Goal: Complete application form: Complete application form

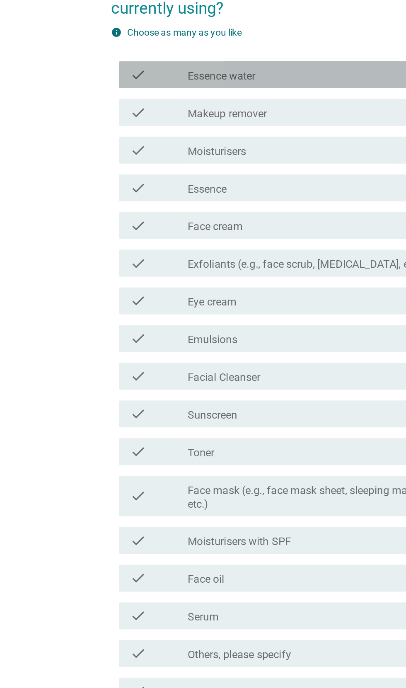
click at [193, 185] on div "check_box_outline_blank Essence water" at bounding box center [223, 180] width 177 height 10
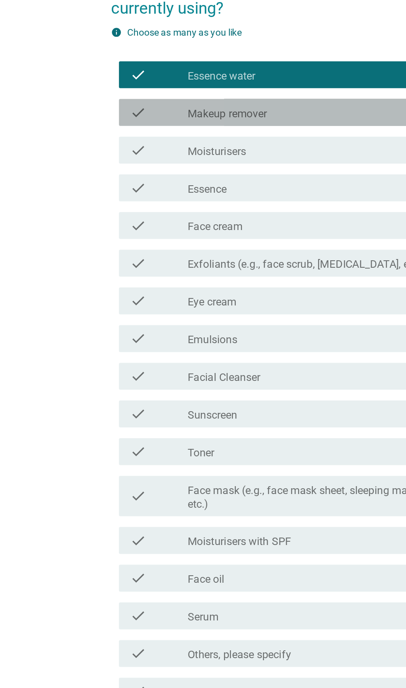
click at [195, 209] on div "check_box_outline_blank Makeup remover" at bounding box center [223, 204] width 177 height 10
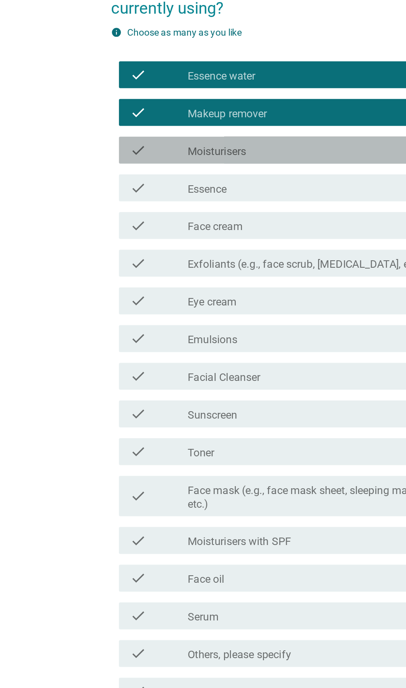
click at [198, 232] on div "check_box_outline_blank Moisturisers" at bounding box center [223, 227] width 177 height 10
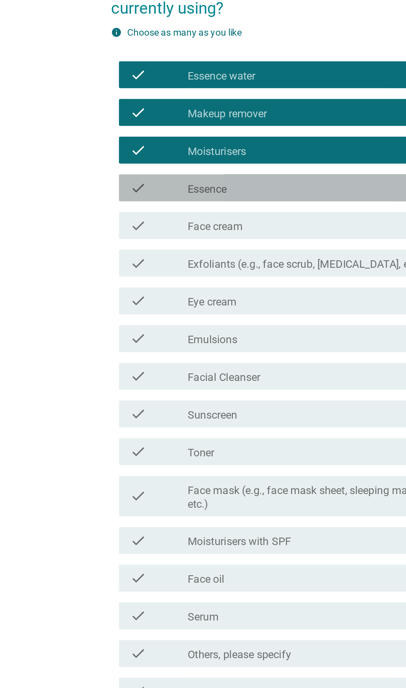
click at [205, 255] on div "check_box_outline_blank Essence" at bounding box center [223, 250] width 177 height 10
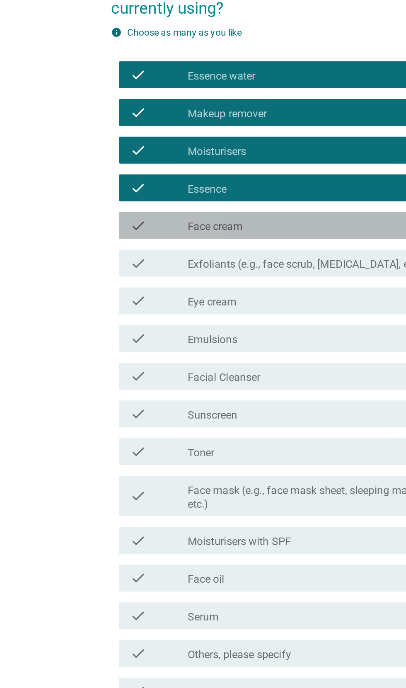
click at [206, 282] on div "check check_box_outline_blank Face cream" at bounding box center [205, 273] width 226 height 17
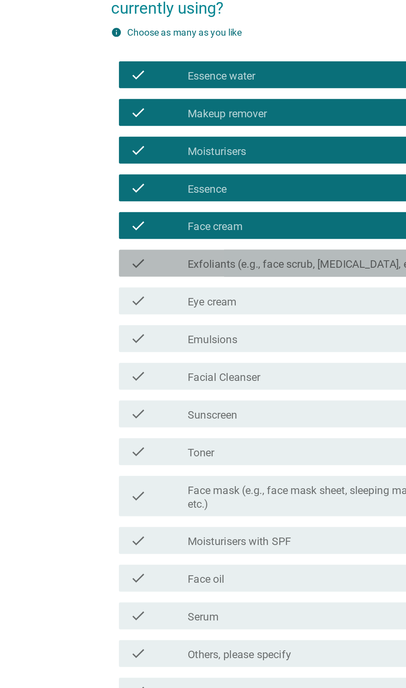
click at [229, 301] on label "Exfoliants (e.g., face scrub, [MEDICAL_DATA], etc.)" at bounding box center [208, 297] width 146 height 8
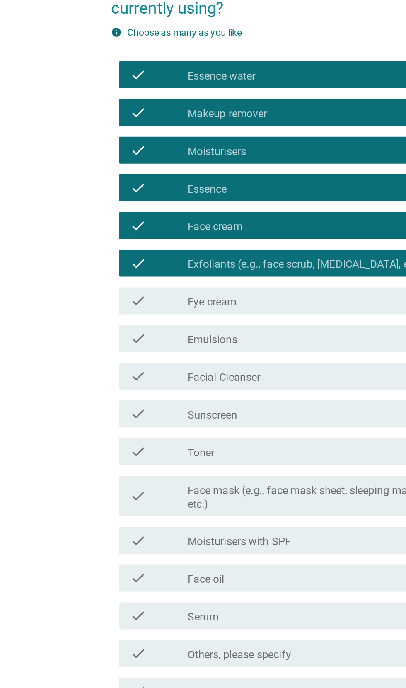
click at [216, 374] on div "check check_box_outline_blank Facial Cleanser" at bounding box center [205, 366] width 226 height 17
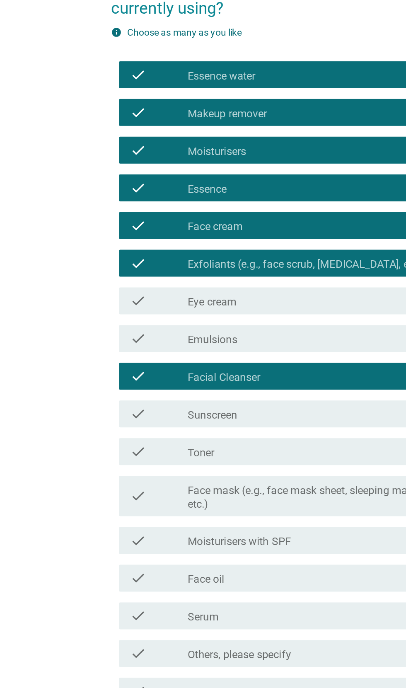
click at [223, 398] on div "check check_box_outline_blank Sunscreen" at bounding box center [205, 389] width 226 height 17
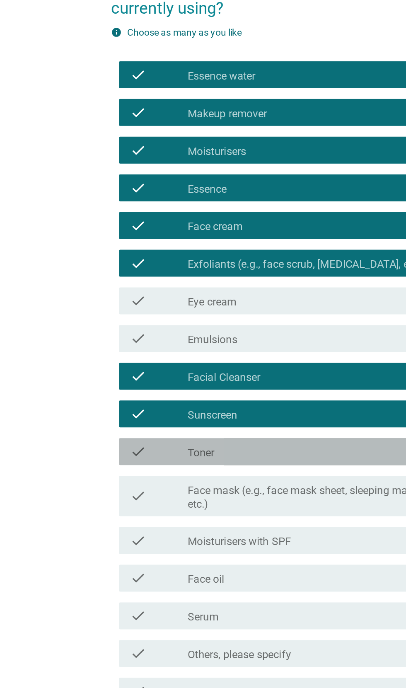
click at [223, 418] on div "check_box_outline_blank Toner" at bounding box center [223, 413] width 177 height 10
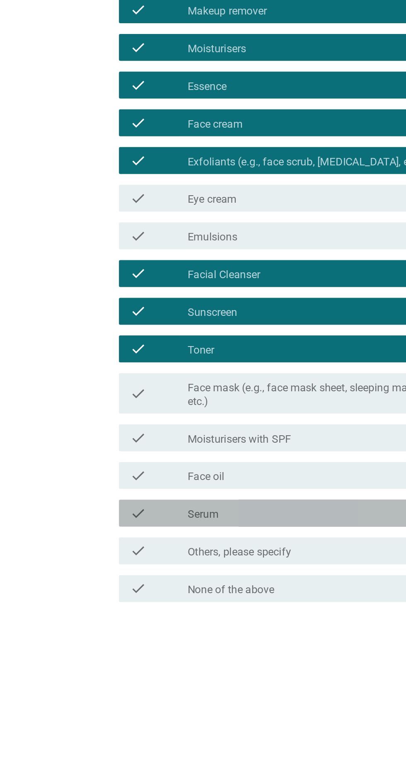
click at [116, 566] on div "check" at bounding box center [117, 561] width 36 height 10
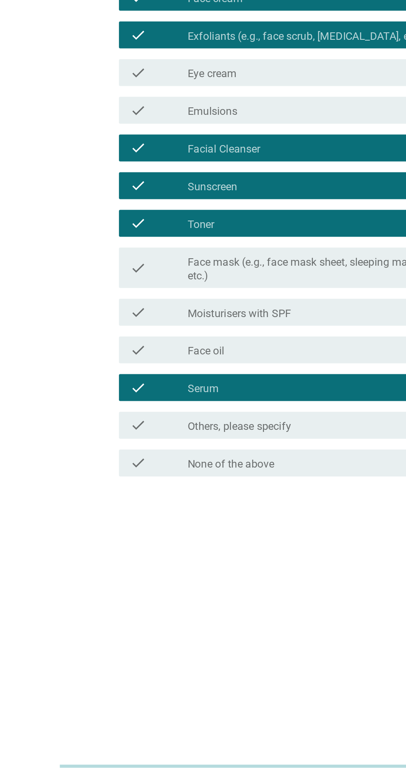
scroll to position [68, 0]
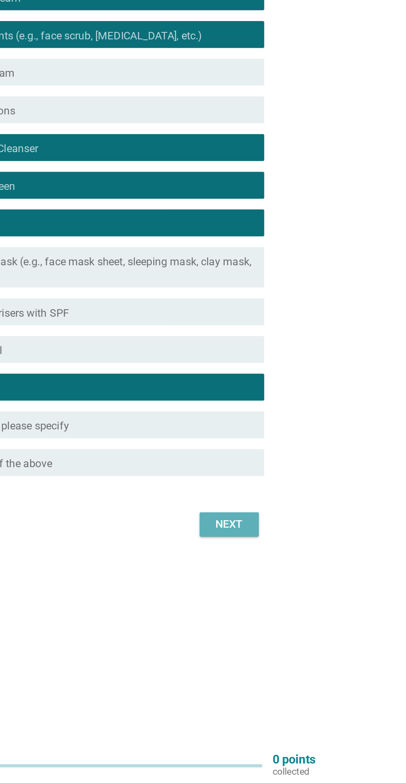
click at [302, 629] on button "Next" at bounding box center [297, 624] width 36 height 15
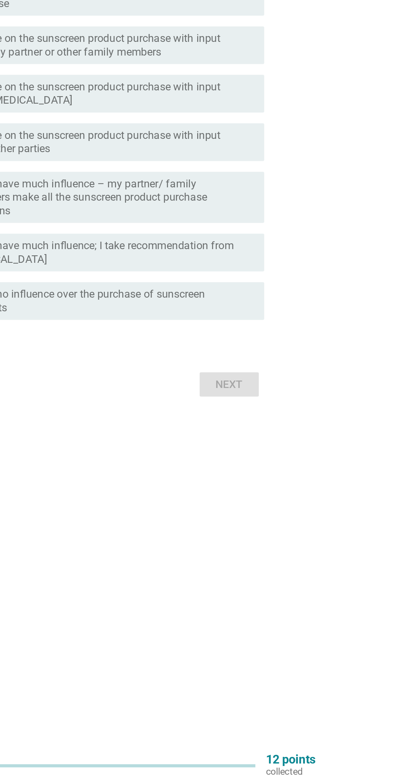
scroll to position [0, 0]
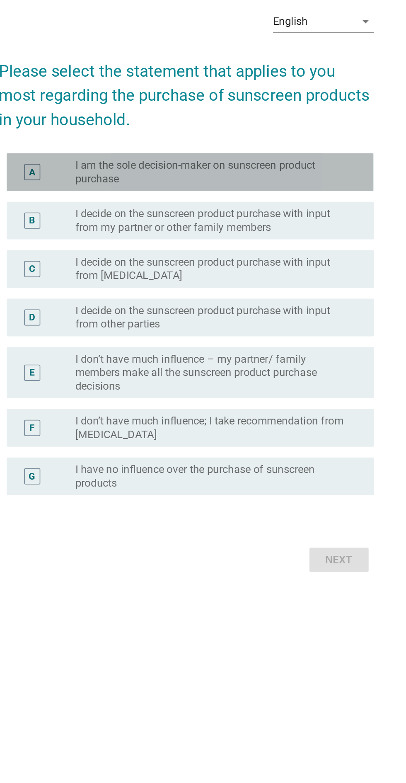
click at [109, 329] on div "A" at bounding box center [108, 320] width 18 height 17
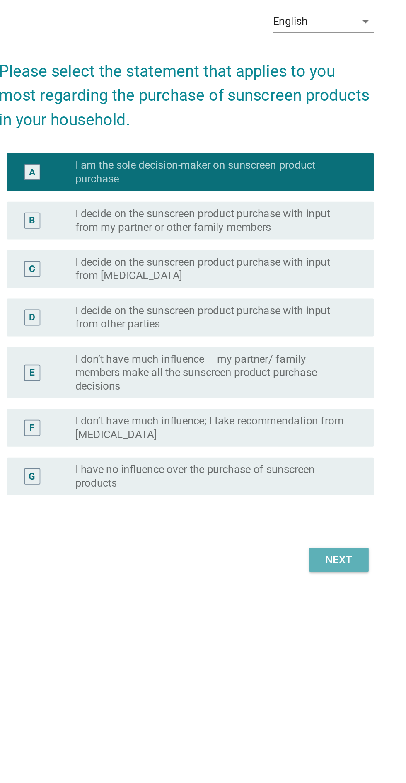
click at [289, 564] on div "Next" at bounding box center [297, 559] width 23 height 10
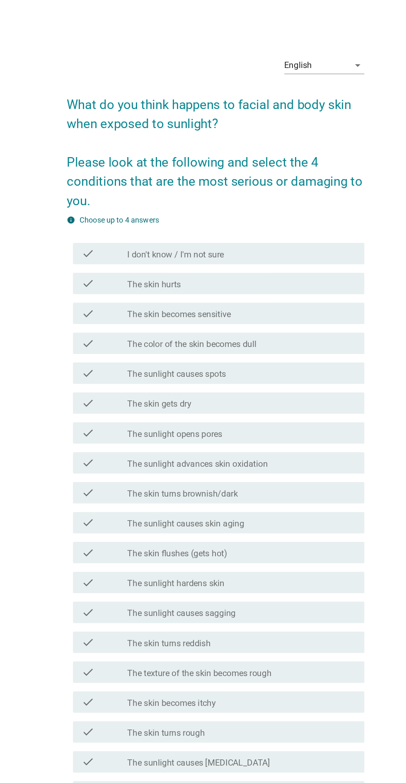
click at [138, 272] on label "The color of the skin becomes dull" at bounding box center [185, 267] width 100 height 8
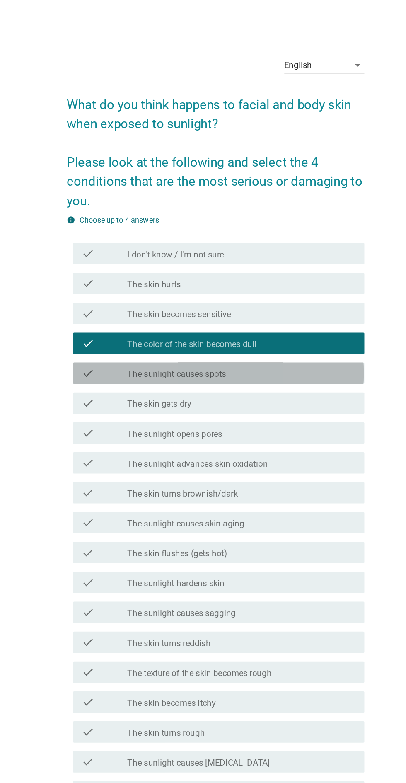
click at [123, 295] on div "check" at bounding box center [117, 290] width 36 height 10
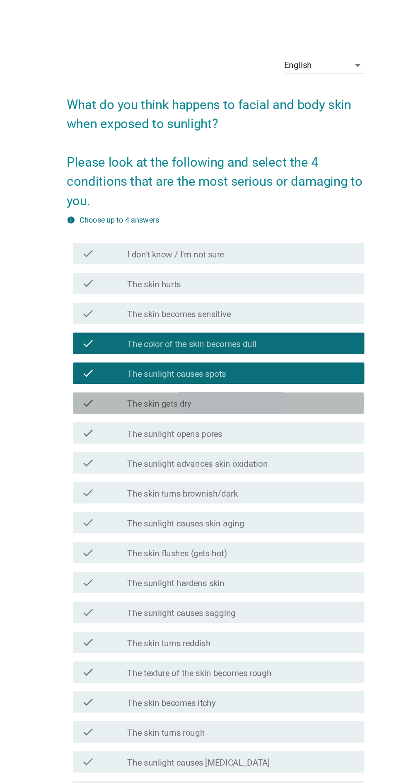
click at [119, 318] on div "check" at bounding box center [117, 313] width 36 height 10
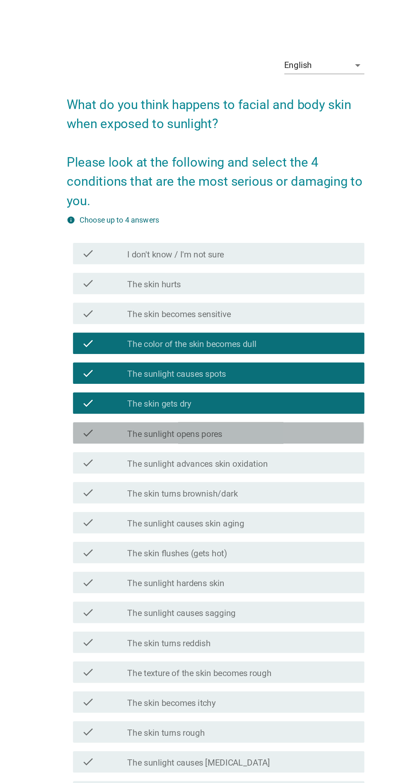
click at [138, 341] on label "The sunlight opens pores" at bounding box center [172, 337] width 74 height 8
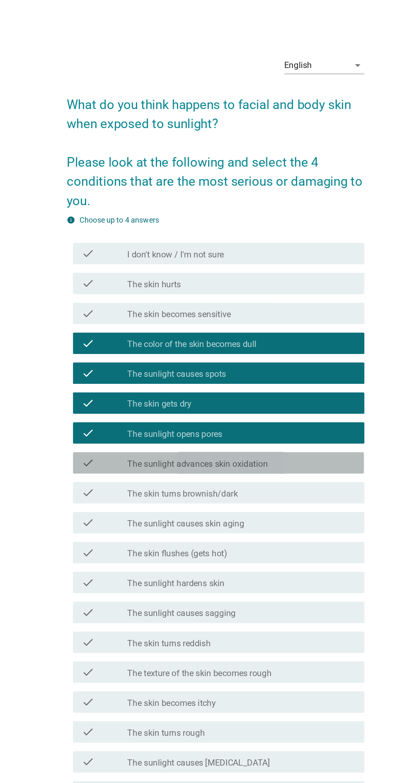
click at [135, 364] on label "The sunlight advances skin oxidation" at bounding box center [189, 360] width 109 height 8
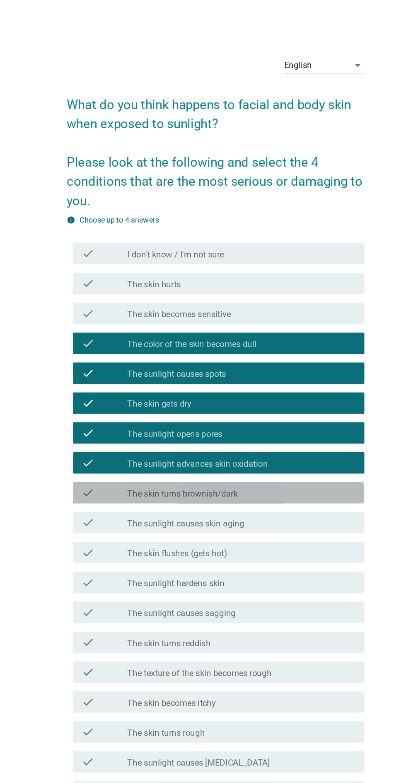
click at [141, 388] on label "The skin turns brownish/dark" at bounding box center [178, 383] width 86 height 8
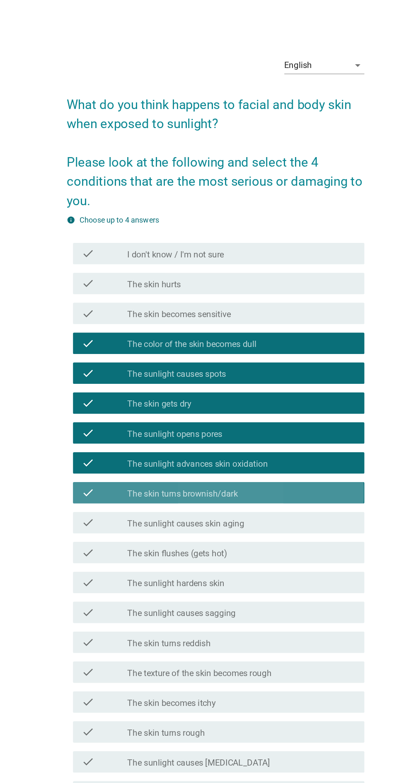
click at [121, 388] on div "check" at bounding box center [117, 383] width 36 height 10
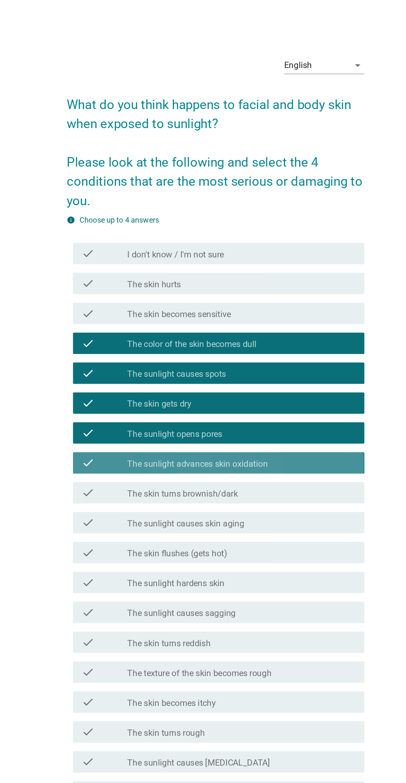
click at [115, 364] on div "check" at bounding box center [117, 359] width 36 height 10
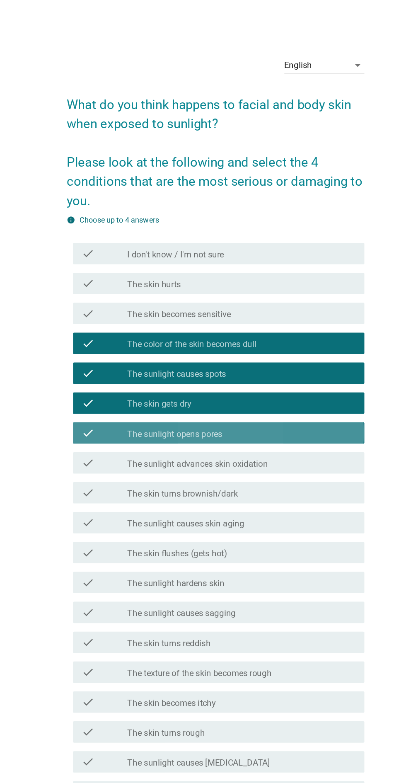
click at [112, 341] on div "check" at bounding box center [117, 336] width 36 height 10
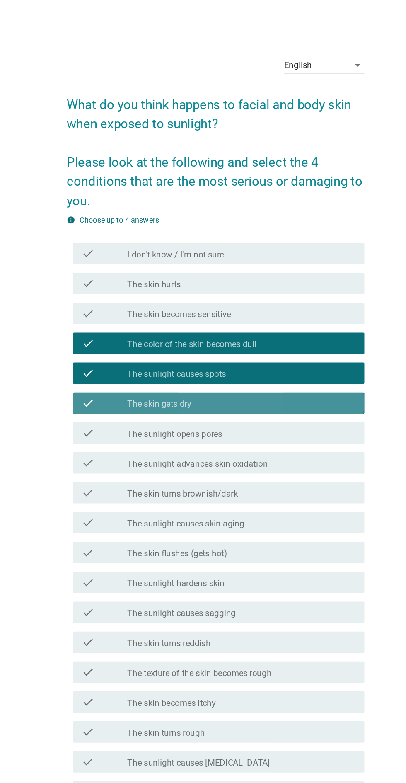
click at [122, 318] on div "check" at bounding box center [117, 313] width 36 height 10
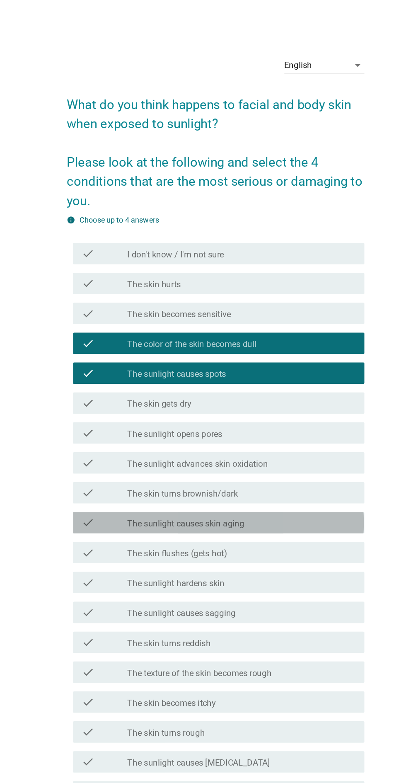
click at [121, 411] on div "check" at bounding box center [117, 406] width 36 height 10
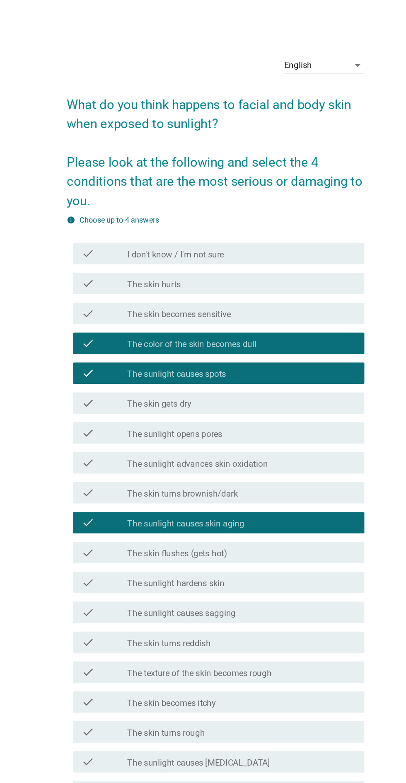
click at [123, 388] on div "check" at bounding box center [117, 383] width 36 height 10
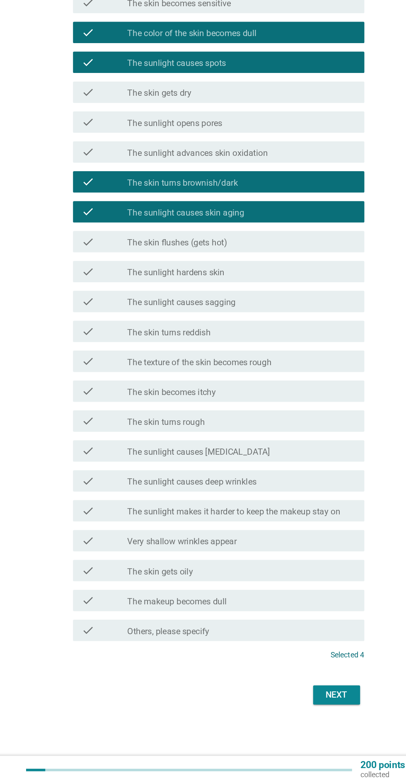
scroll to position [116, 0]
click at [294, 688] on button "Next" at bounding box center [297, 714] width 36 height 15
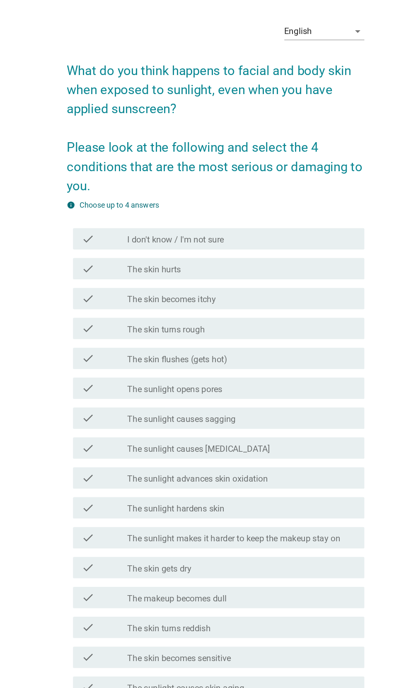
scroll to position [2, 0]
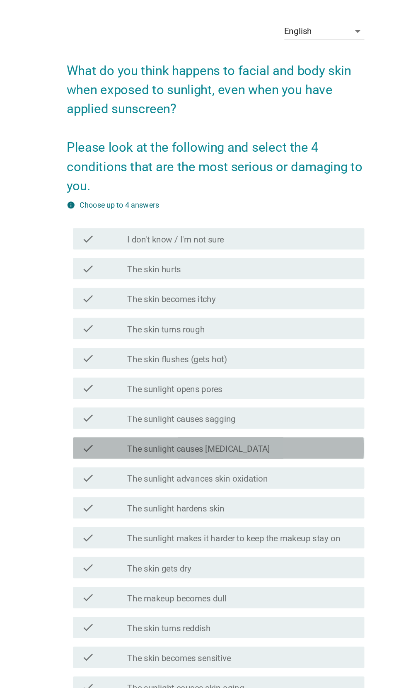
click at [148, 373] on label "The sunlight causes [MEDICAL_DATA]" at bounding box center [190, 373] width 111 height 8
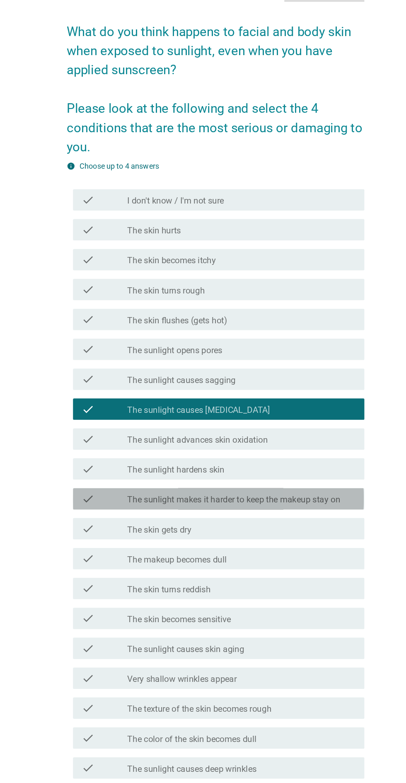
click at [155, 447] on label "The sunlight makes it harder to keep the makeup stay on" at bounding box center [217, 443] width 165 height 8
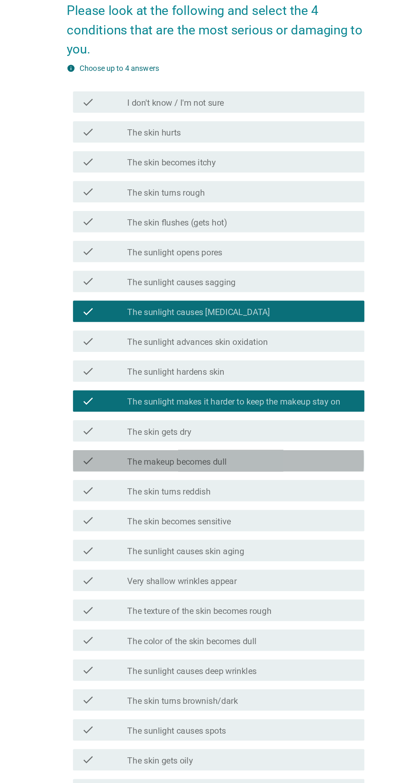
click at [143, 494] on label "The makeup becomes dull" at bounding box center [173, 490] width 77 height 8
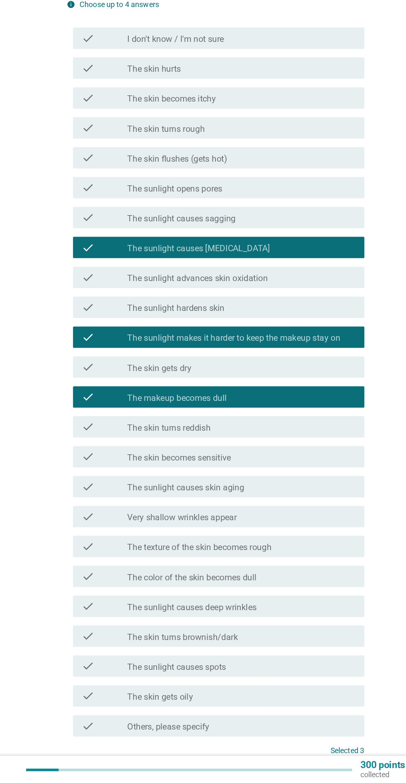
scroll to position [8, 0]
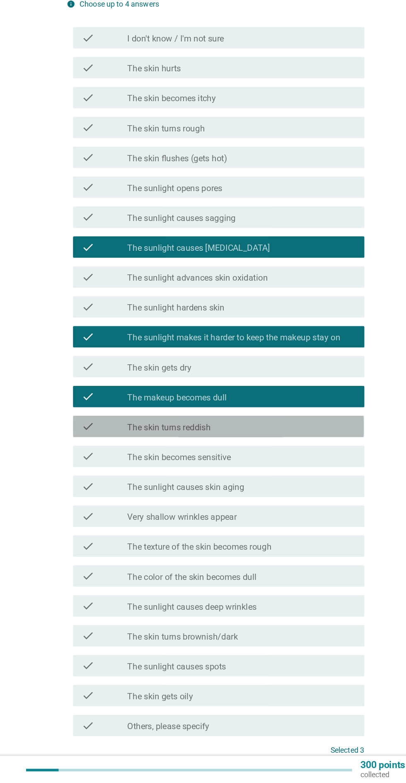
click at [143, 511] on label "The skin turns reddish" at bounding box center [167, 507] width 65 height 8
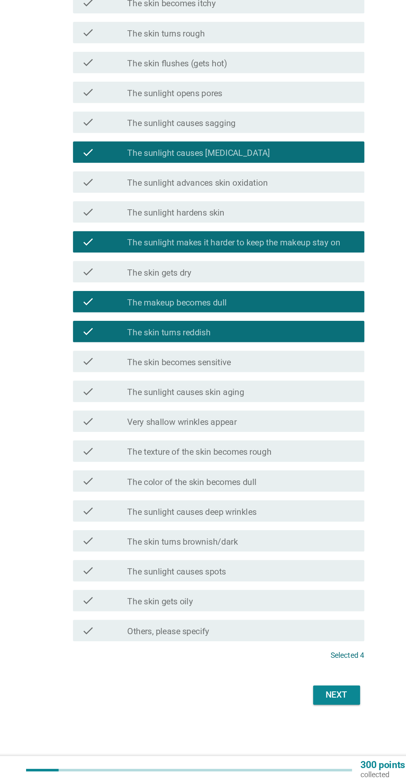
scroll to position [116, 0]
click at [288, 688] on div "Next" at bounding box center [297, 714] width 23 height 10
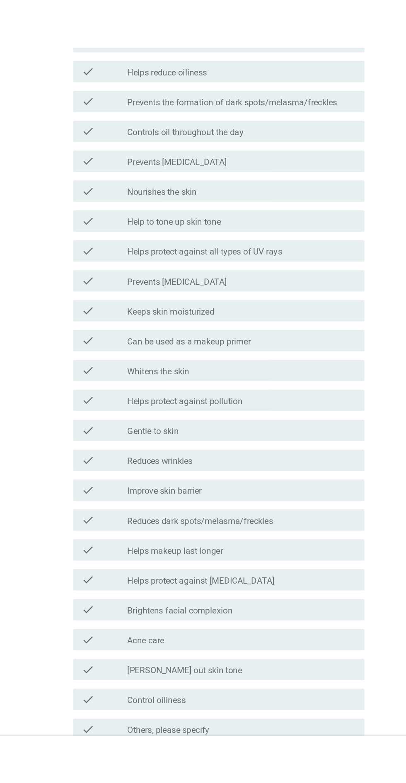
scroll to position [0, 0]
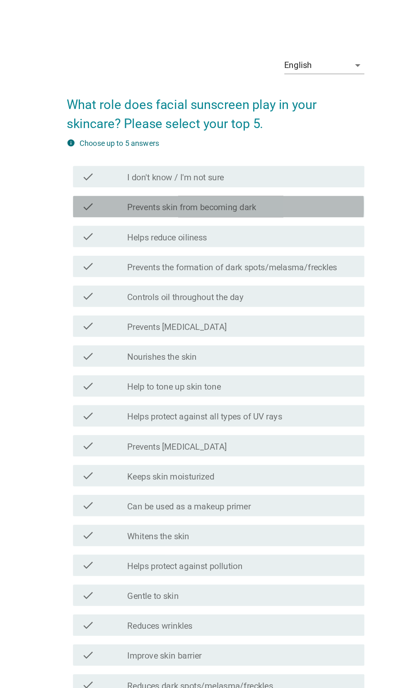
click at [103, 160] on icon "check" at bounding box center [104, 160] width 10 height 10
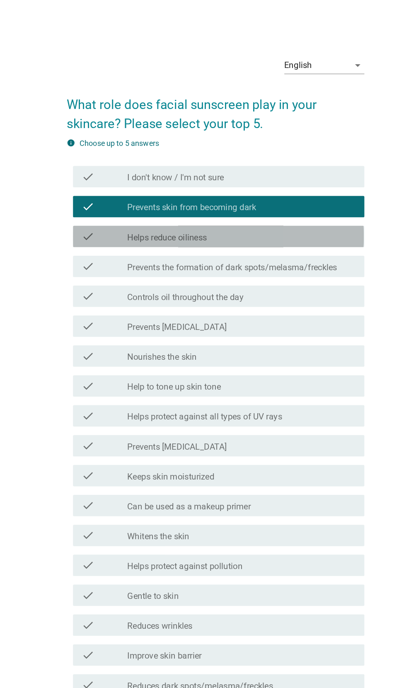
click at [104, 185] on icon "check" at bounding box center [104, 184] width 10 height 10
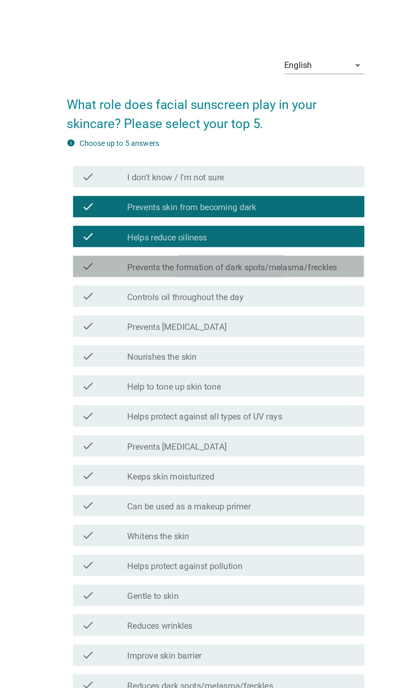
click at [100, 205] on icon "check" at bounding box center [104, 207] width 10 height 10
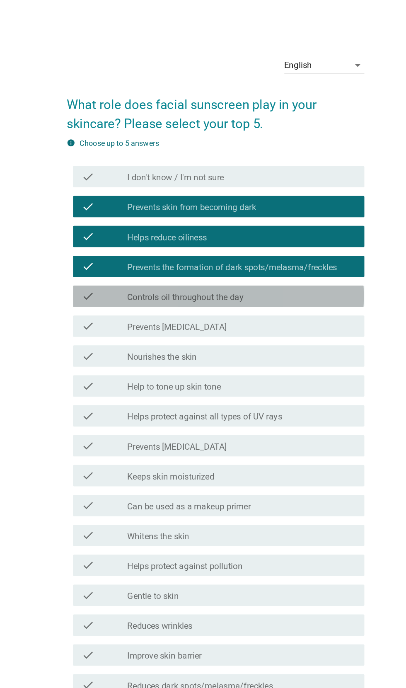
click at [100, 233] on icon "check" at bounding box center [104, 230] width 10 height 10
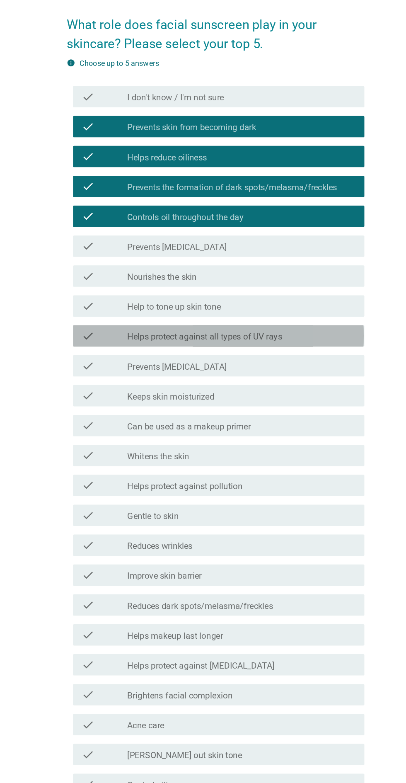
click at [136, 328] on label "Helps protect against all types of UV rays" at bounding box center [195, 324] width 120 height 8
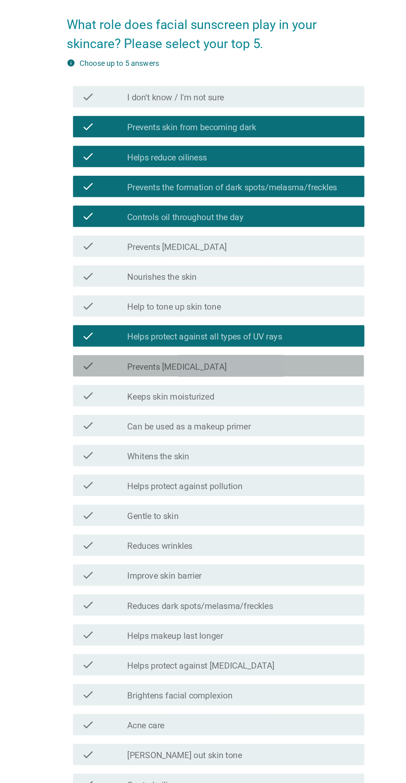
click at [125, 351] on div "check" at bounding box center [117, 346] width 36 height 10
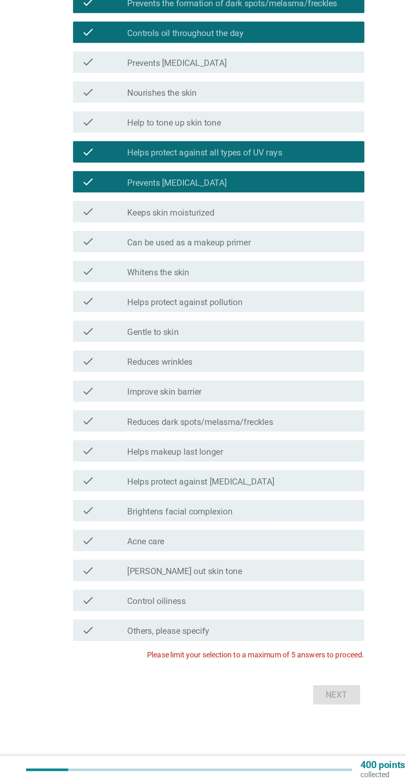
scroll to position [56, 0]
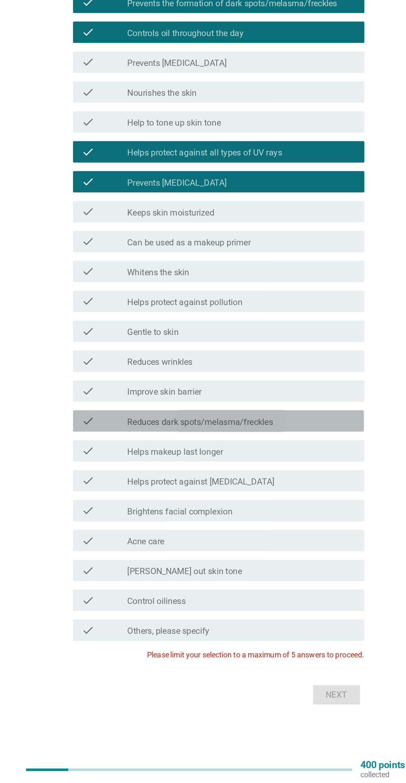
click at [136, 507] on label "Reduces dark spots/melasma/freckles" at bounding box center [191, 502] width 113 height 8
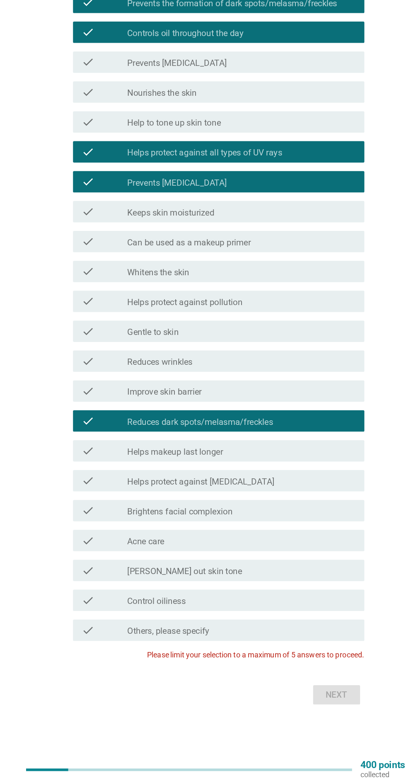
scroll to position [109, 0]
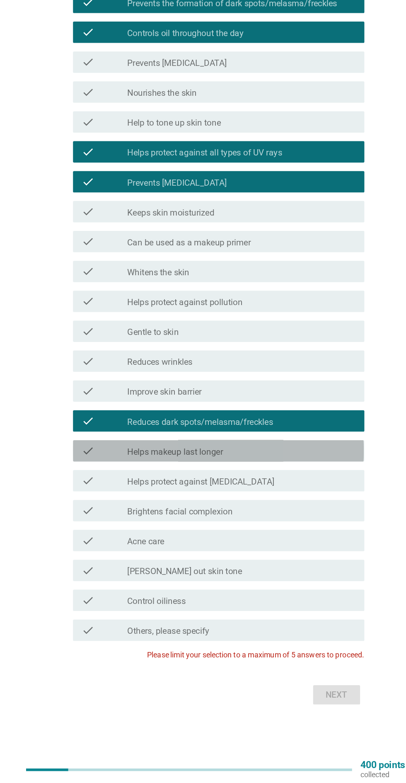
click at [111, 520] on div "check" at bounding box center [117, 525] width 36 height 10
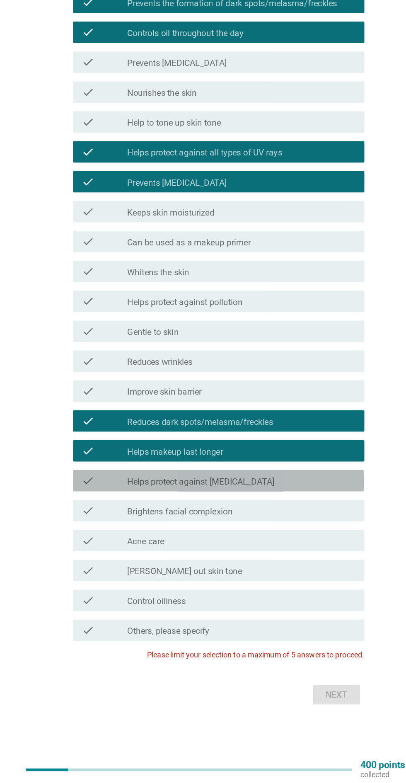
click at [111, 543] on div "check" at bounding box center [117, 548] width 36 height 10
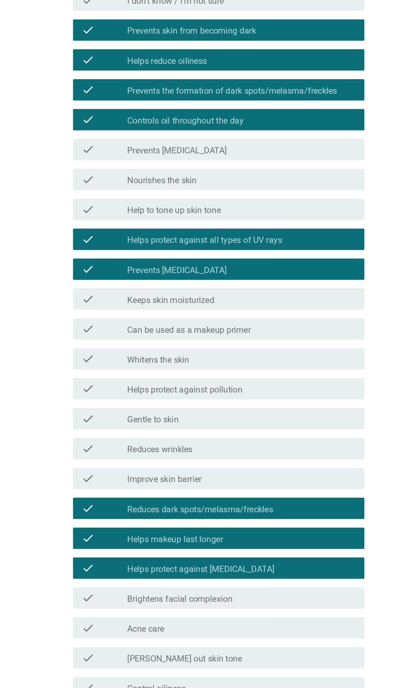
scroll to position [92, 0]
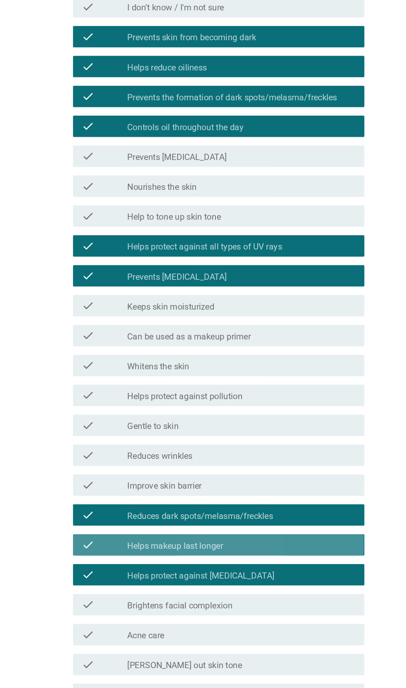
click at [102, 462] on icon "check" at bounding box center [104, 463] width 10 height 10
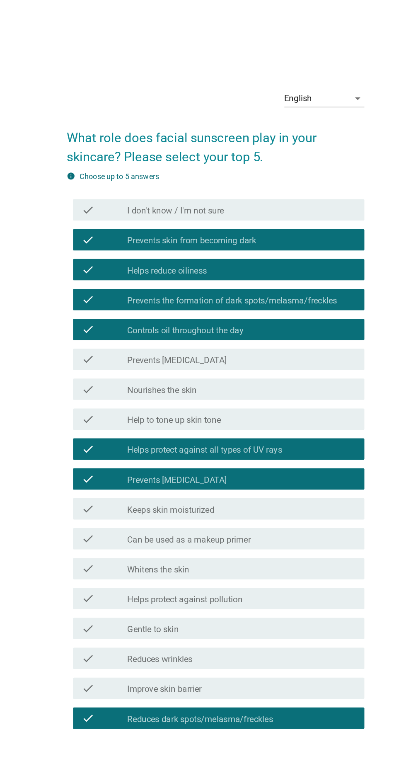
scroll to position [0, 0]
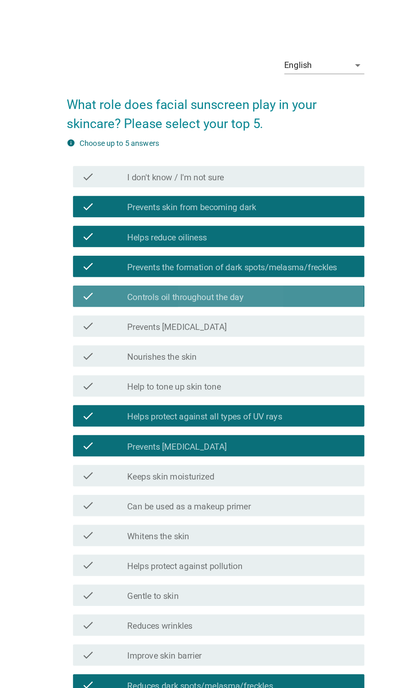
click at [113, 233] on div "check" at bounding box center [117, 230] width 36 height 10
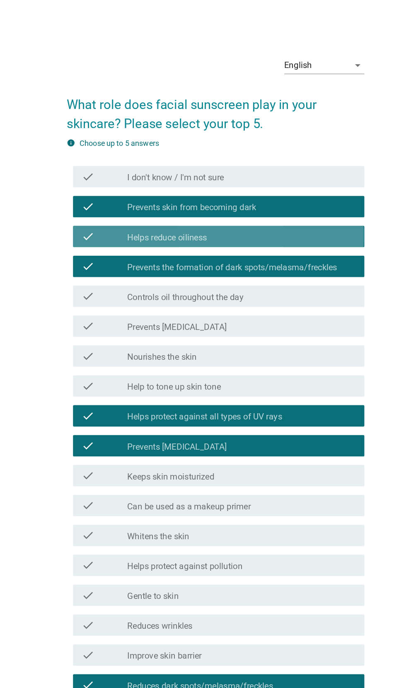
click at [104, 184] on icon "check" at bounding box center [104, 184] width 10 height 10
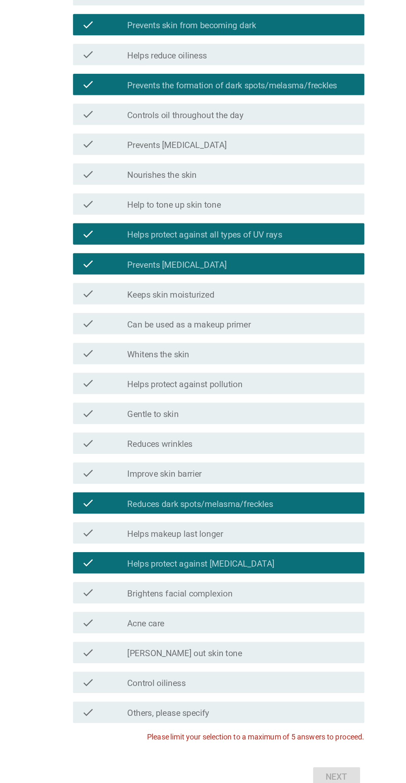
scroll to position [116, 0]
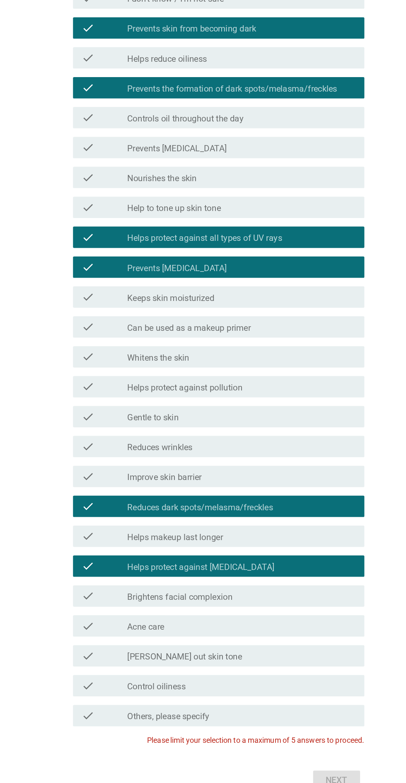
click at [136, 545] on label "Helps protect against [MEDICAL_DATA]" at bounding box center [192, 549] width 114 height 8
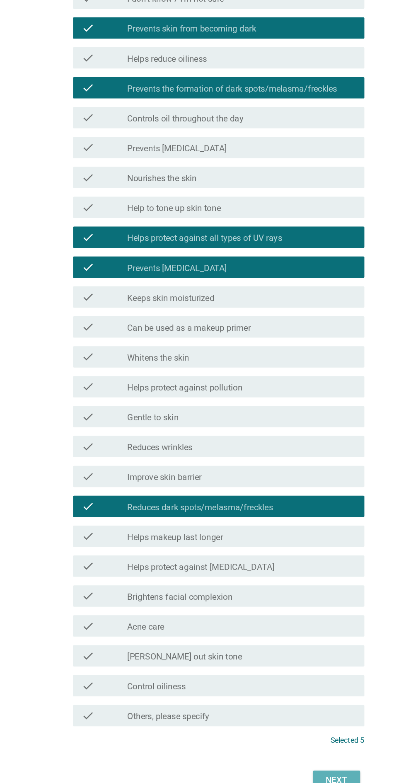
click at [302, 688] on div "Next" at bounding box center [297, 714] width 23 height 10
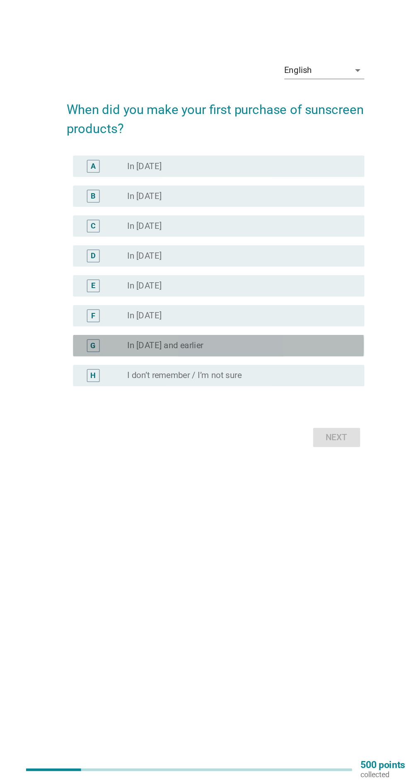
click at [105, 438] on div "G" at bounding box center [108, 443] width 10 height 10
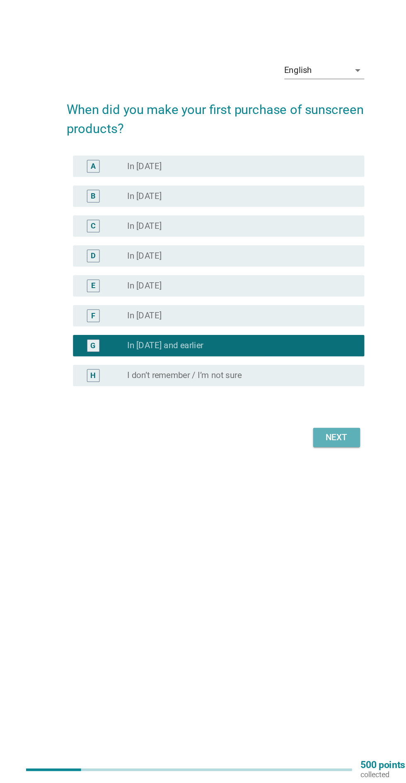
click at [291, 510] on div "Next" at bounding box center [297, 515] width 23 height 10
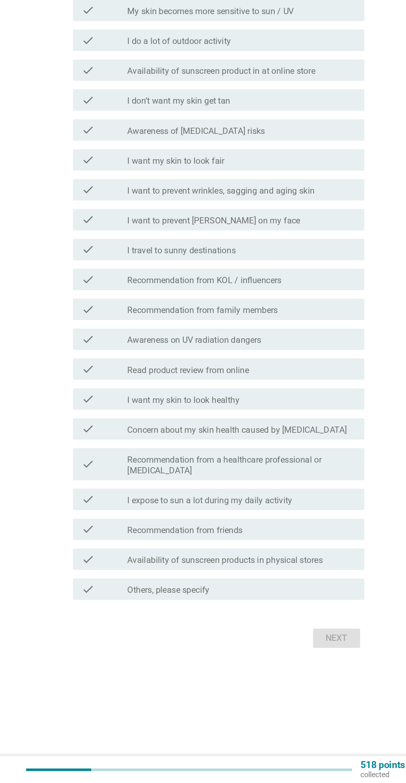
scroll to position [0, 0]
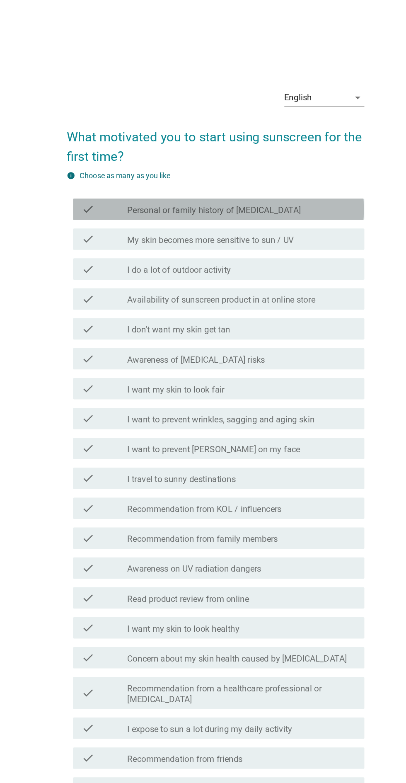
click at [317, 189] on div "check check_box_outline_blank Personal or family history of [MEDICAL_DATA]" at bounding box center [205, 181] width 226 height 17
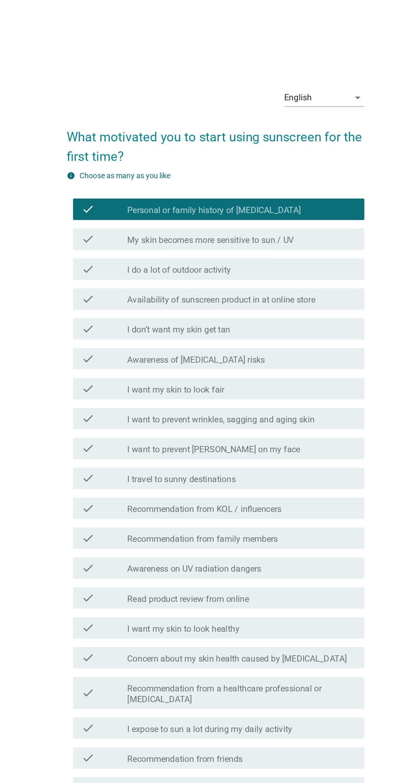
click at [322, 235] on div "English arrow_drop_down What motivated you to start using sunscreen for the fir…" at bounding box center [203, 392] width 244 height 634
click at [310, 189] on div "check check_box_outline_blank Personal or family history of [MEDICAL_DATA]" at bounding box center [205, 181] width 226 height 17
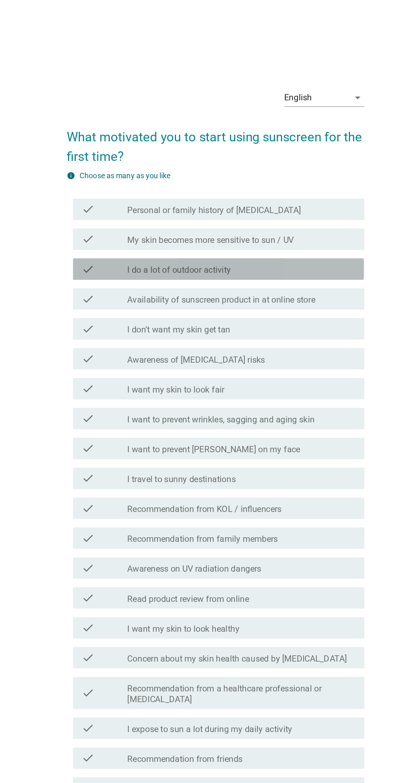
click at [311, 233] on div "check_box_outline_blank I do a lot of outdoor activity" at bounding box center [223, 228] width 177 height 10
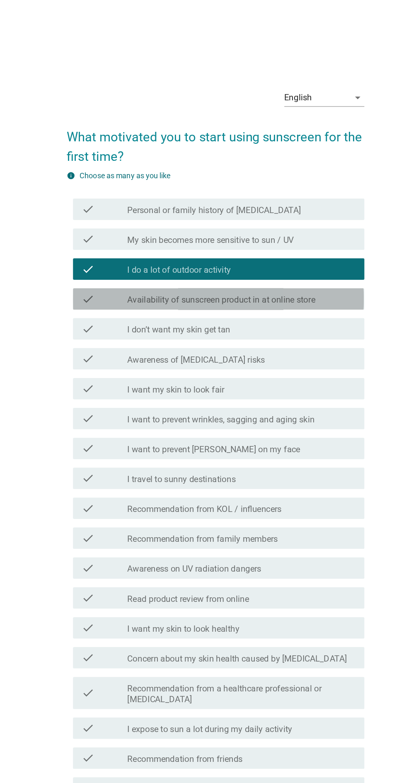
click at [312, 259] on div "check check_box_outline_blank Availability of sunscreen product in at online st…" at bounding box center [205, 251] width 226 height 17
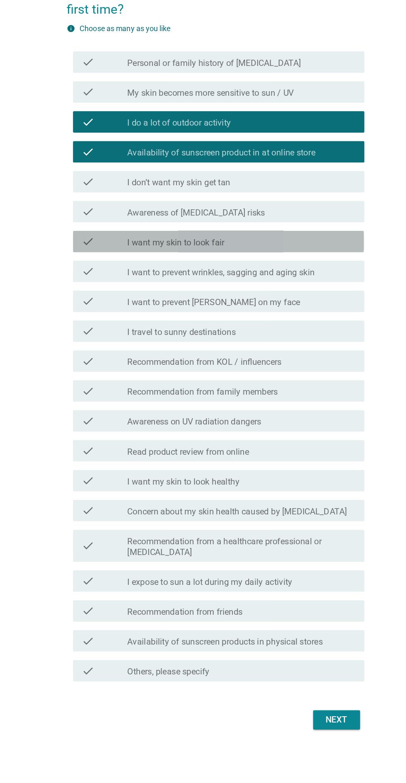
click at [278, 325] on div "check_box_outline_blank I want my skin to look fair" at bounding box center [223, 321] width 177 height 10
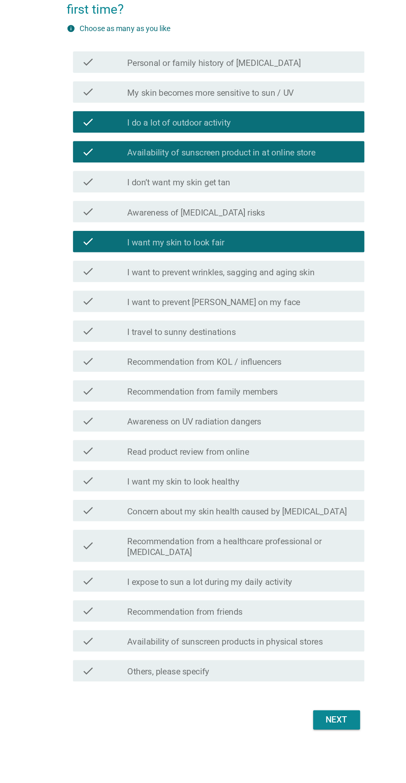
click at [309, 279] on div "check_box_outline_blank I don’t want my skin get tan" at bounding box center [223, 274] width 177 height 10
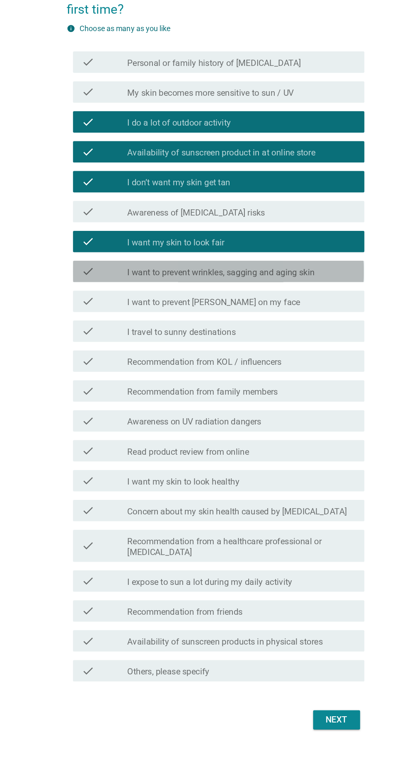
click at [311, 352] on div "check check_box_outline_blank I want to prevent wrinkles, sagging and aging skin" at bounding box center [205, 343] width 226 height 17
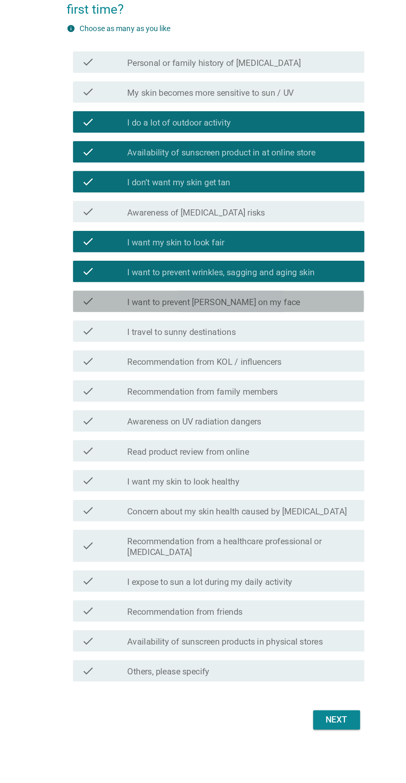
click at [294, 372] on div "check_box_outline_blank I want to prevent freckles on my face" at bounding box center [223, 367] width 177 height 10
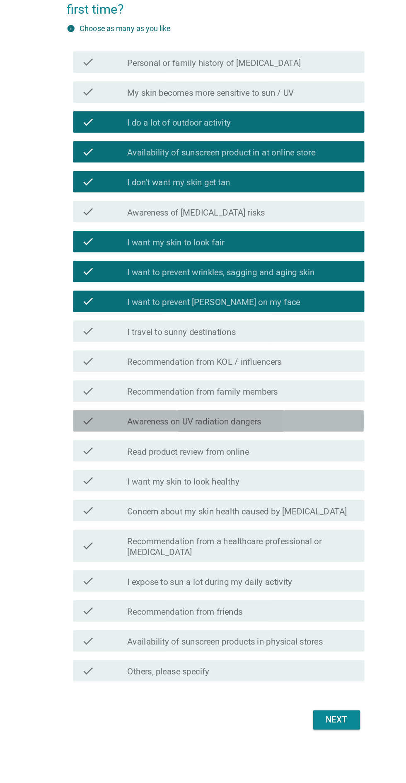
click at [274, 465] on div "check_box_outline_blank Awareness on UV radiation dangers" at bounding box center [223, 460] width 177 height 10
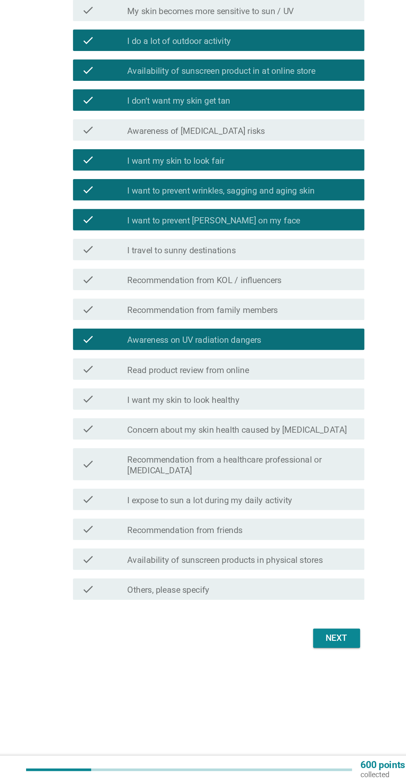
scroll to position [90, 0]
click at [292, 528] on label "Recommendation from a healthcare professional or [MEDICAL_DATA]" at bounding box center [223, 536] width 177 height 17
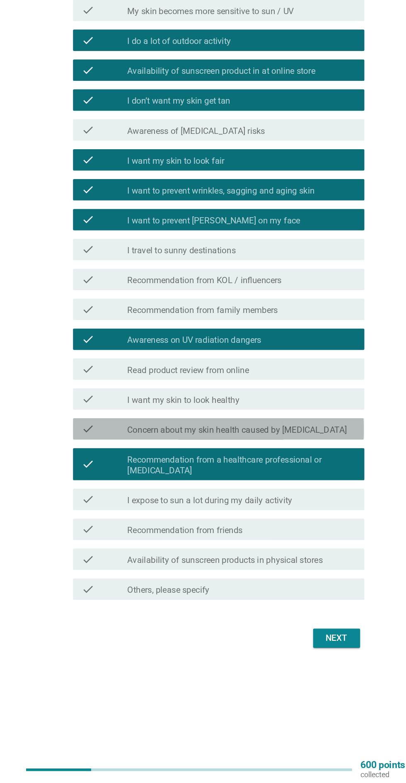
click at [310, 503] on div "check_box_outline_blank Concern about my skin health caused by [MEDICAL_DATA]" at bounding box center [223, 508] width 177 height 10
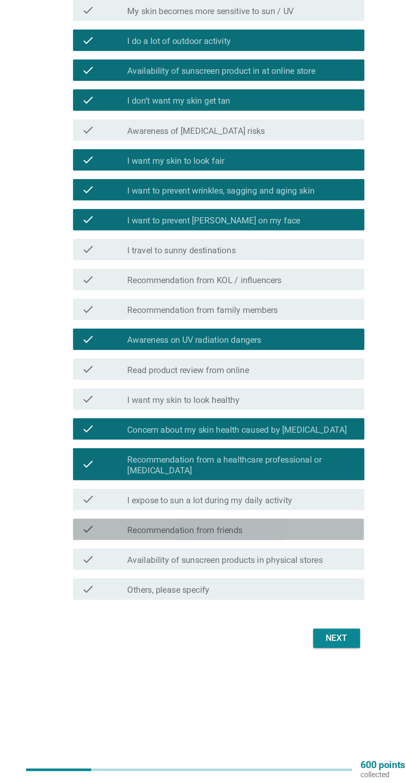
click at [276, 581] on div "check_box_outline_blank Recommendation from friends" at bounding box center [223, 586] width 177 height 10
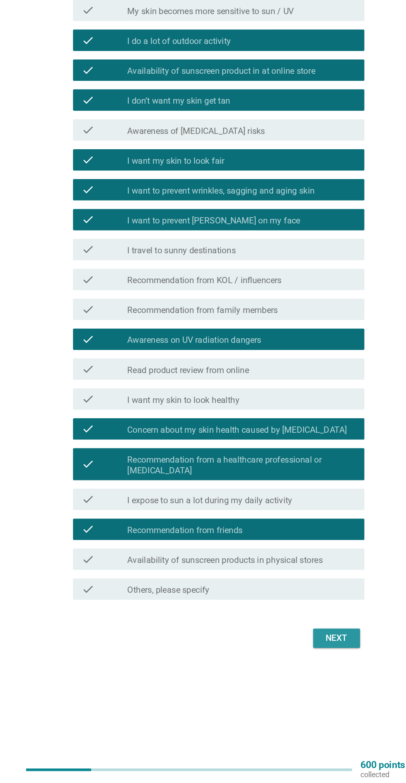
click at [309, 663] on button "Next" at bounding box center [297, 670] width 36 height 15
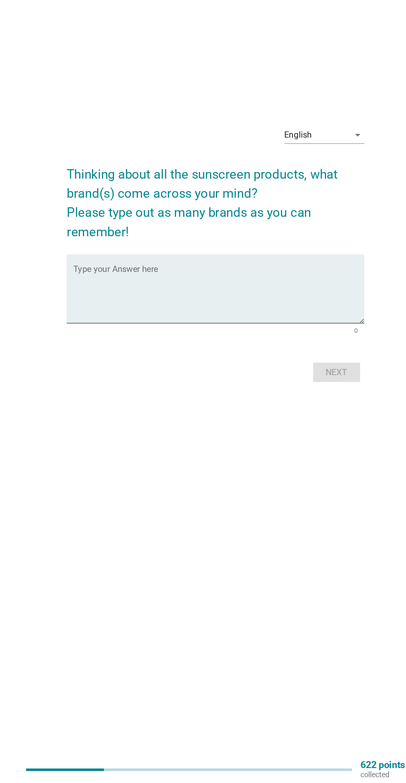
scroll to position [116, 0]
click at [260, 382] on textarea "Type your Answer here" at bounding box center [205, 404] width 226 height 44
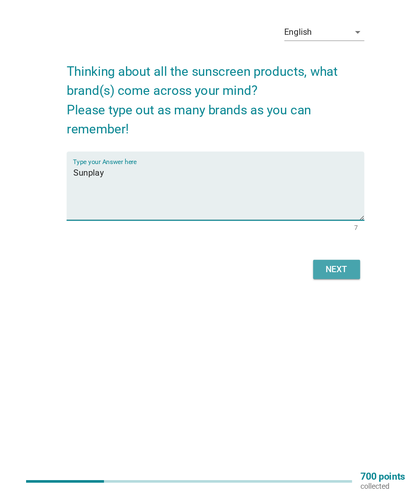
type textarea "Sunplay"
click at [299, 315] on div "Next" at bounding box center [297, 320] width 23 height 10
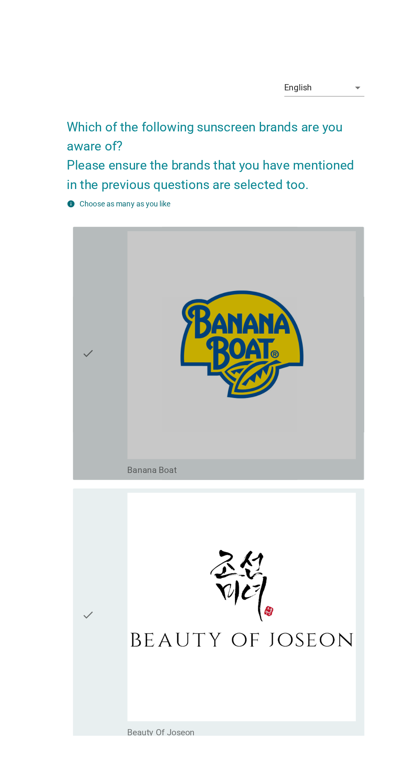
scroll to position [0, 0]
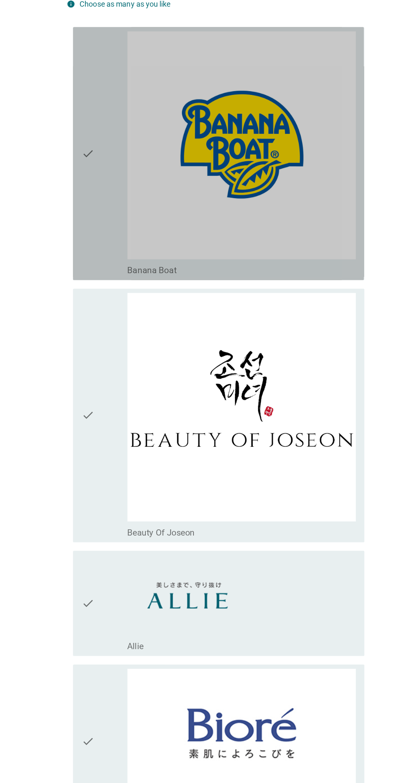
click at [278, 313] on img at bounding box center [223, 250] width 177 height 177
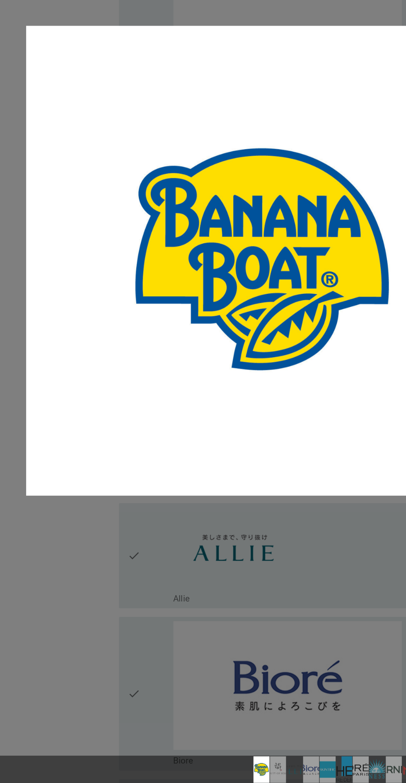
click at [44, 644] on div at bounding box center [203, 391] width 406 height 783
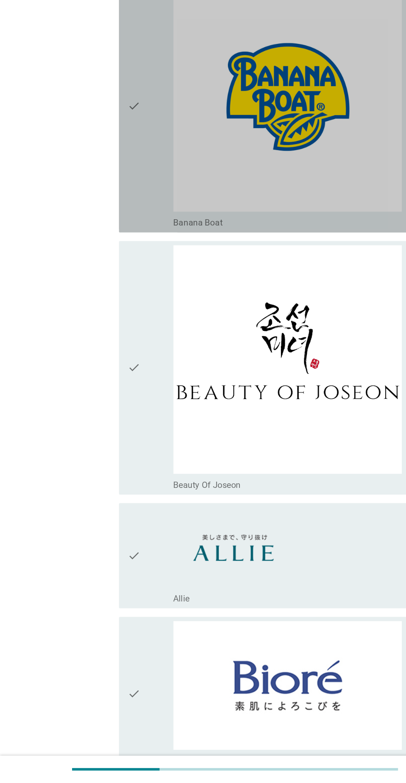
click at [100, 301] on icon "check" at bounding box center [104, 257] width 10 height 190
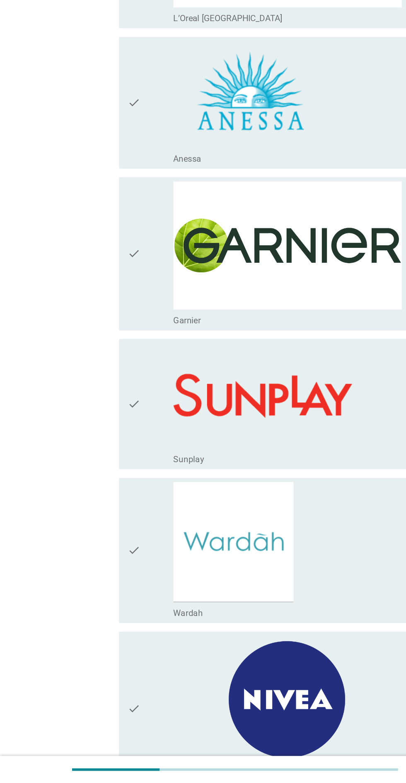
scroll to position [890, 0]
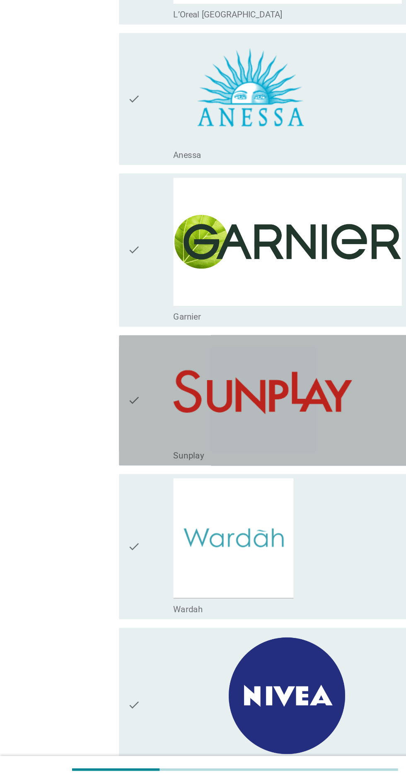
click at [115, 510] on div "check" at bounding box center [117, 485] width 36 height 95
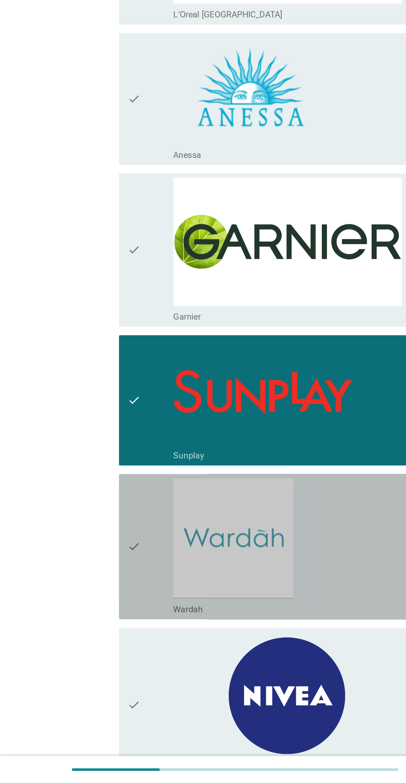
click at [117, 608] on div "check" at bounding box center [117, 599] width 36 height 106
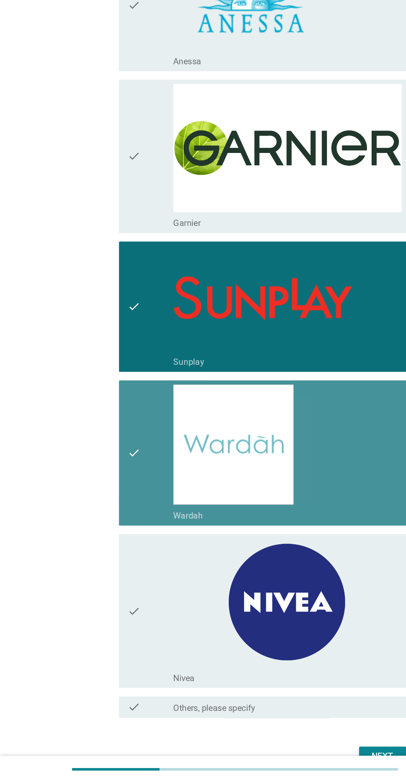
scroll to position [1009, 0]
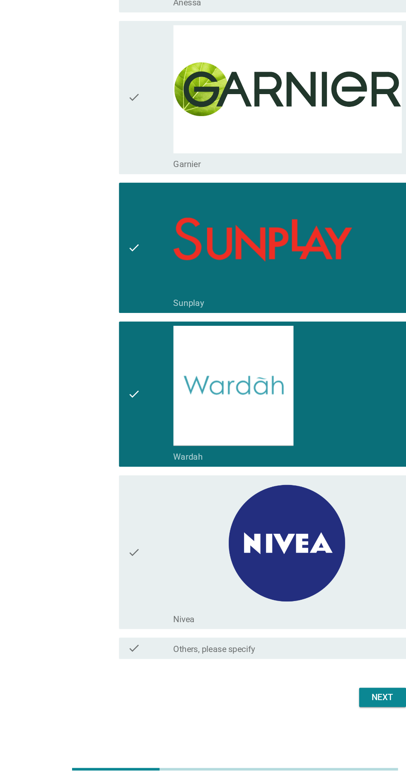
click at [110, 634] on div "check" at bounding box center [117, 603] width 36 height 113
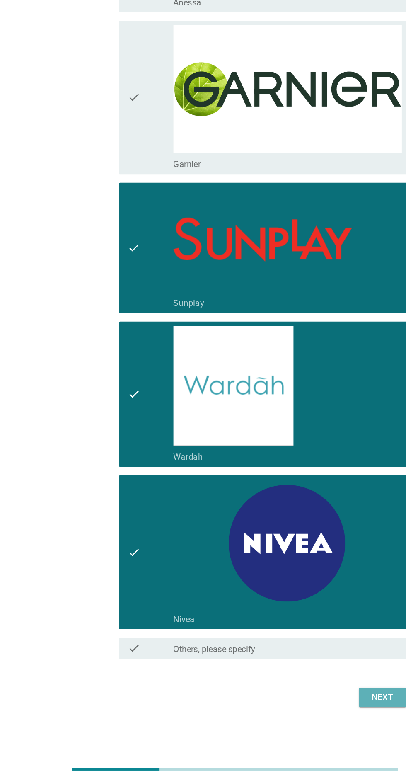
click at [295, 688] on div "Next" at bounding box center [297, 716] width 23 height 10
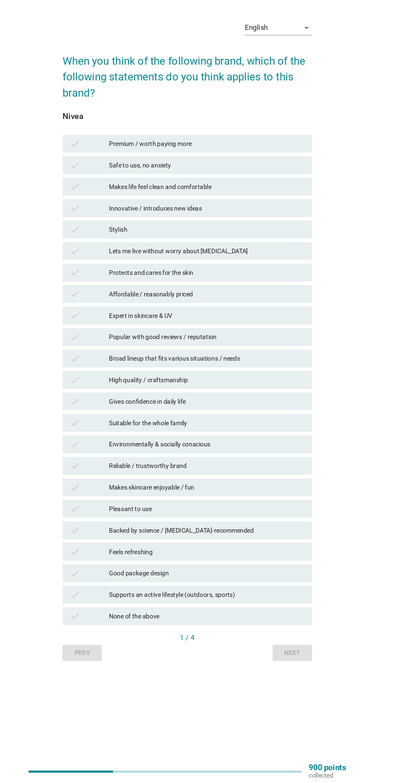
scroll to position [102, 0]
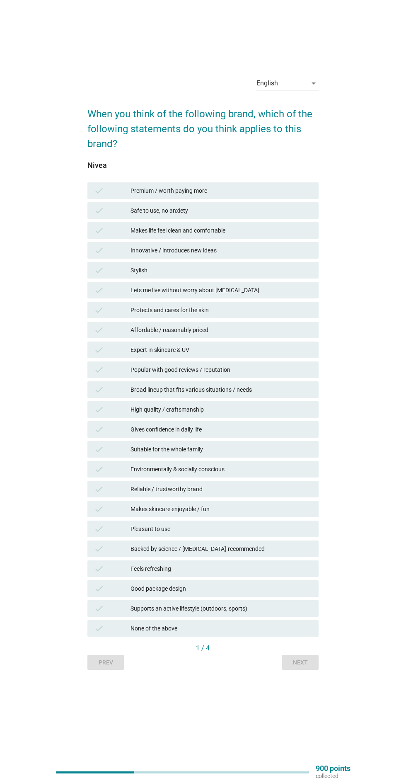
click at [298, 206] on div "Safe to use, no anxiety" at bounding box center [222, 211] width 182 height 10
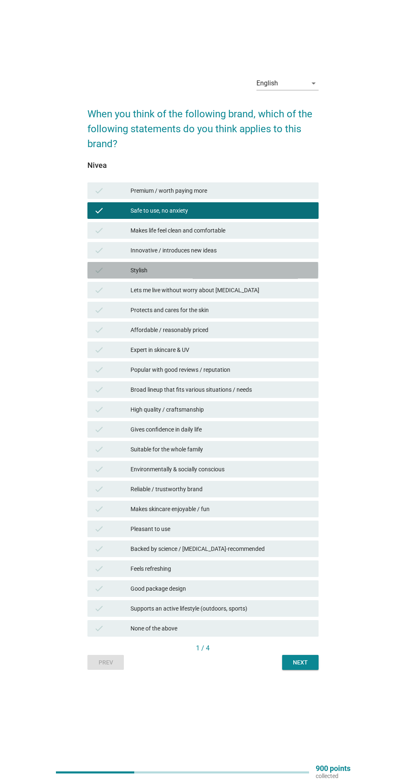
click at [288, 265] on div "Stylish" at bounding box center [222, 270] width 182 height 10
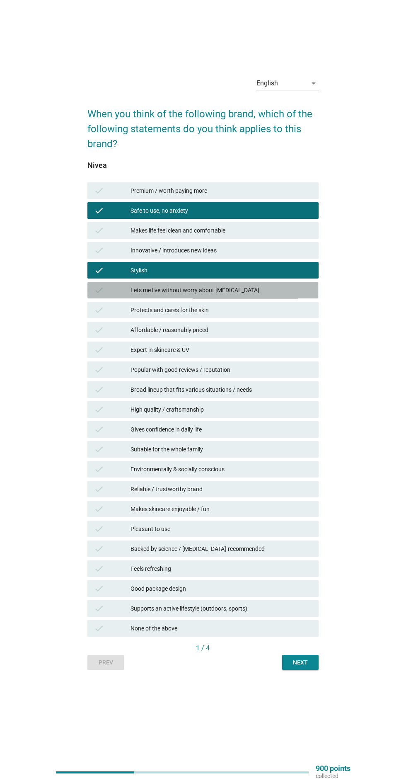
click at [306, 285] on div "Lets me live without worry about [MEDICAL_DATA]" at bounding box center [222, 290] width 182 height 10
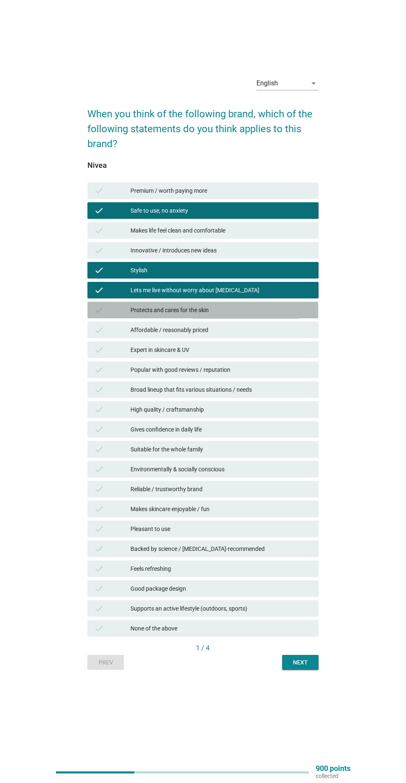
click at [274, 305] on div "Protects and cares for the skin" at bounding box center [222, 310] width 182 height 10
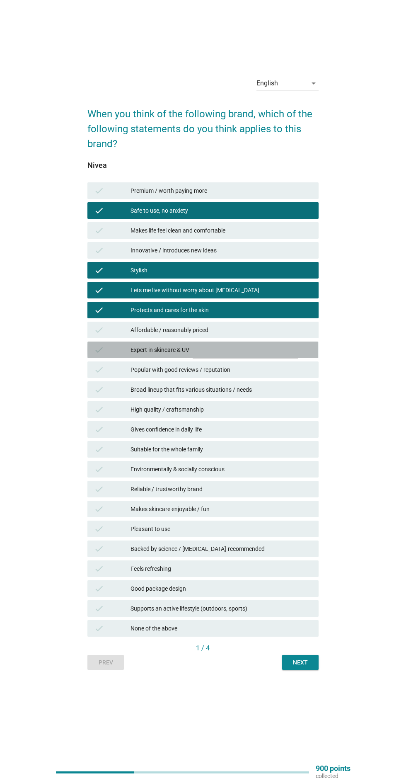
click at [288, 345] on div "Expert in skincare & UV" at bounding box center [222, 350] width 182 height 10
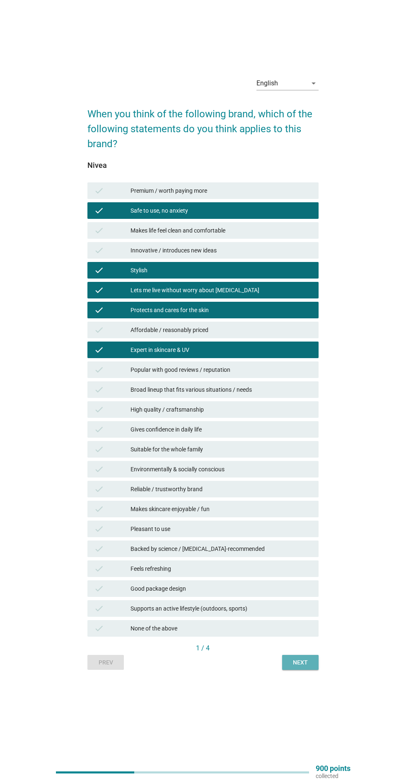
click at [314, 655] on button "Next" at bounding box center [300, 662] width 36 height 15
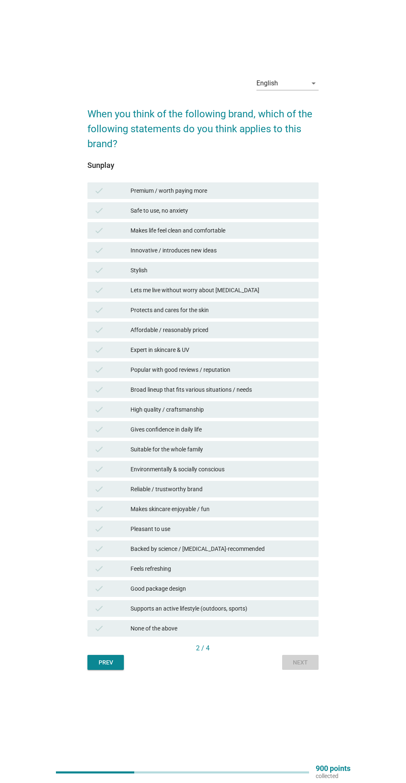
scroll to position [0, 0]
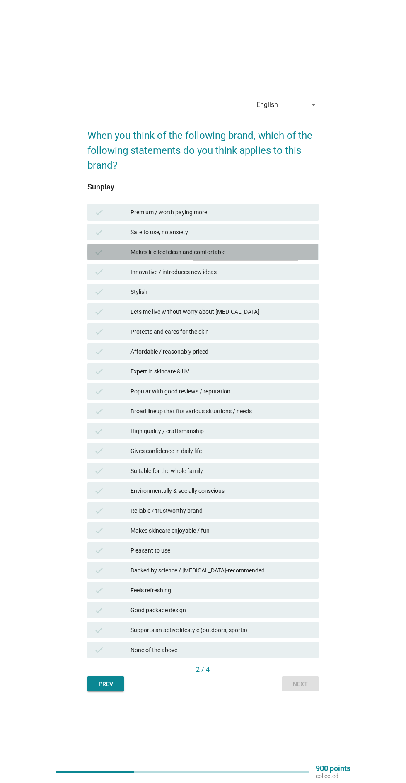
click at [291, 257] on div "Makes life feel clean and comfortable" at bounding box center [222, 252] width 182 height 10
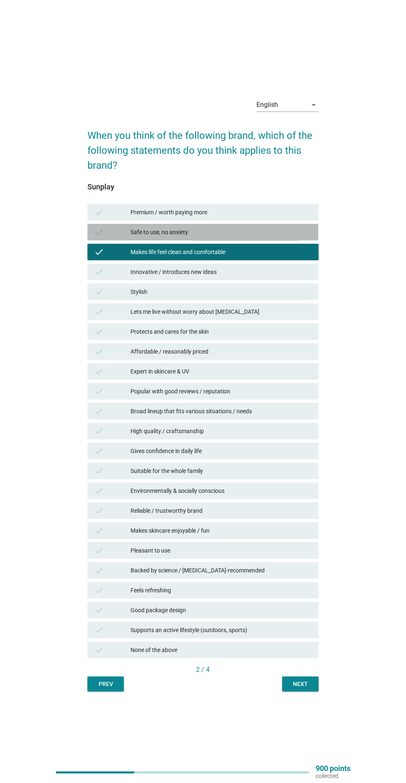
click at [300, 237] on div "Safe to use, no anxiety" at bounding box center [222, 232] width 182 height 10
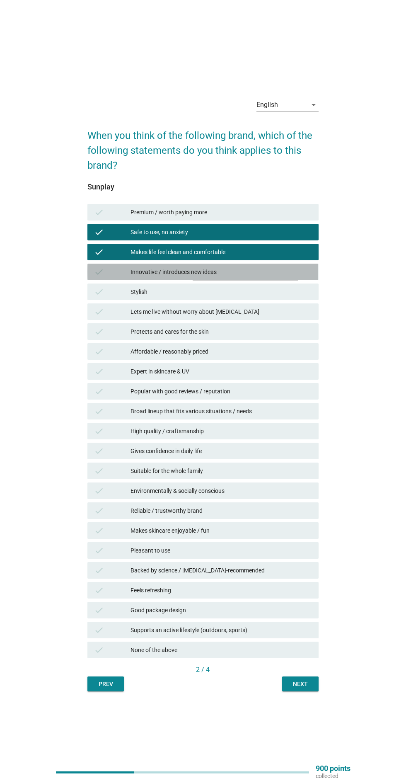
click at [301, 277] on div "Innovative / introduces new ideas" at bounding box center [222, 272] width 182 height 10
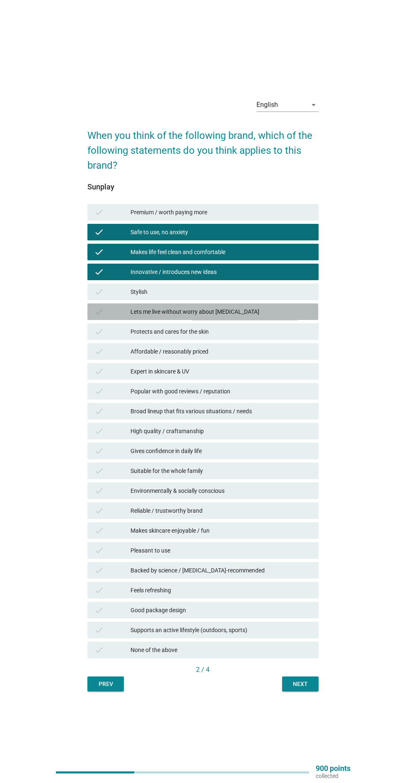
click at [293, 317] on div "Lets me live without worry about [MEDICAL_DATA]" at bounding box center [222, 312] width 182 height 10
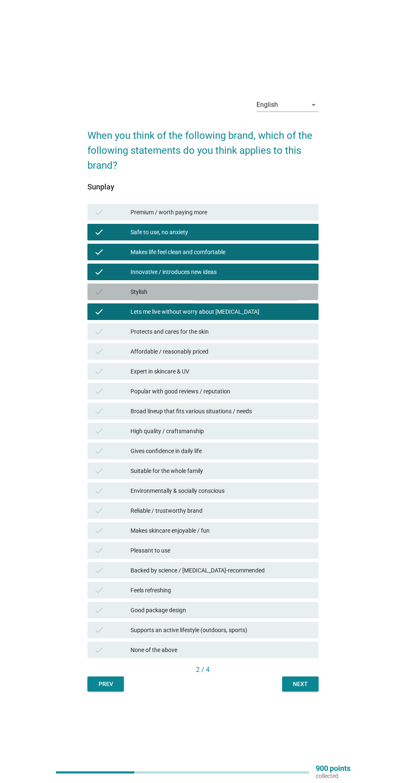
click at [297, 297] on div "Stylish" at bounding box center [222, 292] width 182 height 10
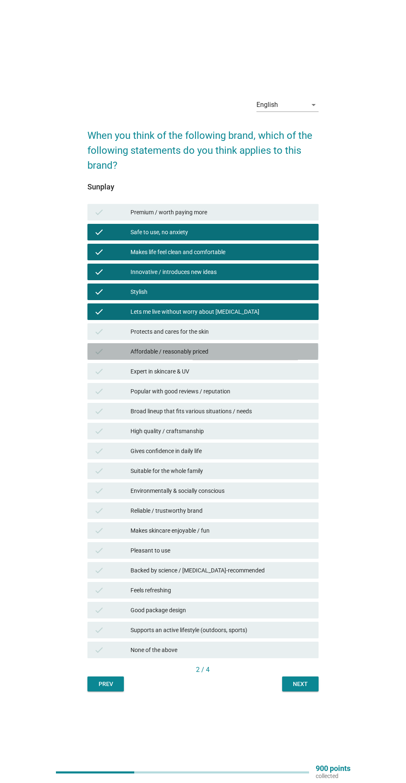
click at [287, 357] on div "Affordable / reasonably priced" at bounding box center [222, 352] width 182 height 10
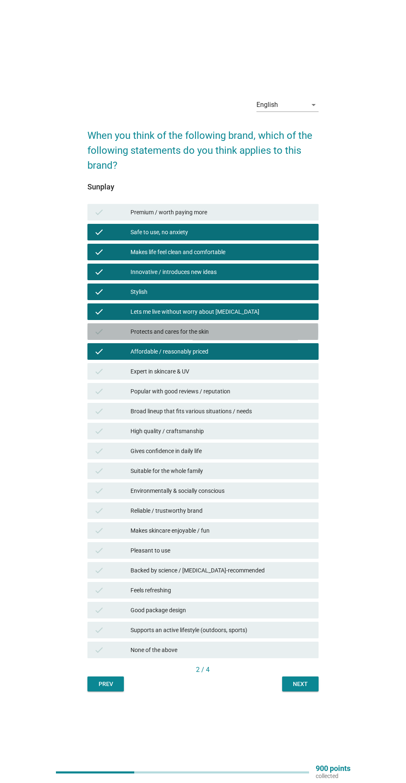
click at [287, 337] on div "Protects and cares for the skin" at bounding box center [222, 332] width 182 height 10
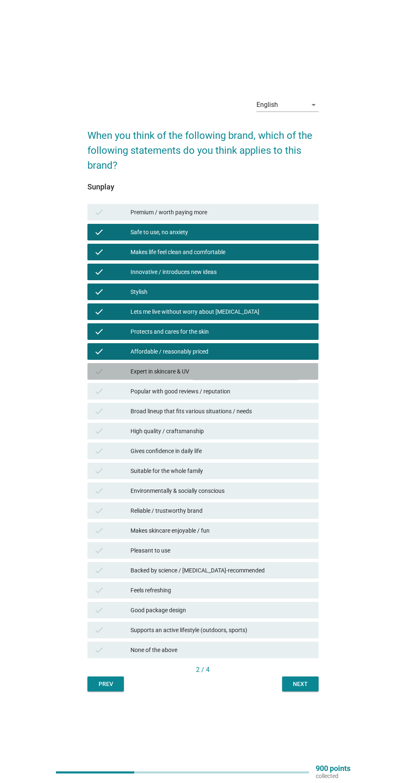
click at [279, 376] on div "Expert in skincare & UV" at bounding box center [222, 372] width 182 height 10
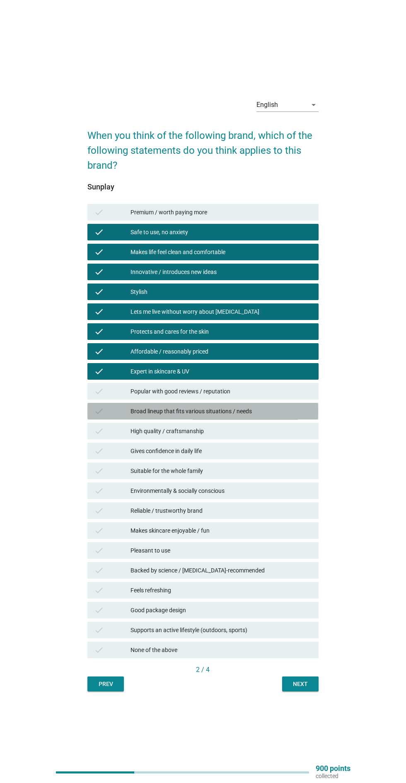
click at [279, 416] on div "Broad lineup that fits various situations / needs" at bounding box center [222, 411] width 182 height 10
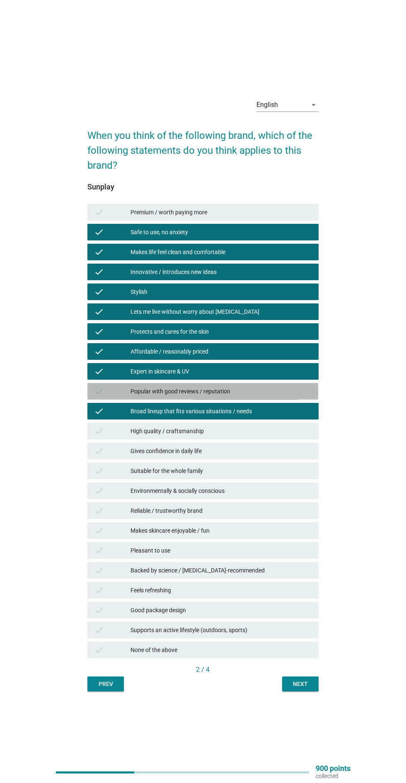
click at [276, 396] on div "Popular with good reviews / reputation" at bounding box center [222, 391] width 182 height 10
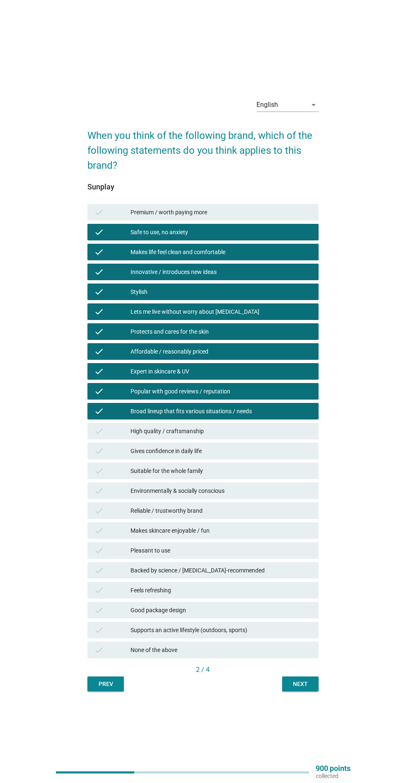
click at [281, 416] on div "Broad lineup that fits various situations / needs" at bounding box center [222, 411] width 182 height 10
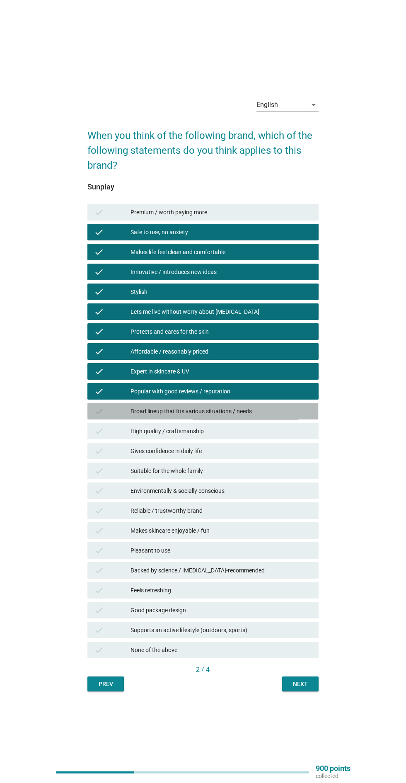
click at [282, 416] on div "Broad lineup that fits various situations / needs" at bounding box center [222, 411] width 182 height 10
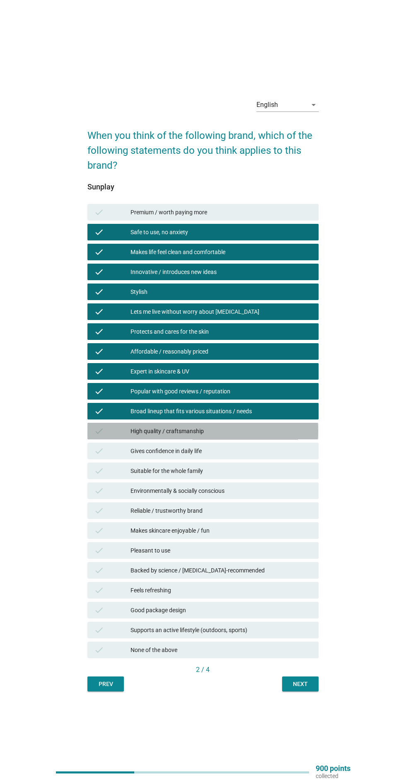
click at [285, 436] on div "High quality / craftsmanship" at bounding box center [222, 431] width 182 height 10
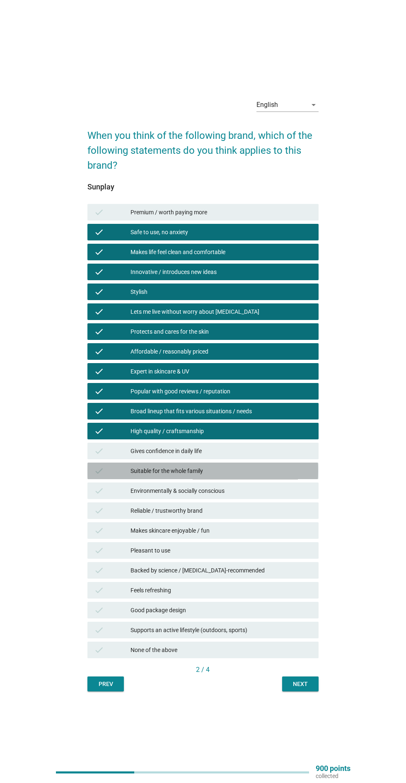
click at [281, 476] on div "Suitable for the whole family" at bounding box center [222, 471] width 182 height 10
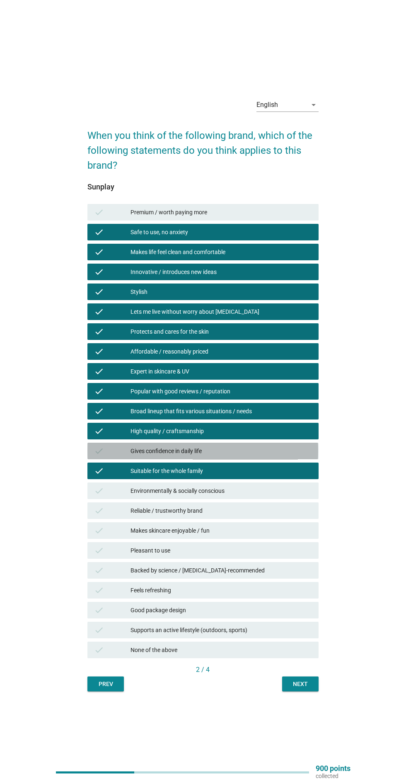
click at [276, 456] on div "Gives confidence in daily life" at bounding box center [222, 451] width 182 height 10
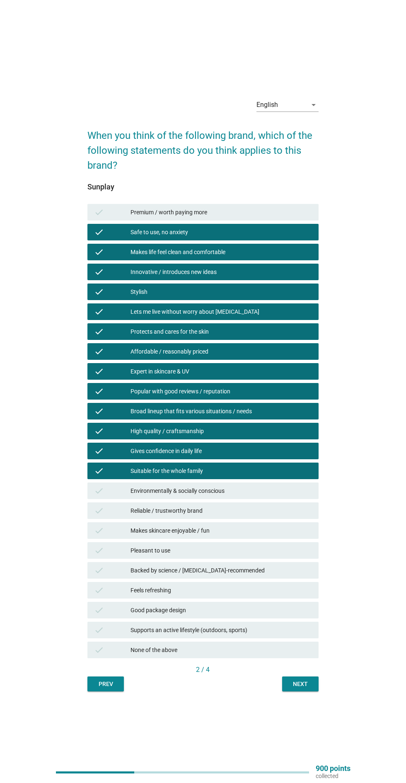
click at [277, 496] on div "Environmentally & socially conscious" at bounding box center [222, 491] width 182 height 10
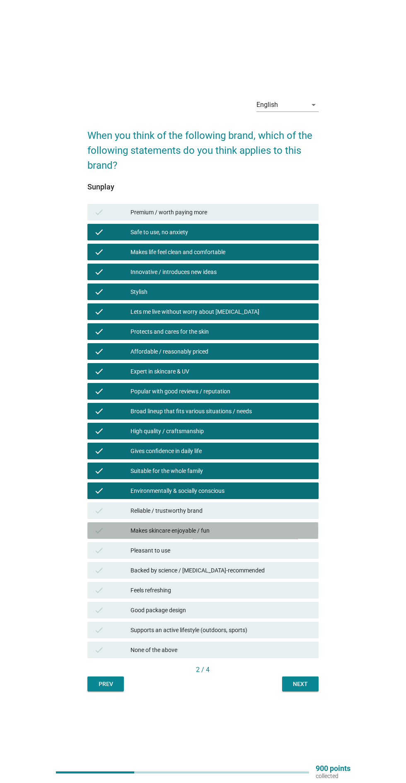
click at [281, 536] on div "Makes skincare enjoyable / fun" at bounding box center [222, 531] width 182 height 10
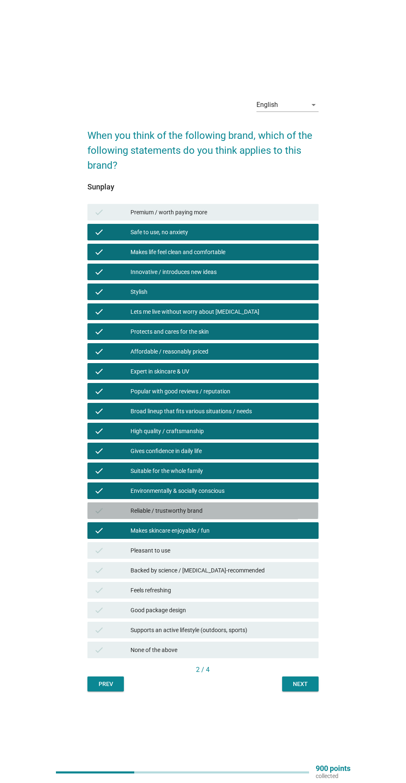
click at [280, 516] on div "Reliable / trustworthy brand" at bounding box center [222, 511] width 182 height 10
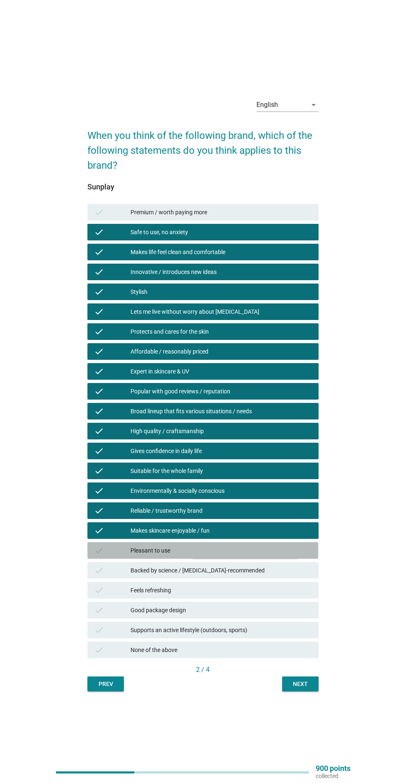
click at [277, 556] on div "Pleasant to use" at bounding box center [222, 551] width 182 height 10
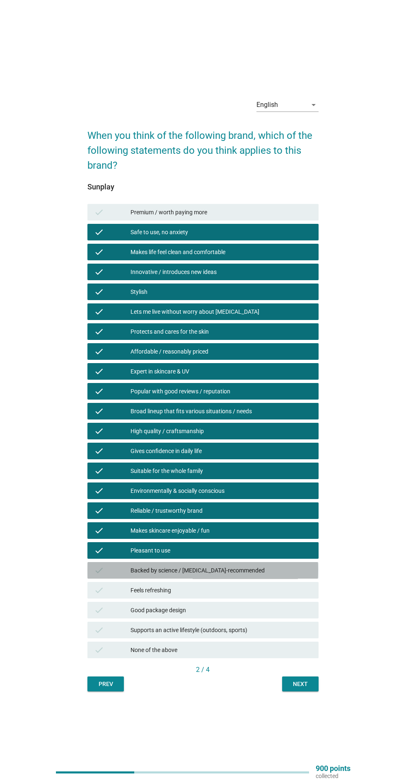
click at [277, 575] on div "Backed by science / [MEDICAL_DATA]-recommended" at bounding box center [222, 571] width 182 height 10
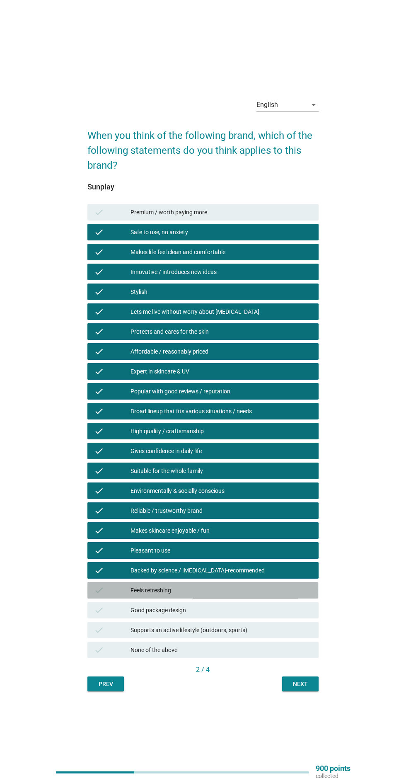
click at [277, 595] on div "Feels refreshing" at bounding box center [222, 590] width 182 height 10
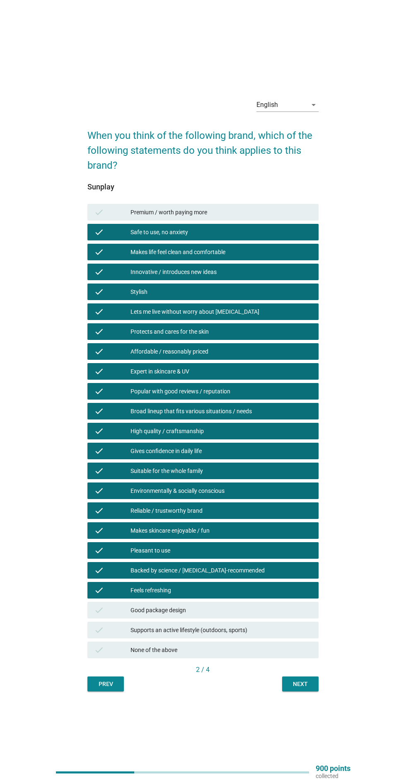
click at [284, 635] on div "Supports an active lifestyle (outdoors, sports)" at bounding box center [222, 630] width 182 height 10
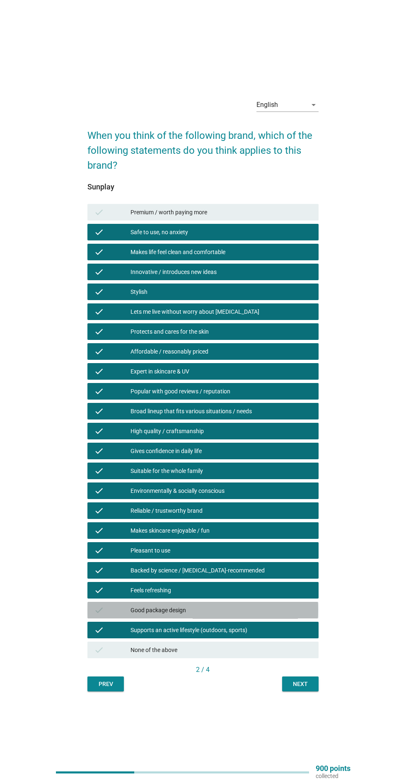
click at [279, 615] on div "Good package design" at bounding box center [222, 610] width 182 height 10
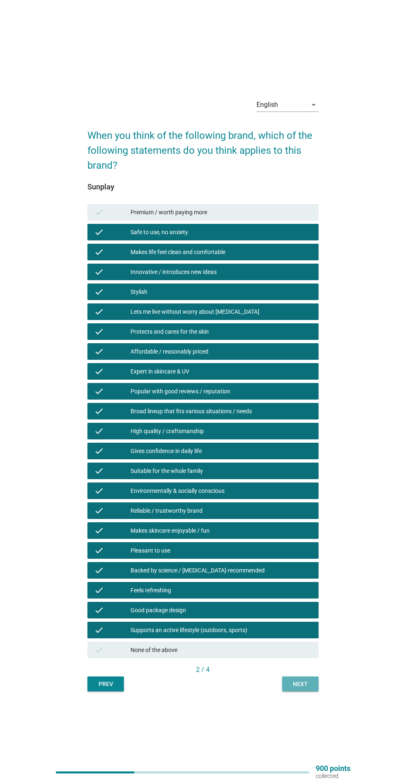
click at [301, 688] on div "Next" at bounding box center [300, 684] width 23 height 9
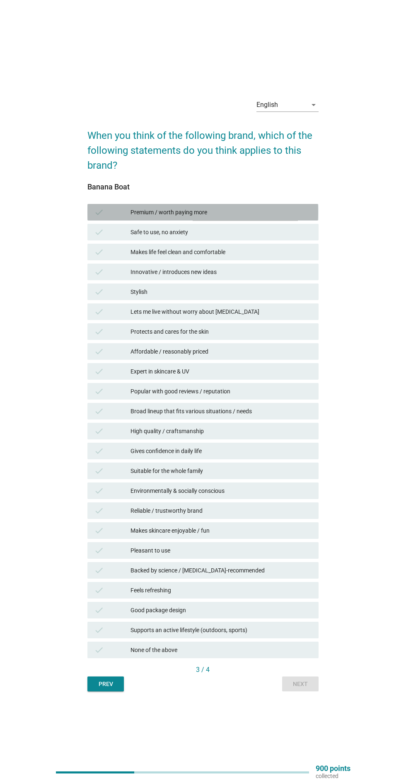
click at [305, 217] on div "Premium / worth paying more" at bounding box center [222, 212] width 182 height 10
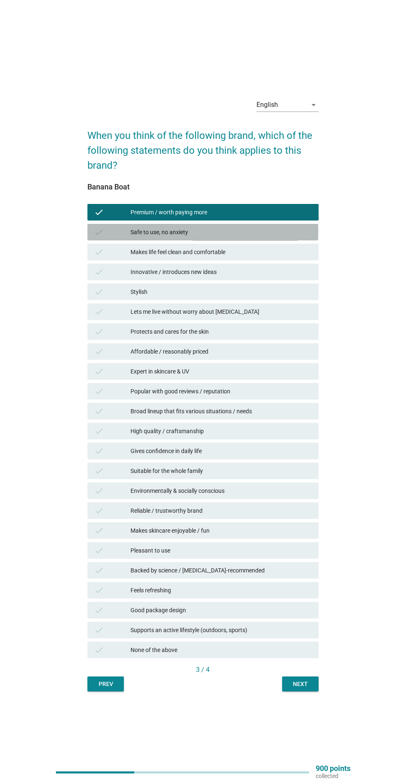
click at [297, 237] on div "Safe to use, no anxiety" at bounding box center [222, 232] width 182 height 10
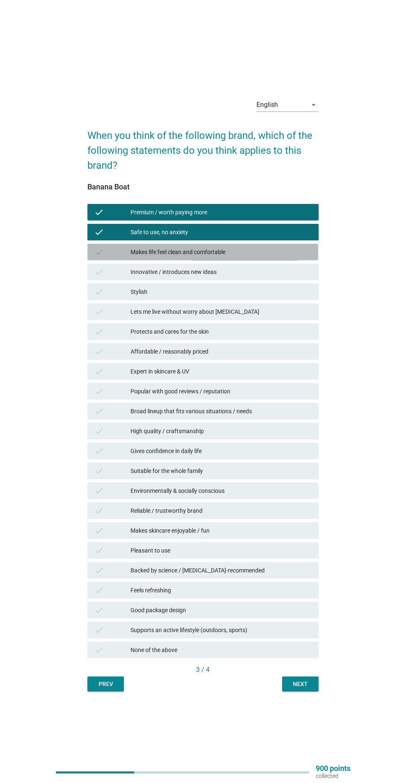
click at [291, 257] on div "Makes life feel clean and comfortable" at bounding box center [222, 252] width 182 height 10
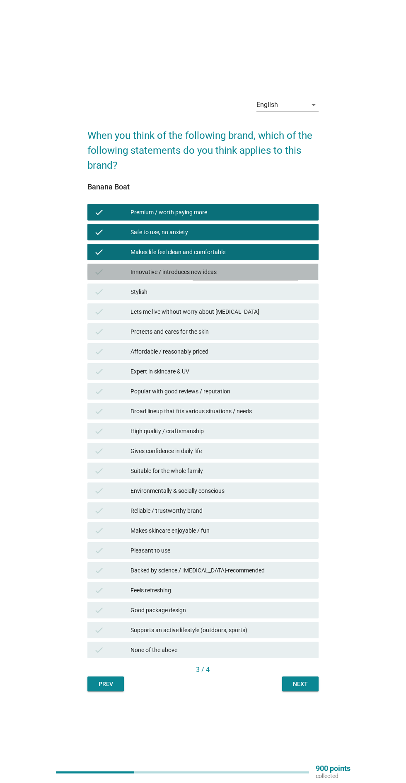
click at [282, 277] on div "Innovative / introduces new ideas" at bounding box center [222, 272] width 182 height 10
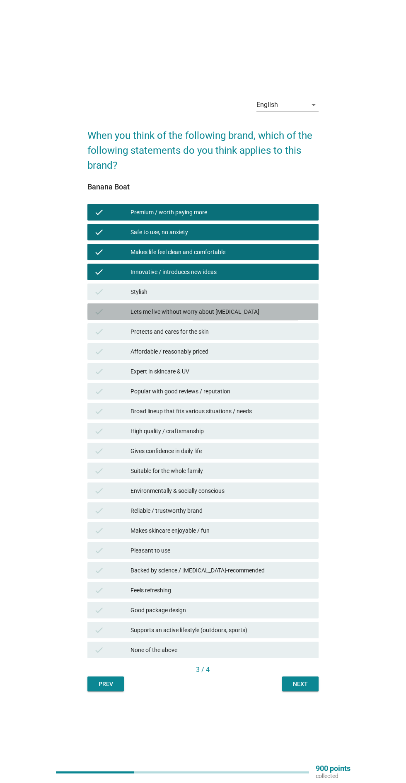
click at [284, 317] on div "Lets me live without worry about [MEDICAL_DATA]" at bounding box center [222, 312] width 182 height 10
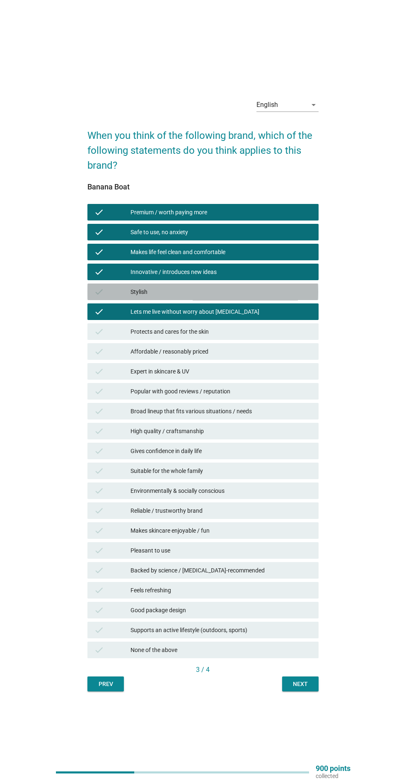
click at [289, 297] on div "Stylish" at bounding box center [222, 292] width 182 height 10
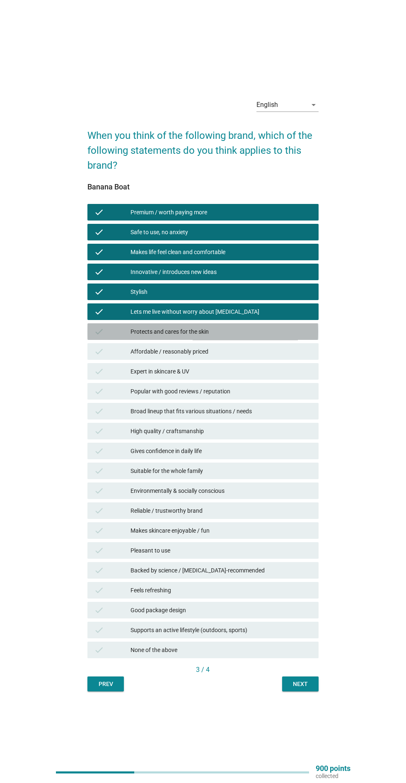
click at [283, 337] on div "Protects and cares for the skin" at bounding box center [222, 332] width 182 height 10
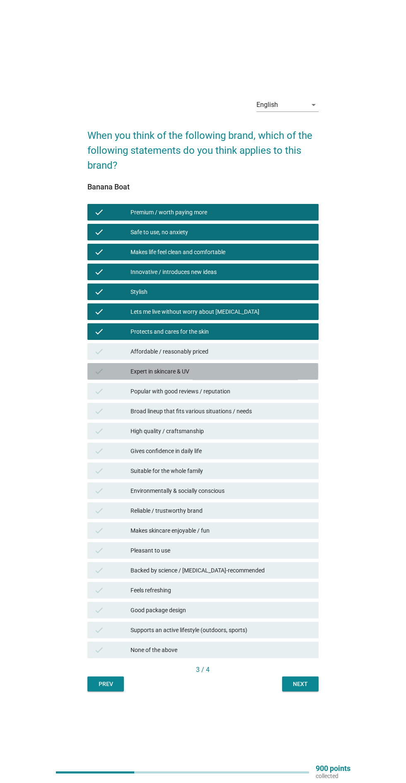
click at [282, 376] on div "Expert in skincare & UV" at bounding box center [222, 372] width 182 height 10
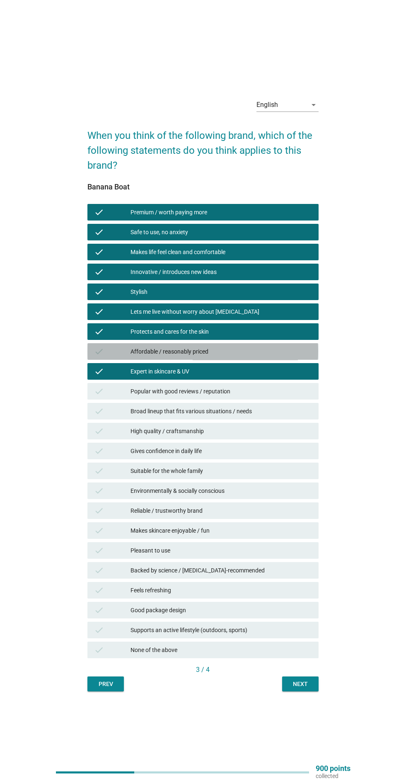
click at [286, 357] on div "Affordable / reasonably priced" at bounding box center [222, 352] width 182 height 10
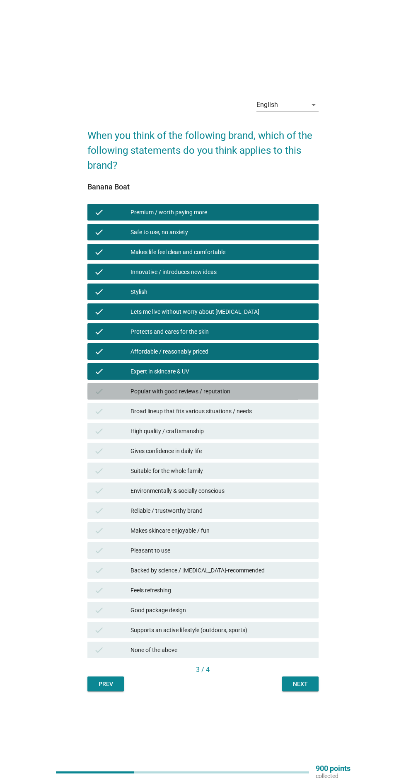
click at [284, 396] on div "Popular with good reviews / reputation" at bounding box center [222, 391] width 182 height 10
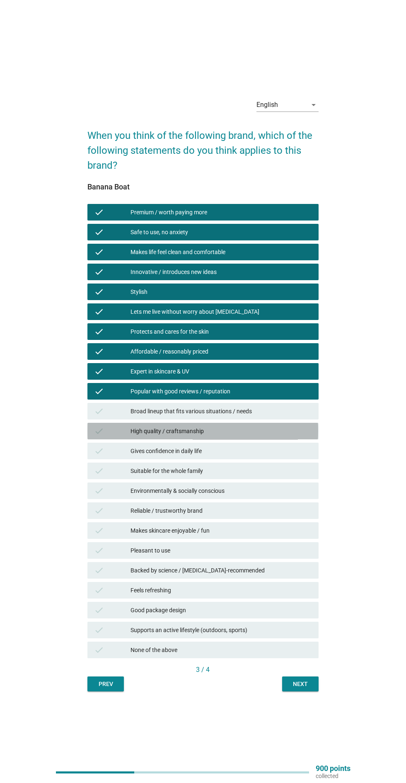
click at [274, 436] on div "High quality / craftsmanship" at bounding box center [222, 431] width 182 height 10
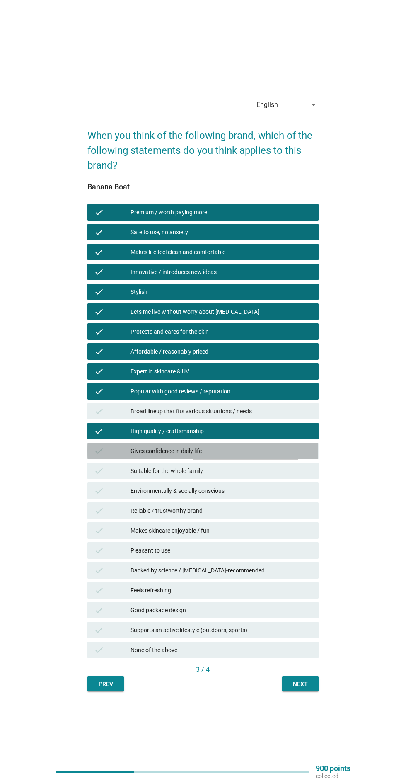
click at [268, 456] on div "Gives confidence in daily life" at bounding box center [222, 451] width 182 height 10
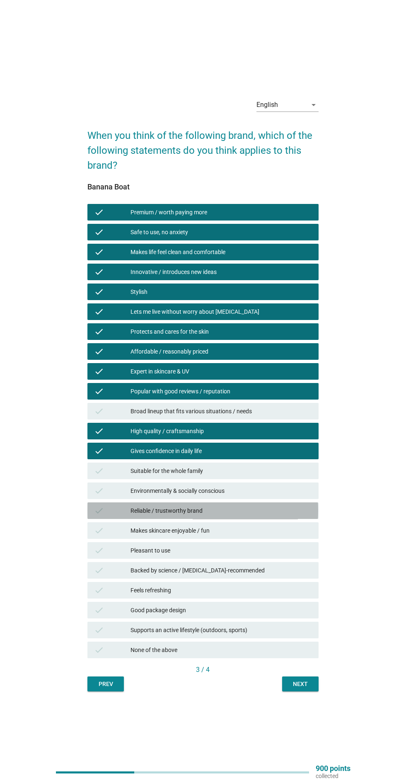
click at [258, 516] on div "Reliable / trustworthy brand" at bounding box center [222, 511] width 182 height 10
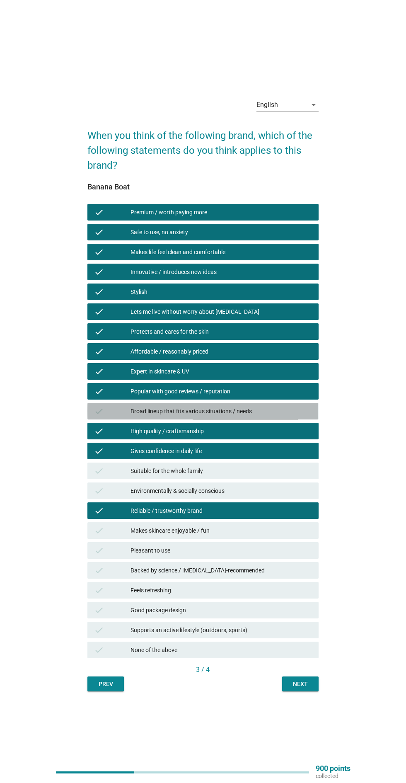
click at [271, 416] on div "Broad lineup that fits various situations / needs" at bounding box center [222, 411] width 182 height 10
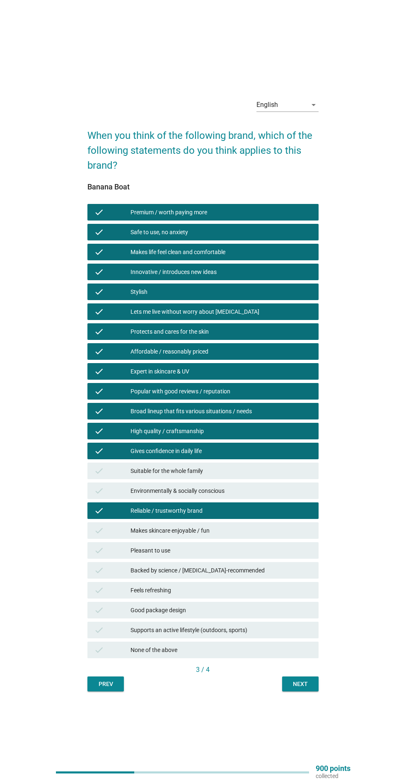
click at [261, 476] on div "Suitable for the whole family" at bounding box center [222, 471] width 182 height 10
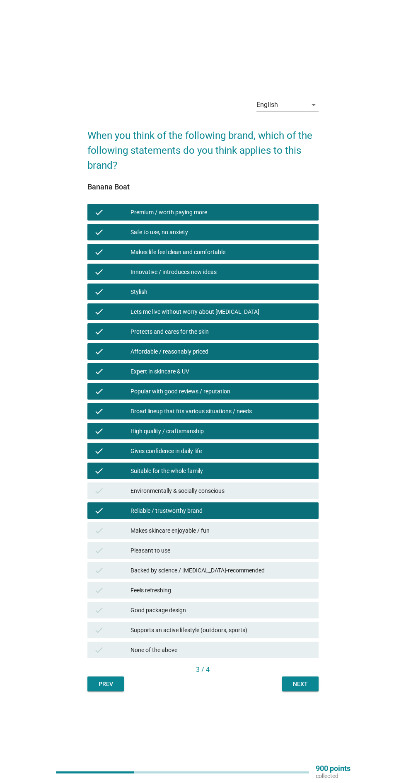
click at [257, 516] on div "Reliable / trustworthy brand" at bounding box center [222, 511] width 182 height 10
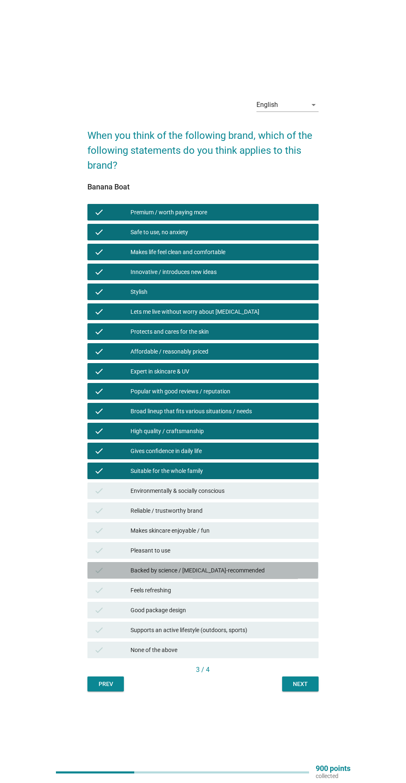
click at [262, 575] on div "Backed by science / [MEDICAL_DATA]-recommended" at bounding box center [222, 571] width 182 height 10
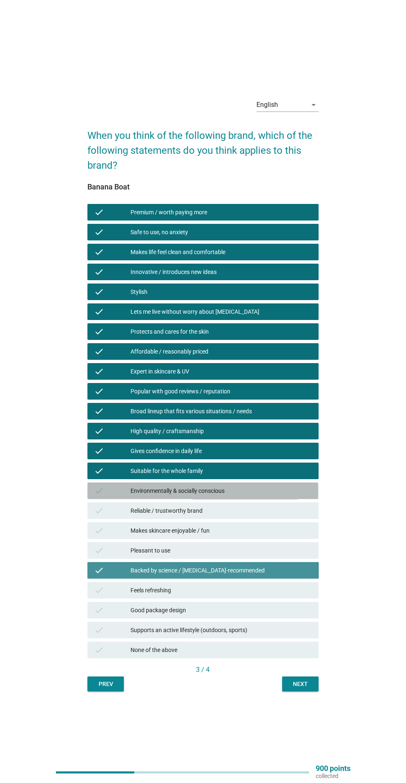
click at [264, 496] on div "Environmentally & socially conscious" at bounding box center [222, 491] width 182 height 10
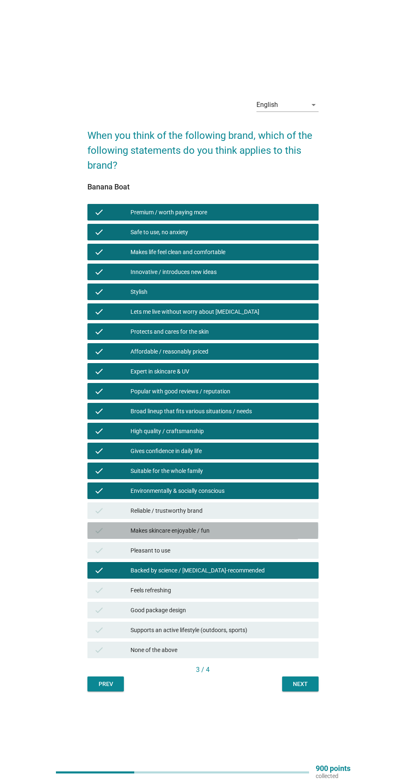
click at [253, 536] on div "Makes skincare enjoyable / fun" at bounding box center [222, 531] width 182 height 10
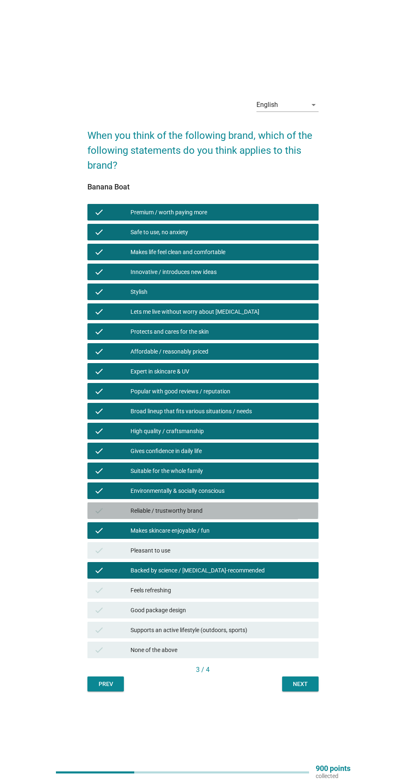
click at [255, 516] on div "Reliable / trustworthy brand" at bounding box center [222, 511] width 182 height 10
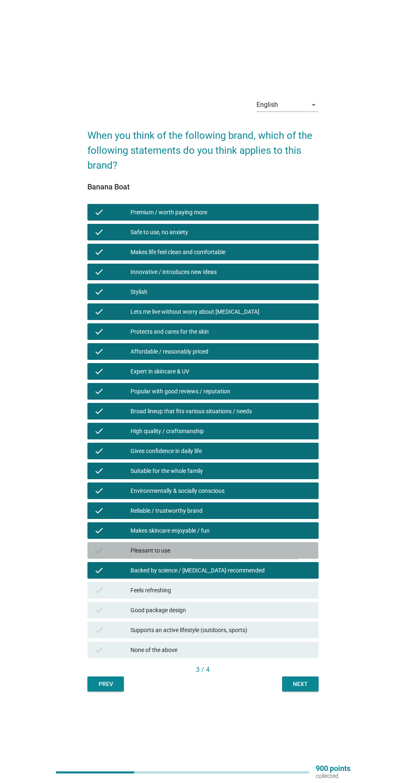
click at [251, 556] on div "Pleasant to use" at bounding box center [222, 551] width 182 height 10
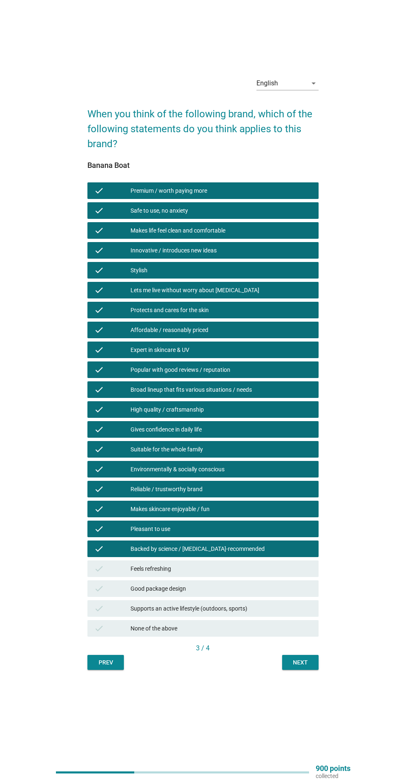
scroll to position [115, 0]
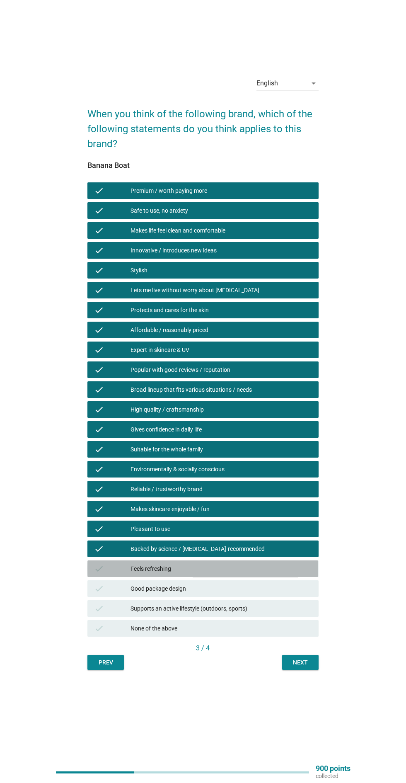
click at [263, 564] on div "Feels refreshing" at bounding box center [222, 569] width 182 height 10
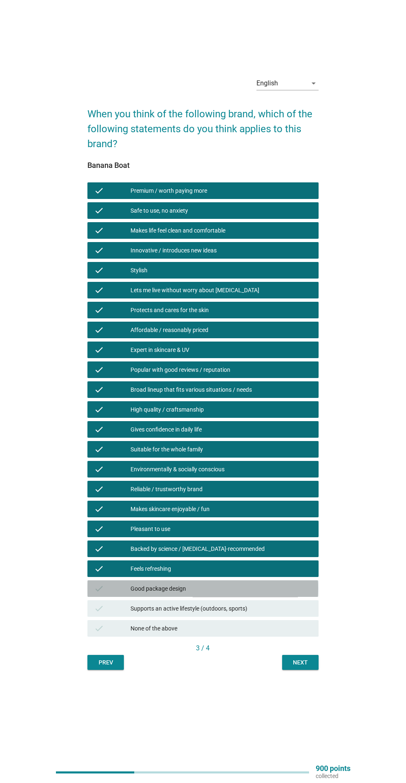
click at [266, 584] on div "Good package design" at bounding box center [222, 589] width 182 height 10
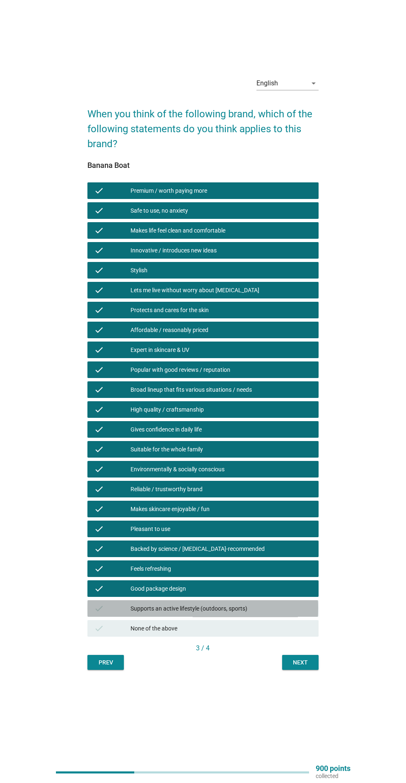
click at [269, 604] on div "Supports an active lifestyle (outdoors, sports)" at bounding box center [222, 609] width 182 height 10
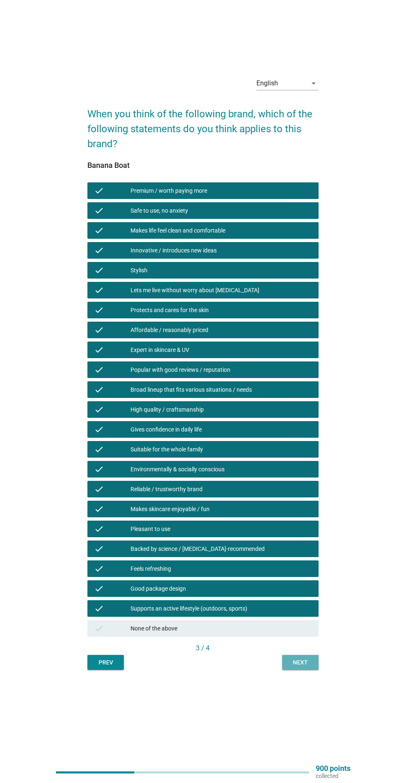
click at [312, 655] on button "Next" at bounding box center [300, 662] width 36 height 15
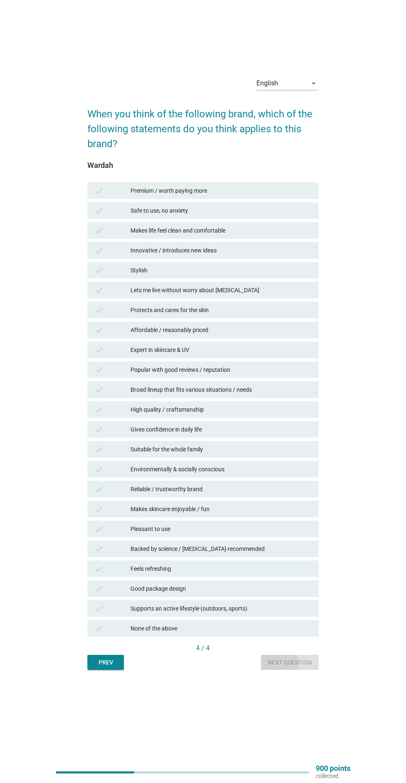
scroll to position [0, 0]
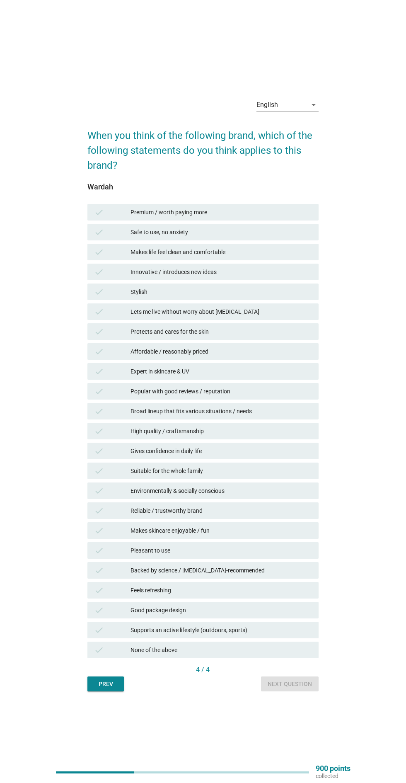
click at [283, 376] on div "Expert in skincare & UV" at bounding box center [222, 372] width 182 height 10
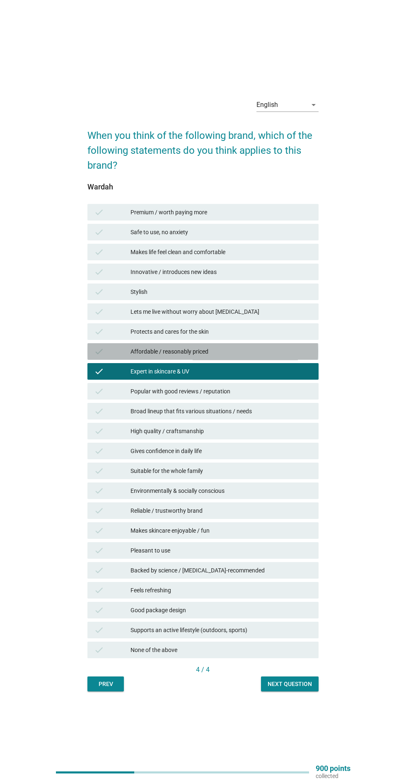
click at [295, 357] on div "Affordable / reasonably priced" at bounding box center [222, 352] width 182 height 10
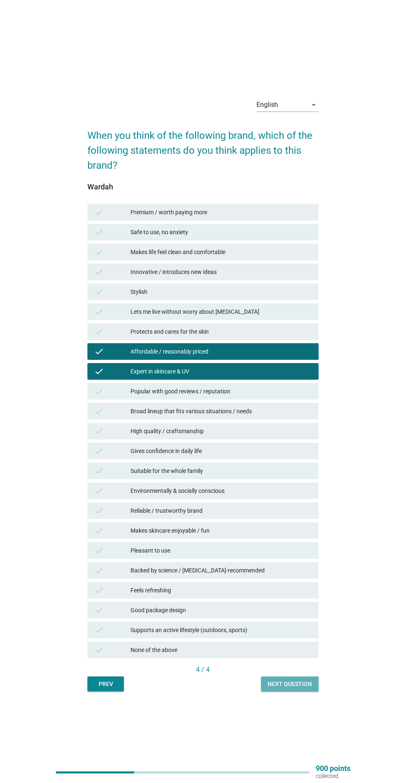
click at [298, 688] on button "Next question" at bounding box center [290, 684] width 58 height 15
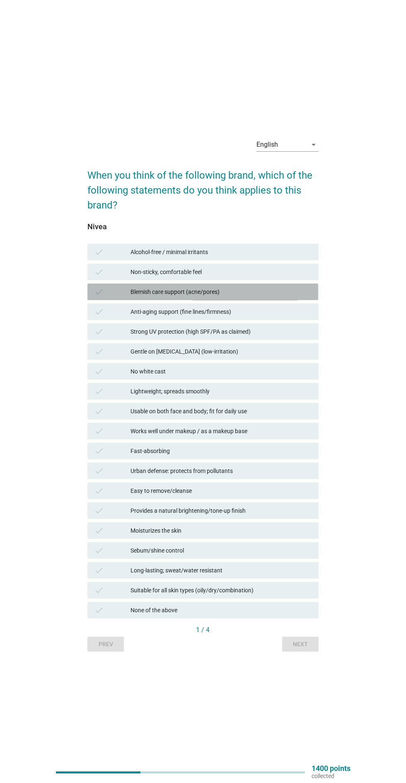
click at [294, 297] on div "Blemish care support (acne/pores)" at bounding box center [222, 292] width 182 height 10
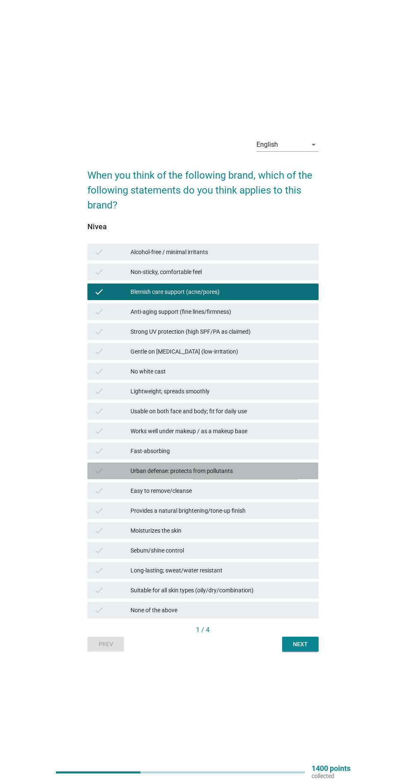
click at [258, 476] on div "Urban defense: protects from pollutants" at bounding box center [222, 471] width 182 height 10
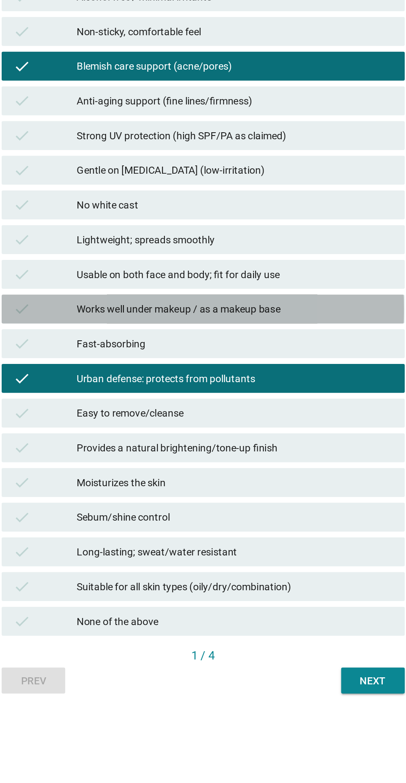
click at [262, 439] on div "check Works well under makeup / as a makeup base" at bounding box center [202, 431] width 231 height 17
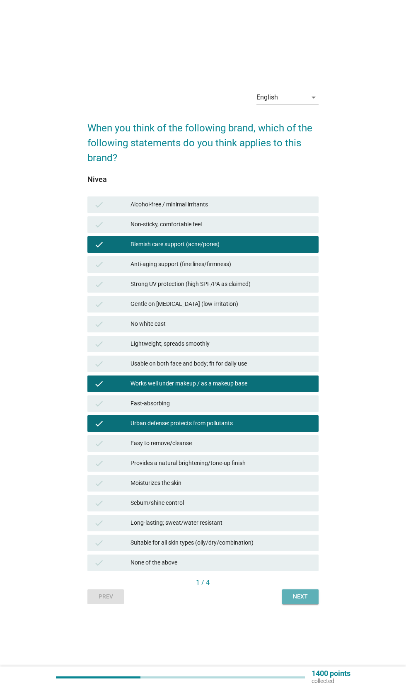
click at [309, 601] on div "Next" at bounding box center [300, 596] width 23 height 9
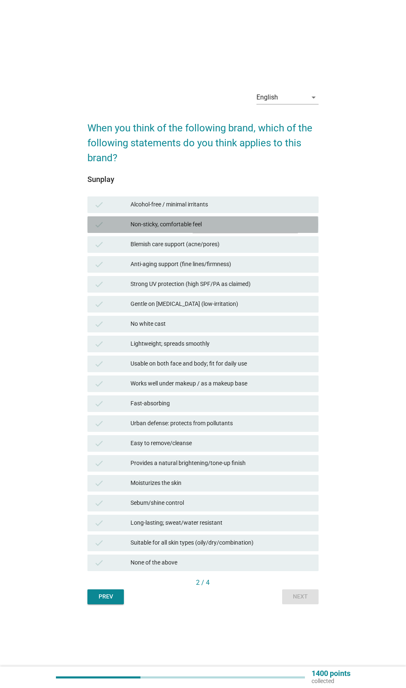
click at [309, 230] on div "Non-sticky, comfortable feel" at bounding box center [222, 225] width 182 height 10
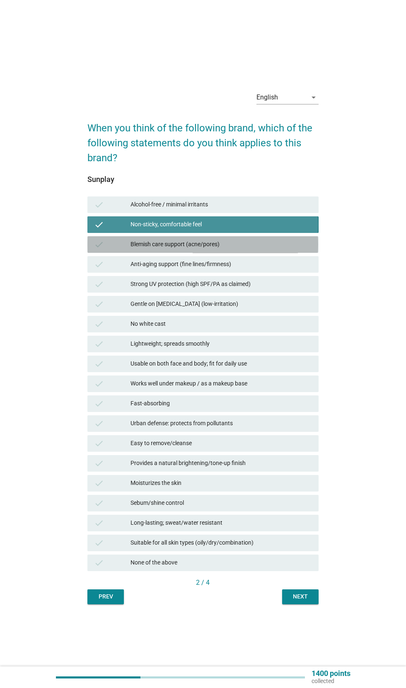
click at [299, 250] on div "Blemish care support (acne/pores)" at bounding box center [222, 245] width 182 height 10
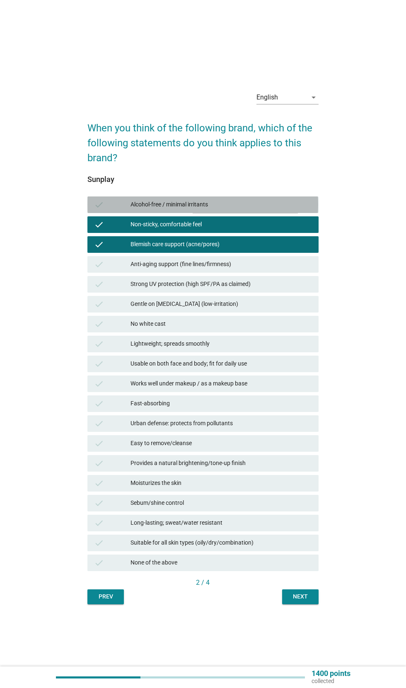
click at [304, 210] on div "Alcohol-free / minimal irritants" at bounding box center [222, 205] width 182 height 10
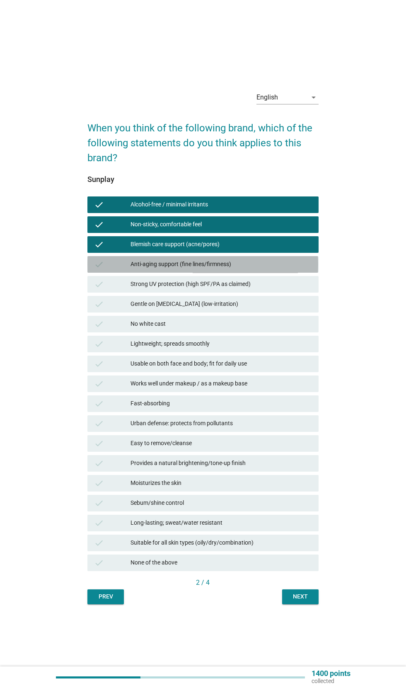
click at [287, 269] on div "Anti-aging support (fine lines/firmness)" at bounding box center [222, 265] width 182 height 10
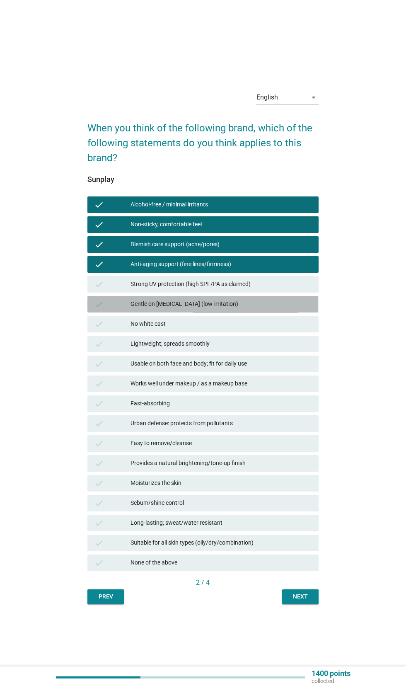
click at [277, 309] on div "Gentle on [MEDICAL_DATA] (low-irritation)" at bounding box center [222, 304] width 182 height 10
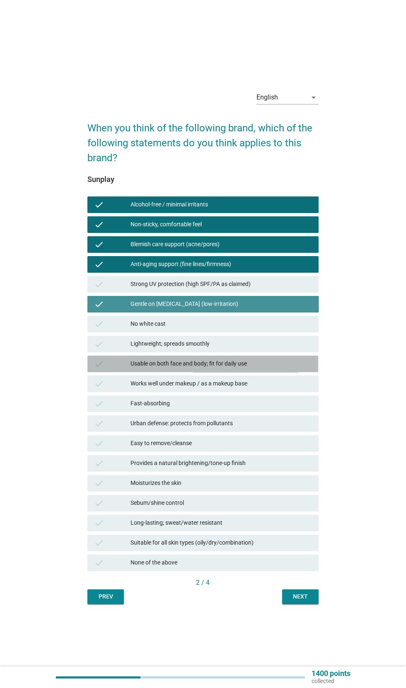
click at [262, 369] on div "Usable on both face and body; fit for daily use" at bounding box center [222, 364] width 182 height 10
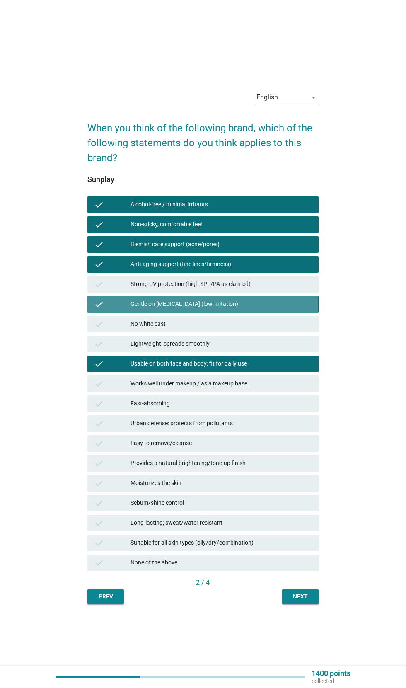
click at [277, 309] on div "Gentle on [MEDICAL_DATA] (low-irritation)" at bounding box center [222, 304] width 182 height 10
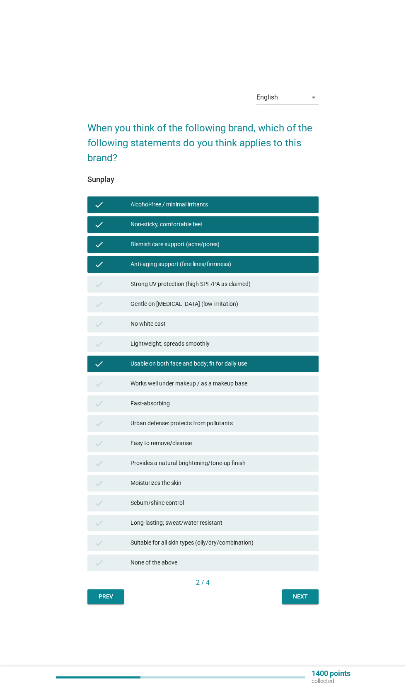
click at [273, 349] on div "Lightweight; spreads smoothly" at bounding box center [222, 344] width 182 height 10
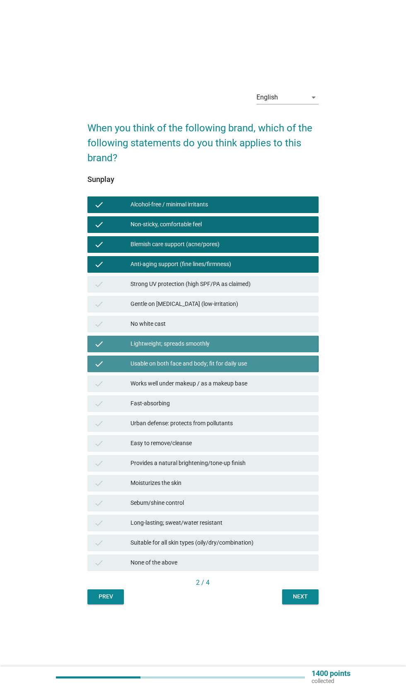
click at [279, 369] on div "Usable on both face and body; fit for daily use" at bounding box center [222, 364] width 182 height 10
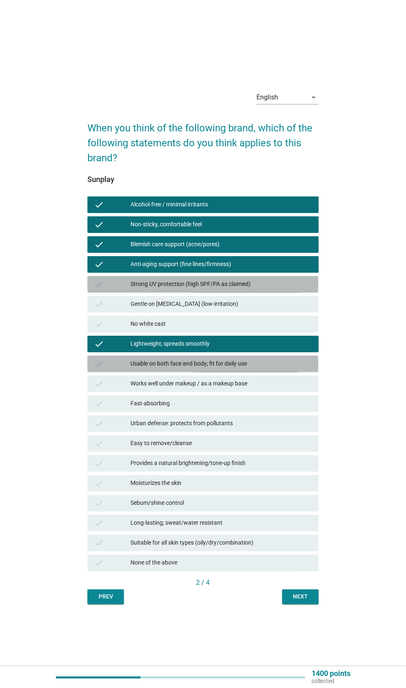
click at [294, 289] on div "Strong UV protection (high SPF/PA as claimed)" at bounding box center [222, 284] width 182 height 10
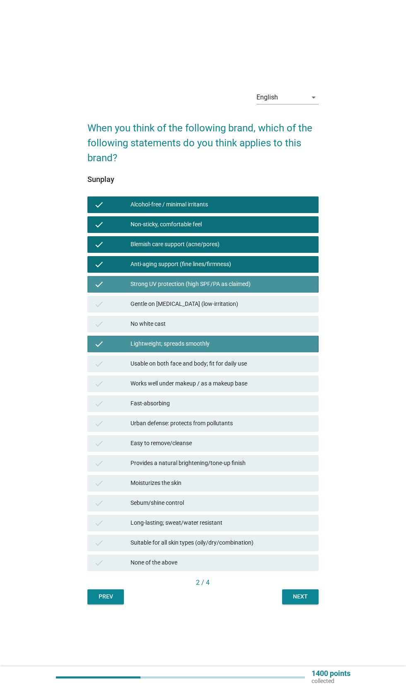
click at [289, 349] on div "Lightweight; spreads smoothly" at bounding box center [222, 344] width 182 height 10
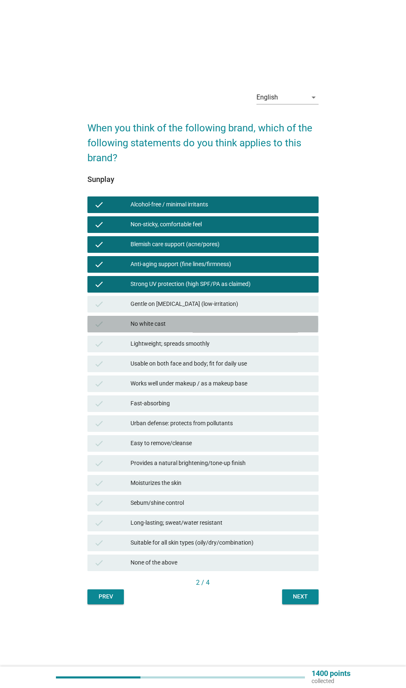
click at [294, 329] on div "No white cast" at bounding box center [222, 324] width 182 height 10
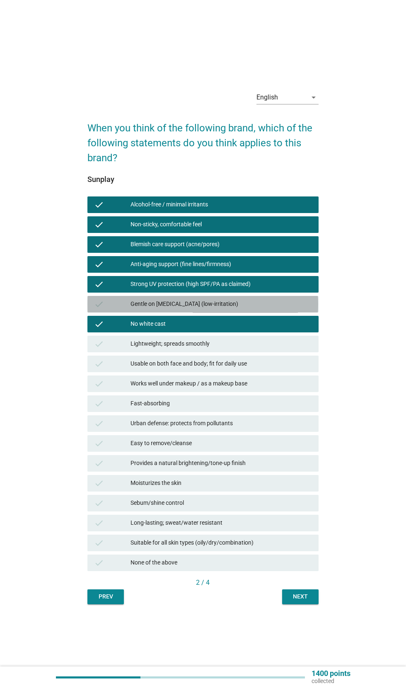
click at [298, 309] on div "Gentle on [MEDICAL_DATA] (low-irritation)" at bounding box center [222, 304] width 182 height 10
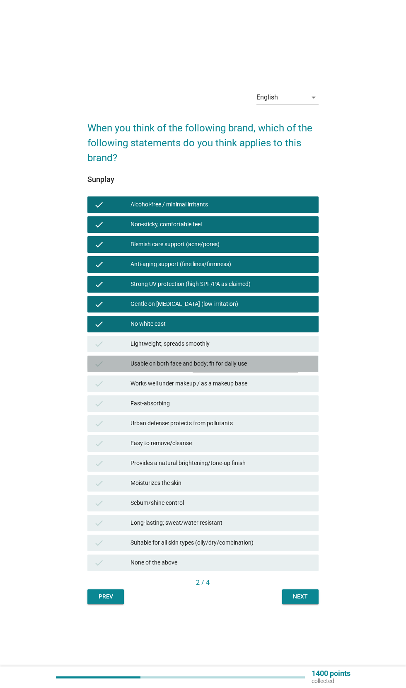
click at [289, 369] on div "Usable on both face and body; fit for daily use" at bounding box center [222, 364] width 182 height 10
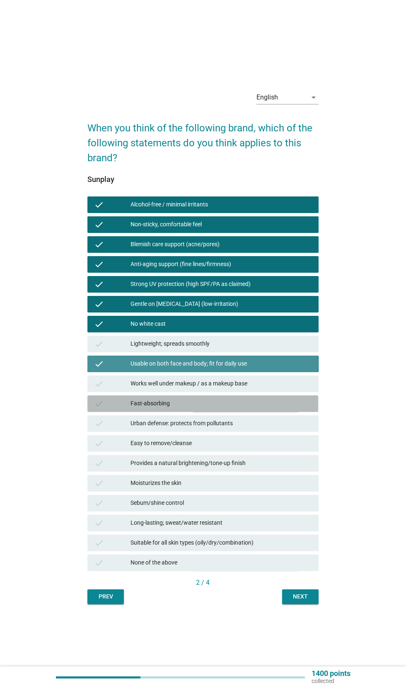
click at [281, 409] on div "Fast-absorbing" at bounding box center [222, 404] width 182 height 10
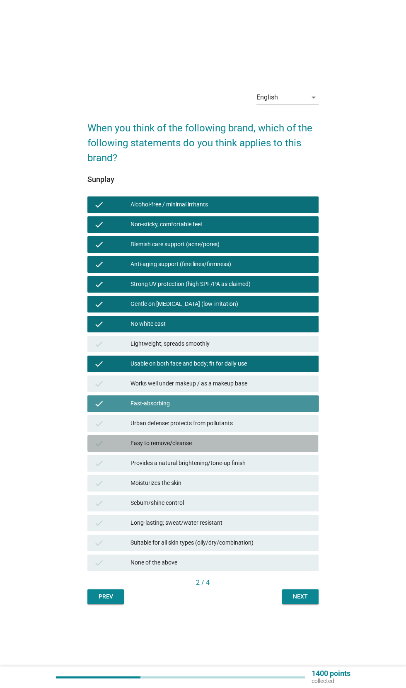
click at [263, 449] on div "Easy to remove/cleanse" at bounding box center [222, 444] width 182 height 10
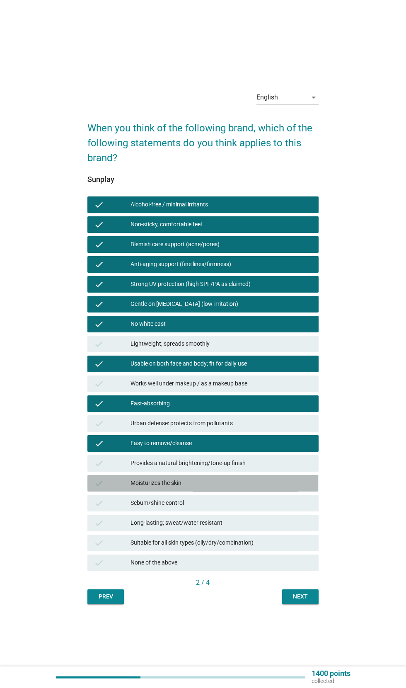
click at [256, 488] on div "Moisturizes the skin" at bounding box center [222, 483] width 182 height 10
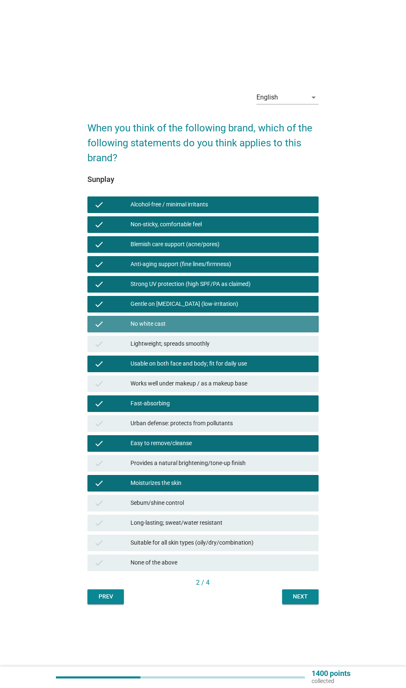
click at [277, 329] on div "No white cast" at bounding box center [222, 324] width 182 height 10
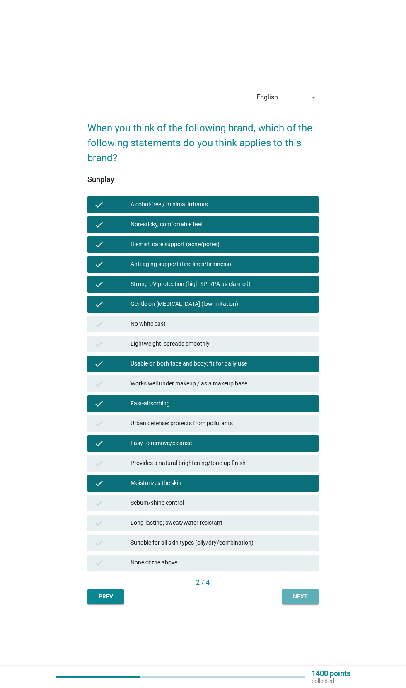
click at [318, 604] on button "Next" at bounding box center [300, 597] width 36 height 15
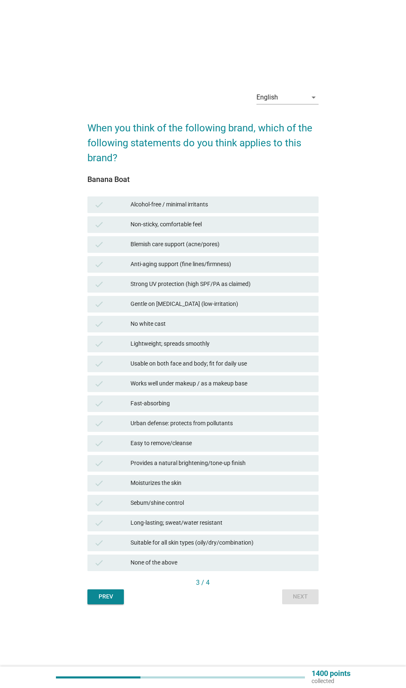
click at [277, 449] on div "Easy to remove/cleanse" at bounding box center [222, 444] width 182 height 10
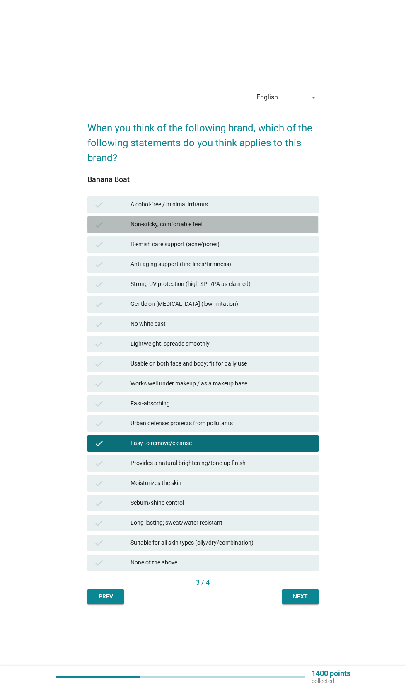
click at [296, 230] on div "Non-sticky, comfortable feel" at bounding box center [222, 225] width 182 height 10
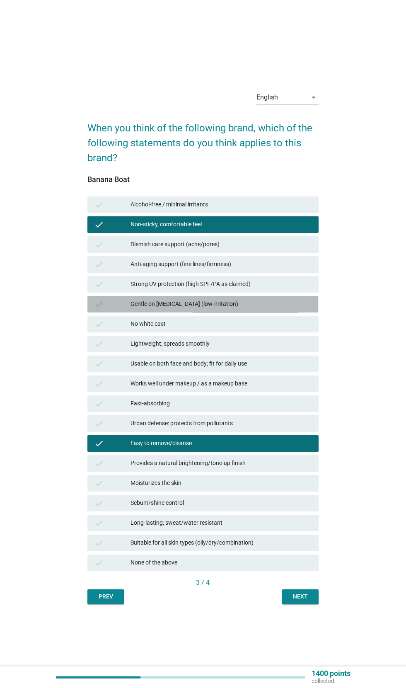
click at [263, 309] on div "Gentle on [MEDICAL_DATA] (low-irritation)" at bounding box center [222, 304] width 182 height 10
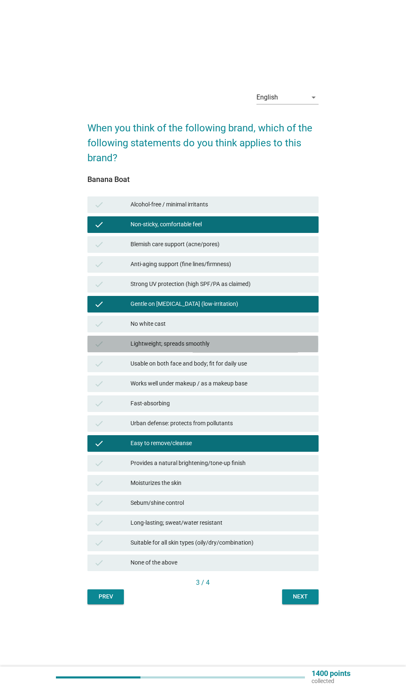
click at [117, 349] on div "check" at bounding box center [112, 344] width 36 height 10
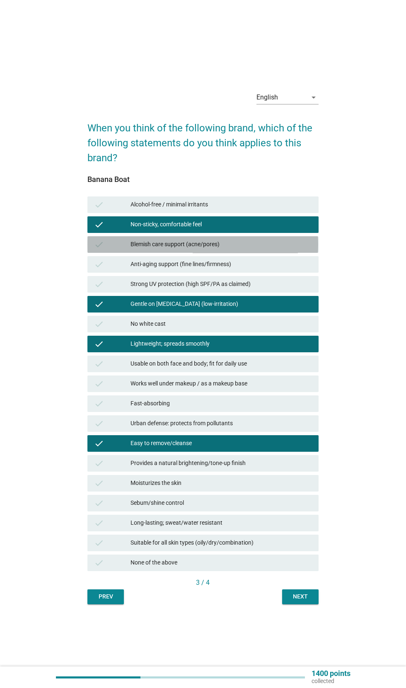
click at [272, 250] on div "Blemish care support (acne/pores)" at bounding box center [222, 245] width 182 height 10
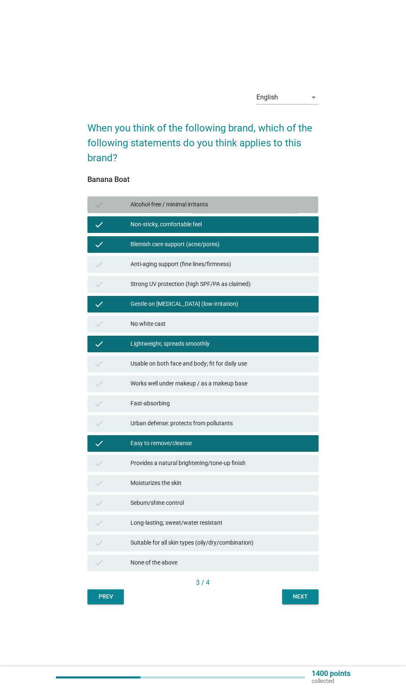
click at [288, 210] on div "Alcohol-free / minimal irritants" at bounding box center [222, 205] width 182 height 10
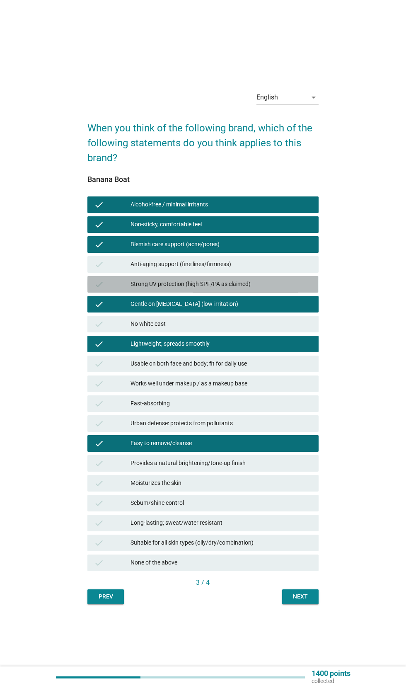
click at [287, 289] on div "Strong UV protection (high SPF/PA as claimed)" at bounding box center [222, 284] width 182 height 10
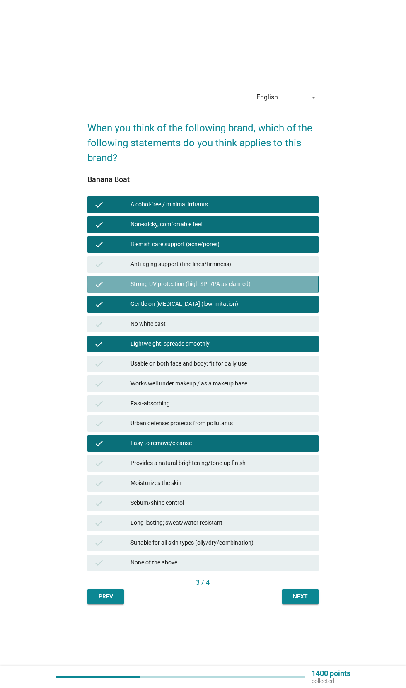
click at [118, 289] on div "check" at bounding box center [112, 284] width 36 height 10
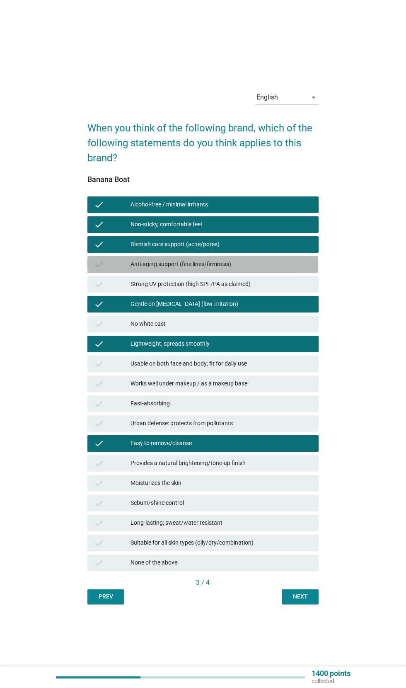
click at [294, 269] on div "Anti-aging support (fine lines/firmness)" at bounding box center [222, 265] width 182 height 10
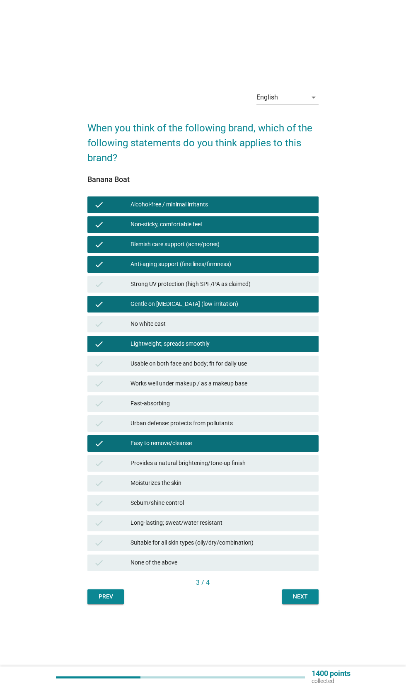
click at [286, 289] on div "Strong UV protection (high SPF/PA as claimed)" at bounding box center [222, 284] width 182 height 10
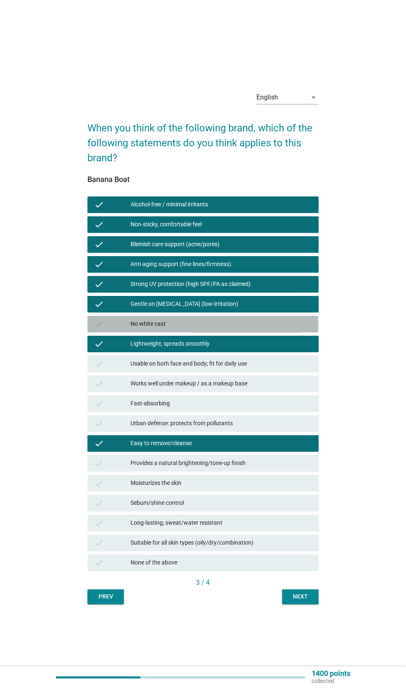
click at [117, 329] on div "check" at bounding box center [112, 324] width 36 height 10
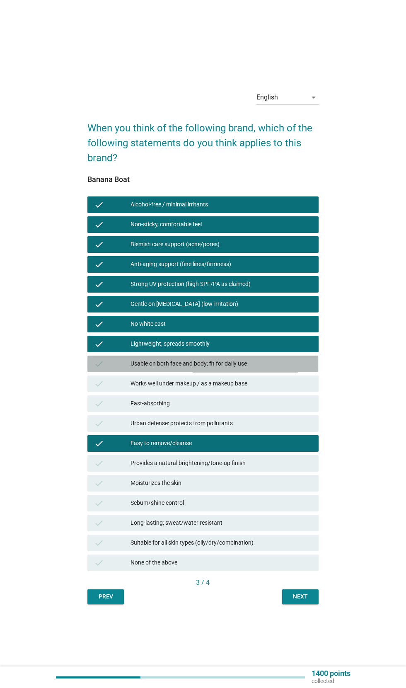
click at [294, 369] on div "Usable on both face and body; fit for daily use" at bounding box center [222, 364] width 182 height 10
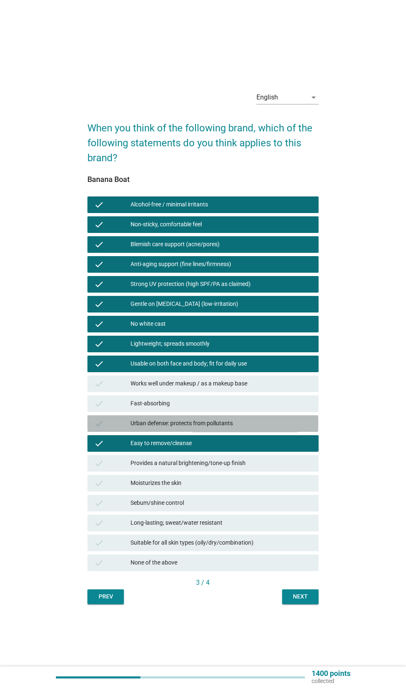
click at [285, 429] on div "Urban defense: protects from pollutants" at bounding box center [222, 424] width 182 height 10
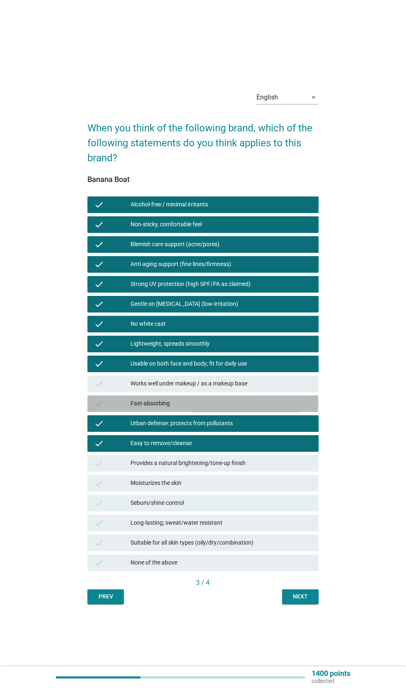
click at [289, 409] on div "Fast-absorbing" at bounding box center [222, 404] width 182 height 10
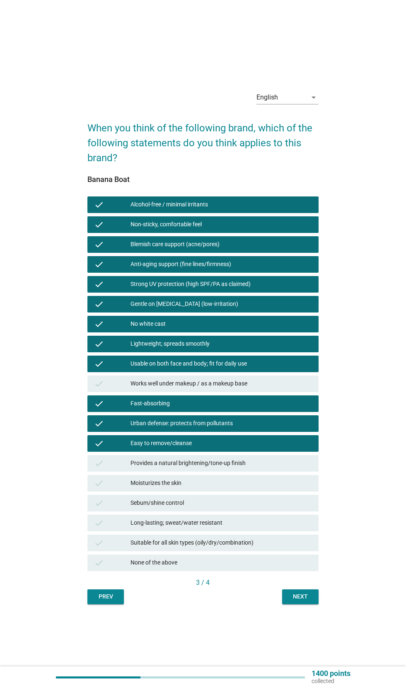
click at [111, 389] on div "check" at bounding box center [112, 384] width 36 height 10
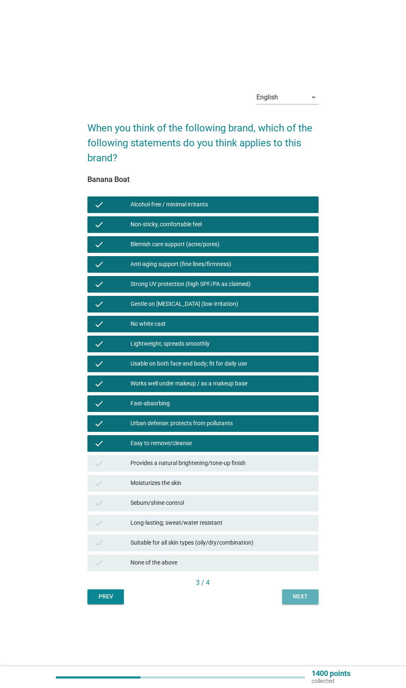
click at [315, 604] on button "Next" at bounding box center [300, 597] width 36 height 15
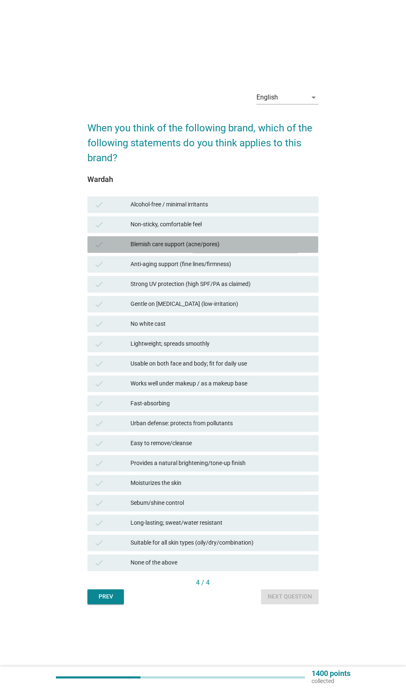
click at [143, 250] on div "Blemish care support (acne/pores)" at bounding box center [222, 245] width 182 height 10
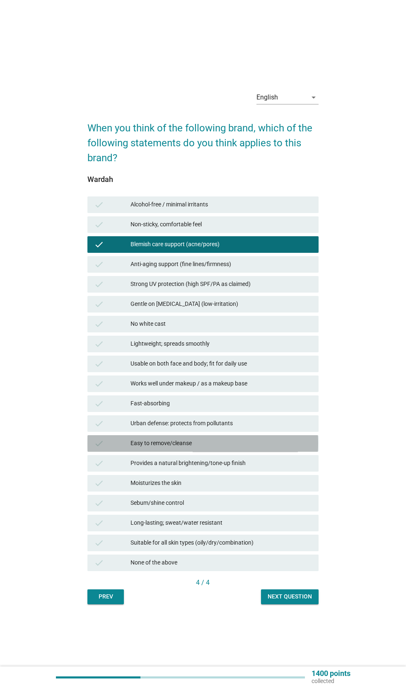
click at [272, 449] on div "Easy to remove/cleanse" at bounding box center [222, 444] width 182 height 10
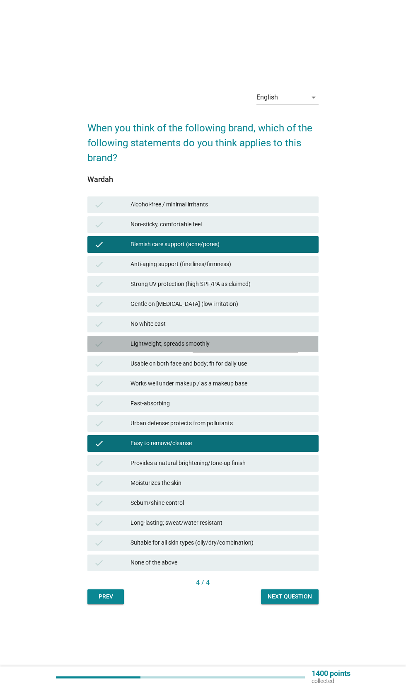
click at [133, 349] on div "Lightweight; spreads smoothly" at bounding box center [222, 344] width 182 height 10
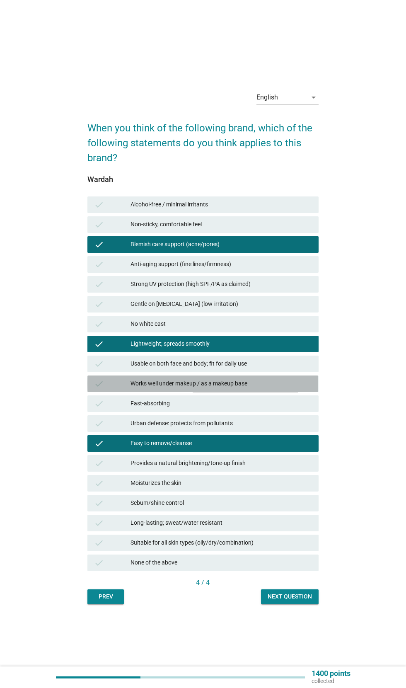
click at [296, 389] on div "Works well under makeup / as a makeup base" at bounding box center [222, 384] width 182 height 10
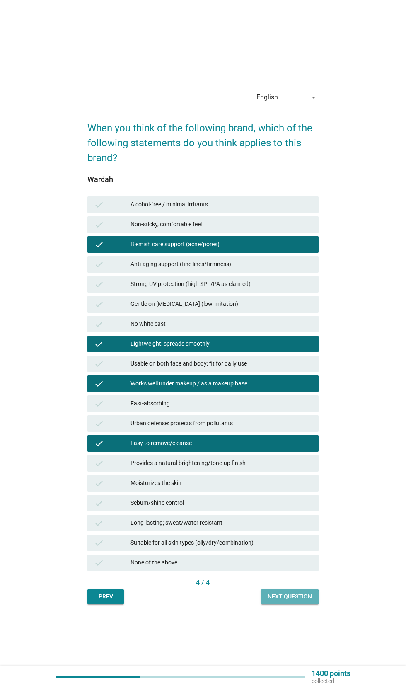
click at [316, 604] on button "Next question" at bounding box center [290, 597] width 58 height 15
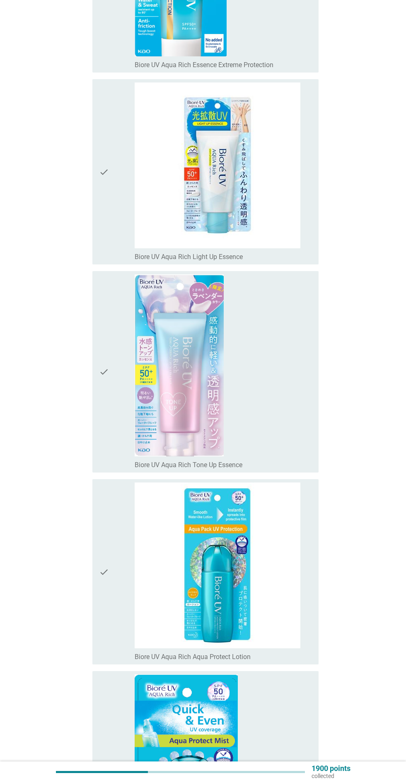
scroll to position [650, 0]
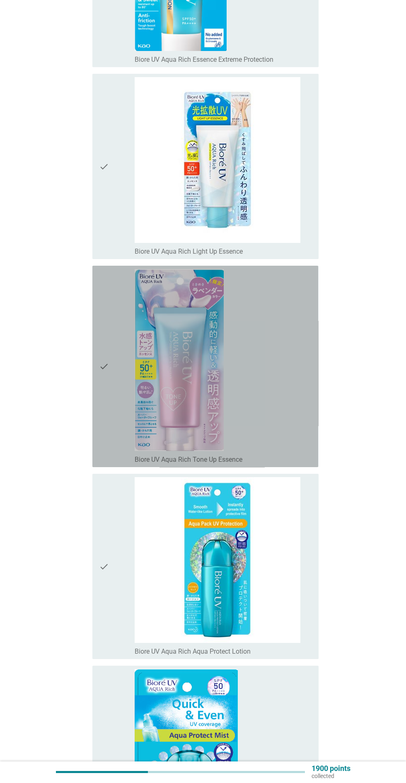
click at [303, 383] on div "check_box_outline_blank Biore UV Aqua Rich Tone Up Essence" at bounding box center [223, 366] width 177 height 195
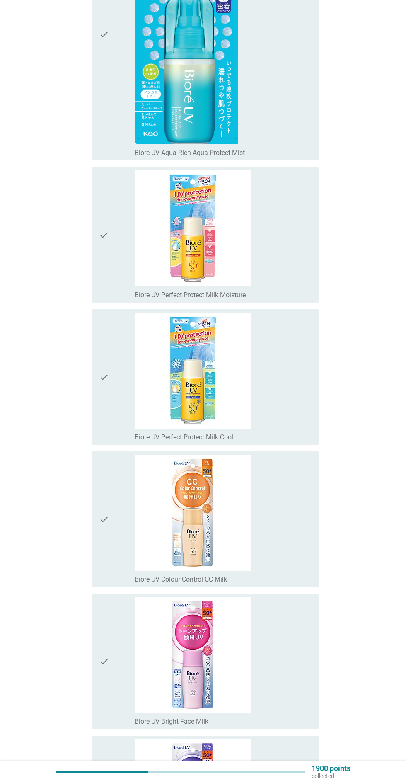
scroll to position [1434, 0]
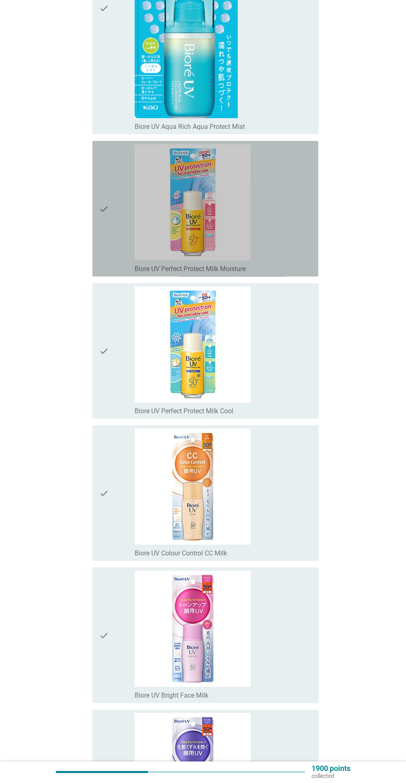
click at [308, 238] on div "check_box_outline_blank Biore UV Perfect Protect Milk Moisture" at bounding box center [223, 208] width 177 height 129
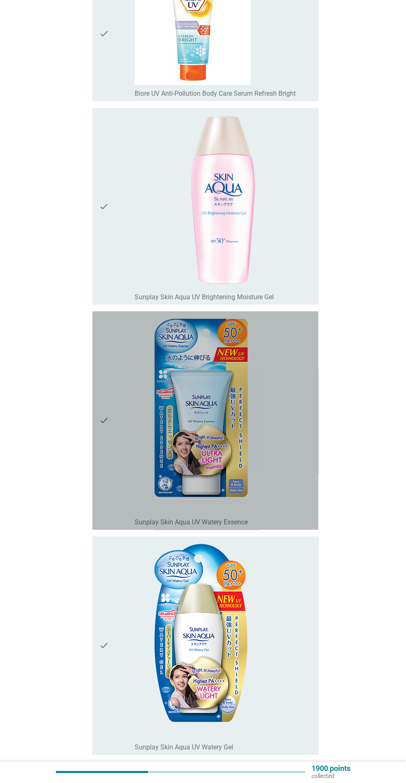
scroll to position [2984, 0]
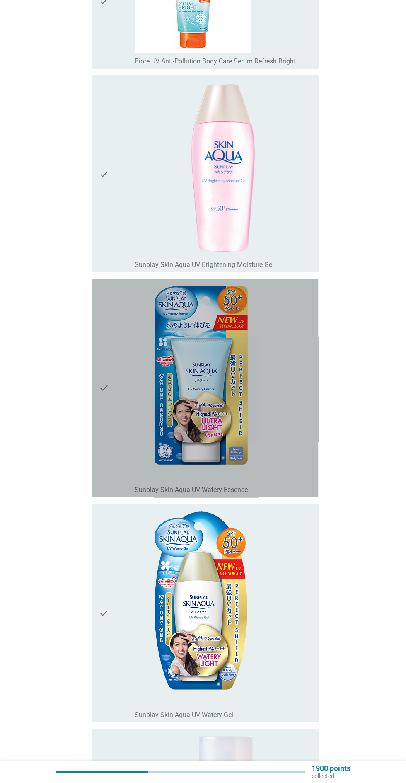
click at [305, 408] on div "check_box_outline_blank Sunplay Skin Aqua UV Watery Essence" at bounding box center [223, 388] width 177 height 212
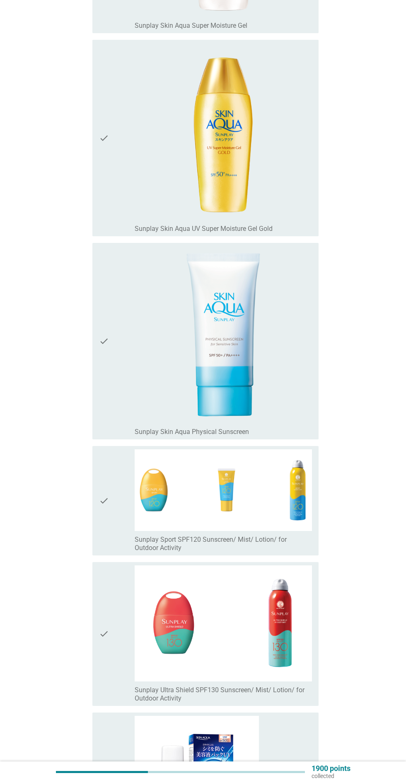
scroll to position [4897, 0]
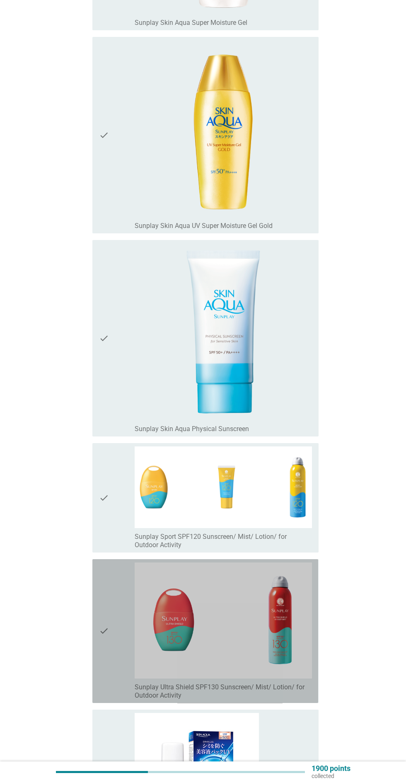
click at [299, 638] on img at bounding box center [223, 621] width 177 height 116
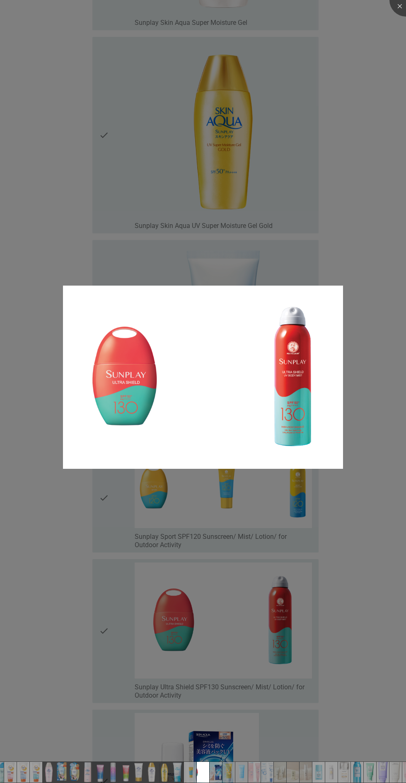
click at [120, 647] on div at bounding box center [203, 391] width 406 height 783
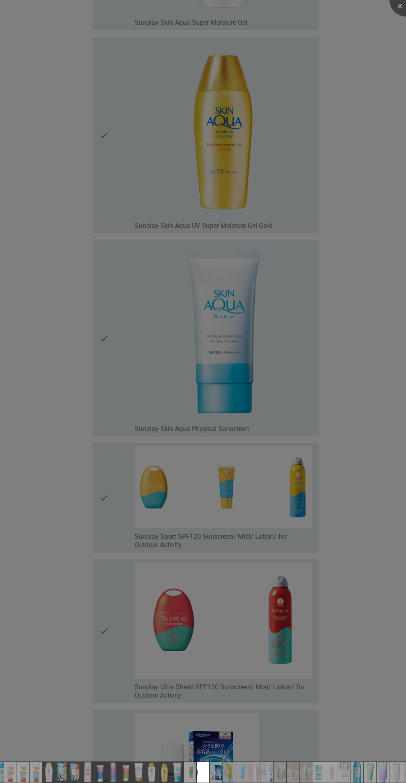
click at [114, 643] on div at bounding box center [203, 391] width 406 height 783
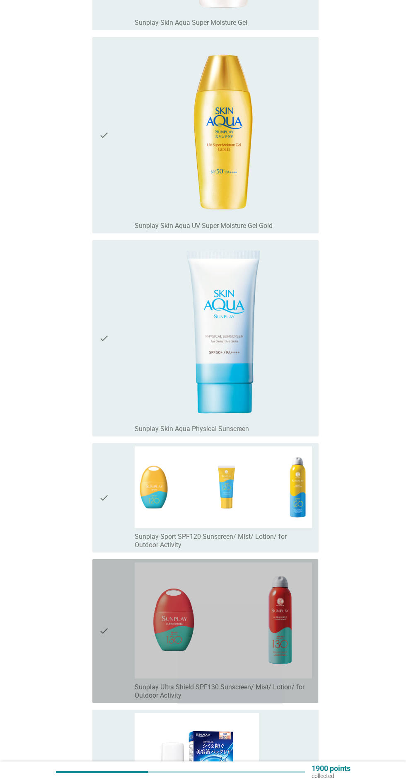
click at [112, 653] on div "check" at bounding box center [117, 631] width 36 height 137
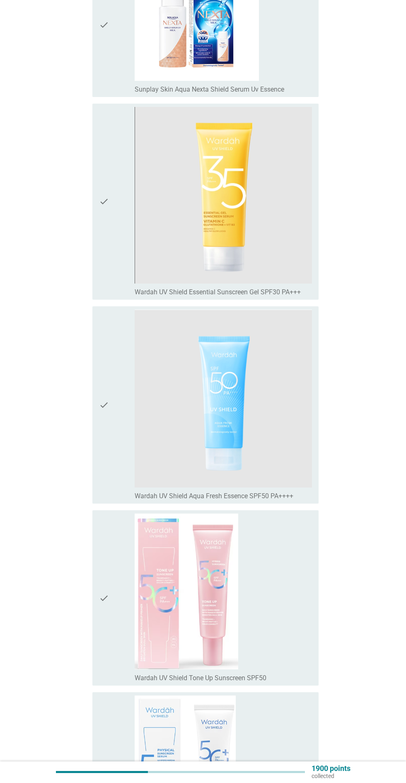
scroll to position [5657, 0]
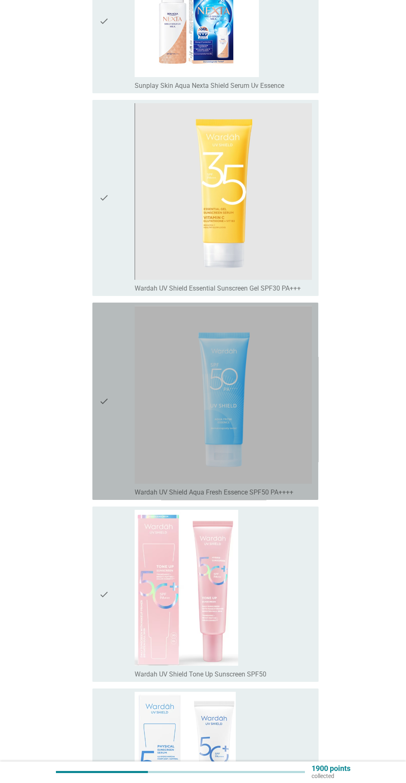
click at [119, 458] on div "check" at bounding box center [117, 401] width 36 height 191
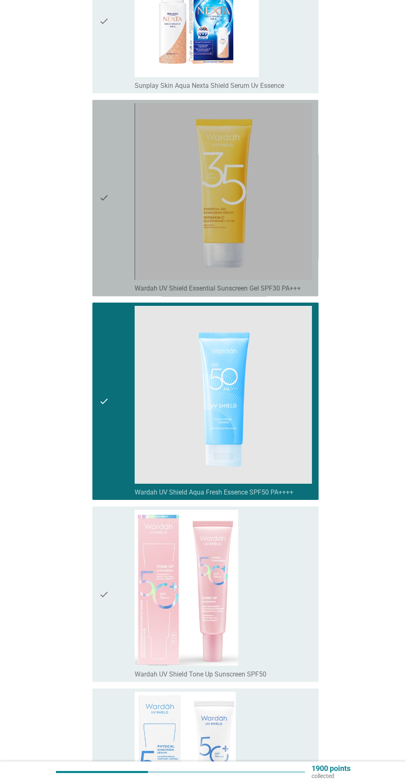
click at [108, 209] on icon "check" at bounding box center [104, 198] width 10 height 190
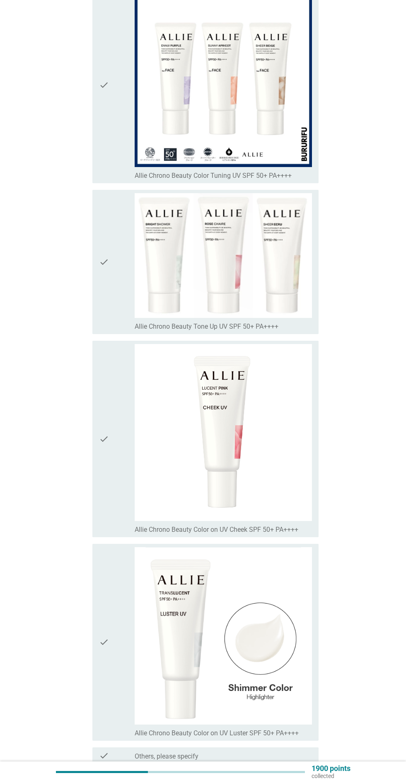
scroll to position [11405, 0]
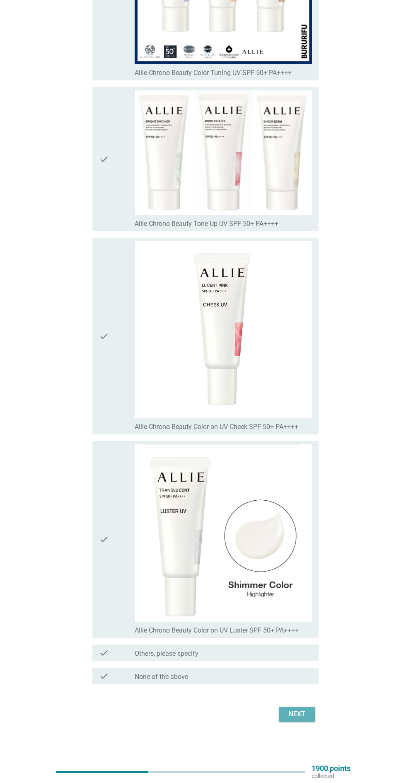
click at [305, 688] on div "Next" at bounding box center [297, 714] width 23 height 10
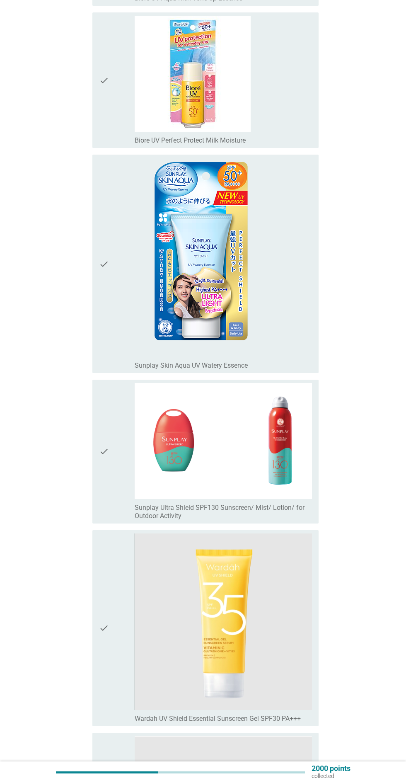
scroll to position [327, 0]
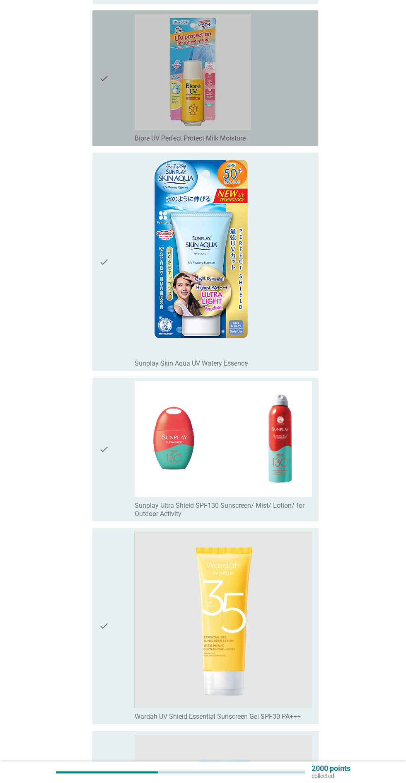
click at [110, 104] on div "check" at bounding box center [117, 78] width 36 height 129
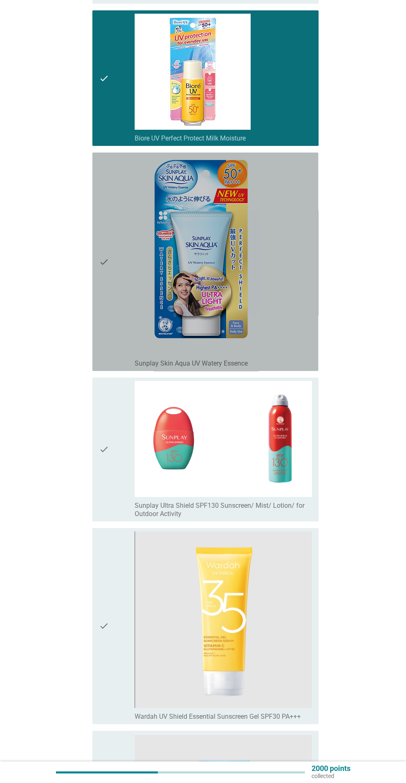
click at [114, 251] on div "check" at bounding box center [117, 262] width 36 height 212
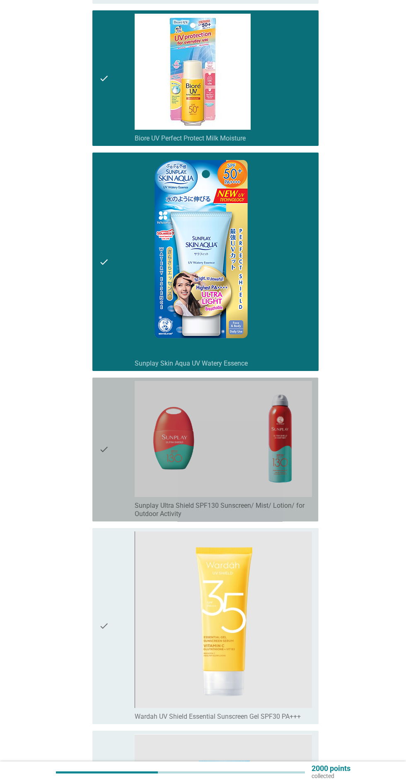
click at [115, 413] on div "check" at bounding box center [117, 449] width 36 height 137
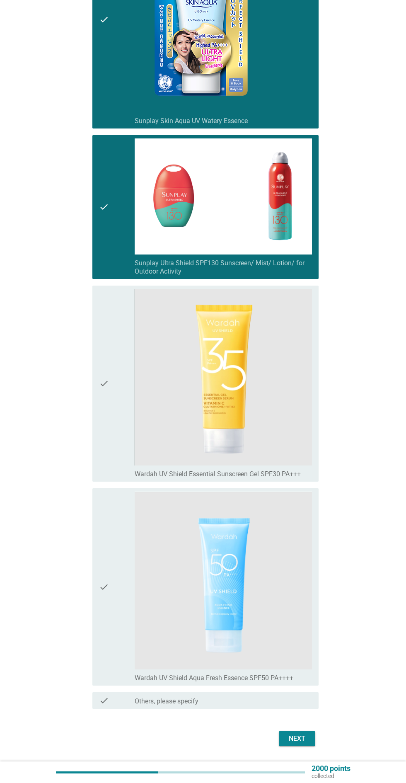
scroll to position [573, 0]
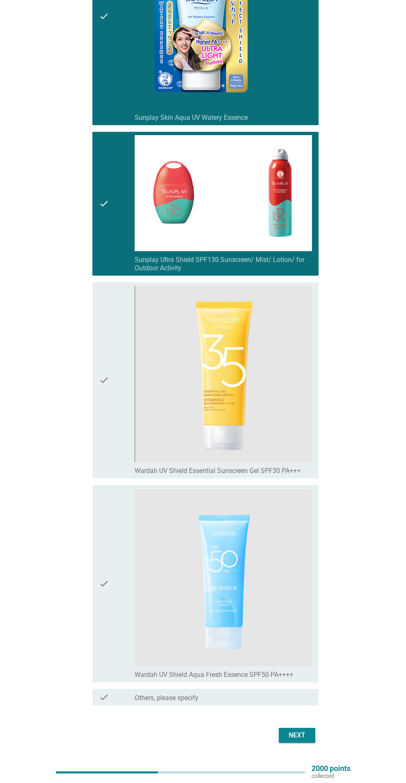
click at [112, 366] on div "check" at bounding box center [117, 381] width 36 height 190
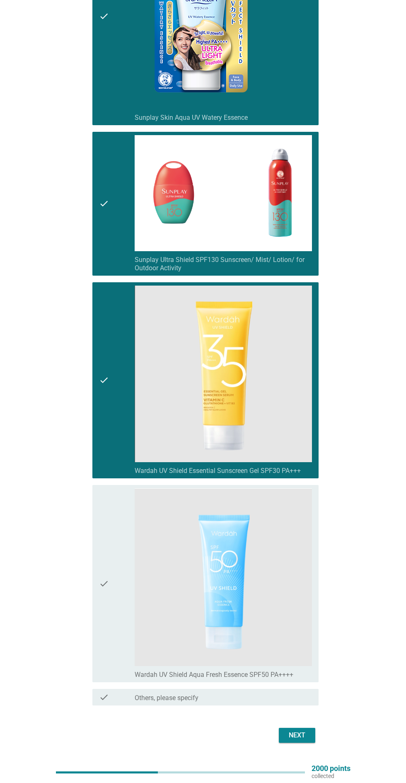
click at [110, 529] on div "check" at bounding box center [117, 583] width 36 height 191
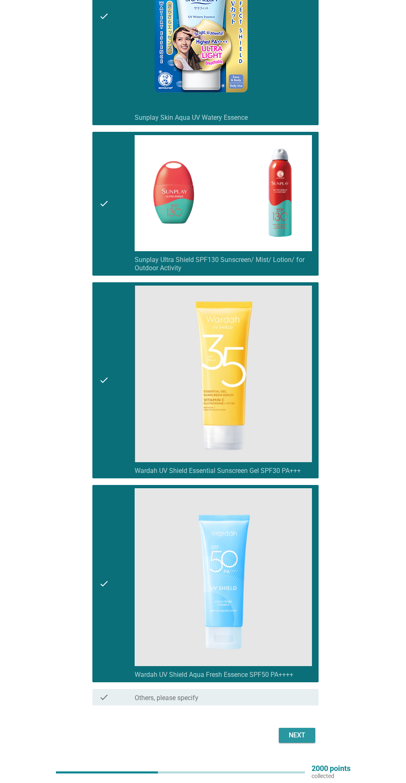
click at [301, 688] on button "Next" at bounding box center [297, 735] width 36 height 15
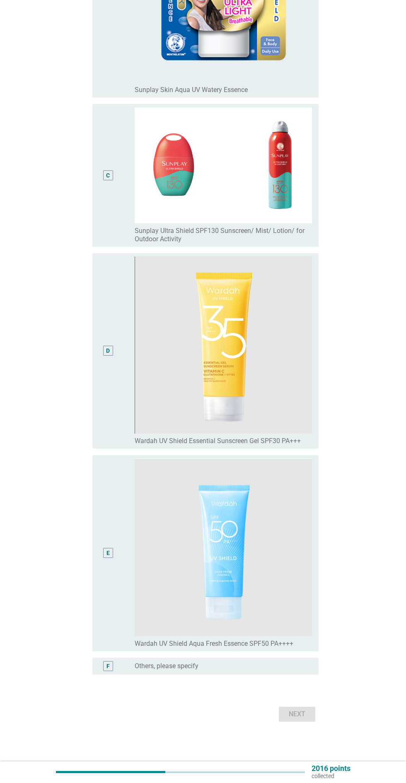
scroll to position [0, 0]
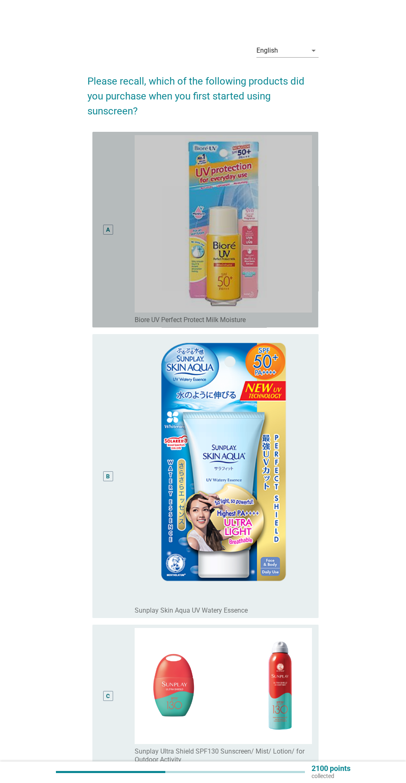
click at [104, 249] on div "A" at bounding box center [108, 229] width 18 height 189
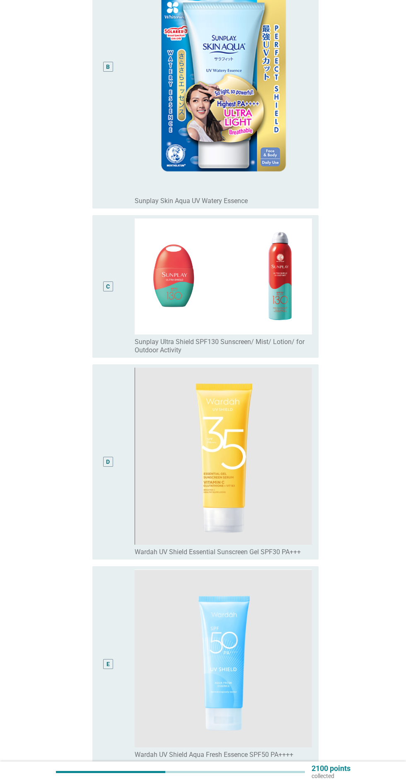
scroll to position [520, 0]
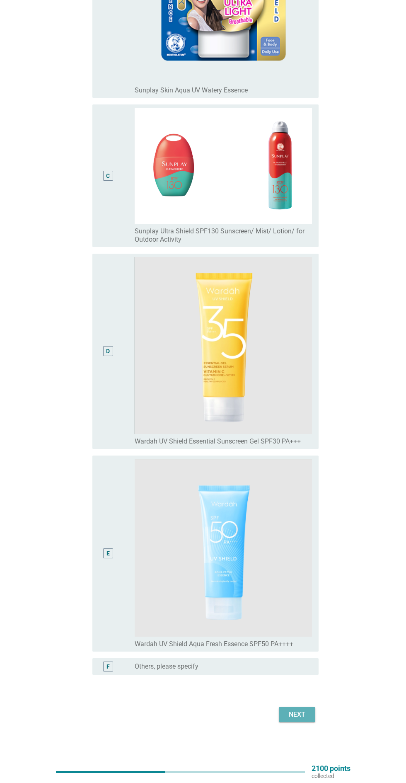
click at [300, 688] on button "Next" at bounding box center [297, 714] width 36 height 15
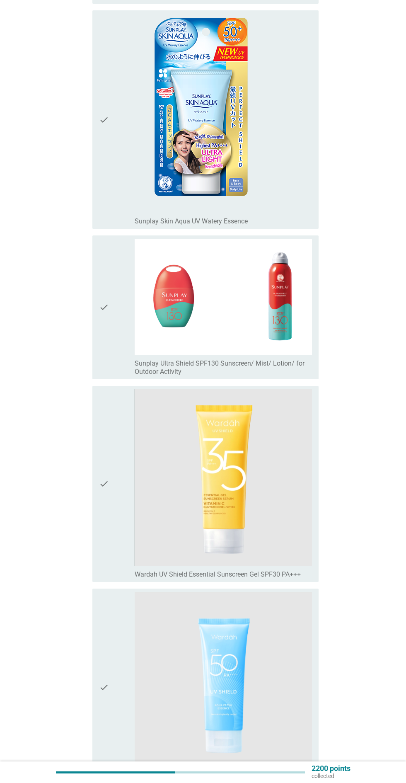
scroll to position [385, 0]
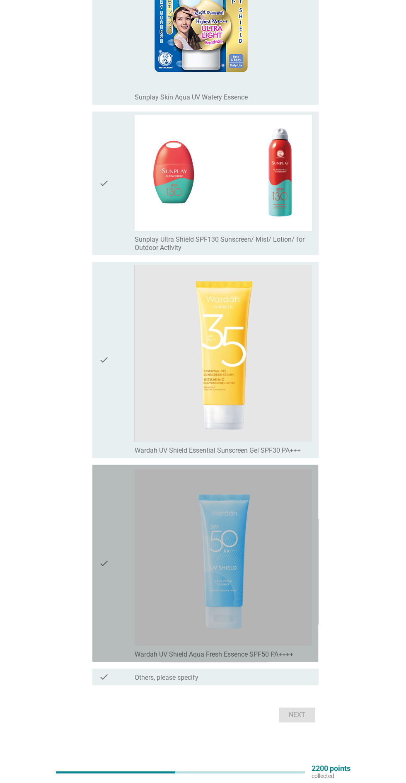
click at [119, 566] on div "check" at bounding box center [117, 563] width 36 height 191
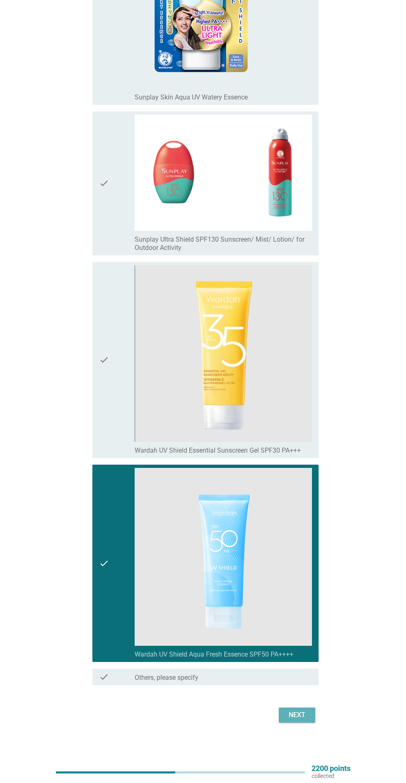
click at [310, 688] on button "Next" at bounding box center [297, 715] width 36 height 15
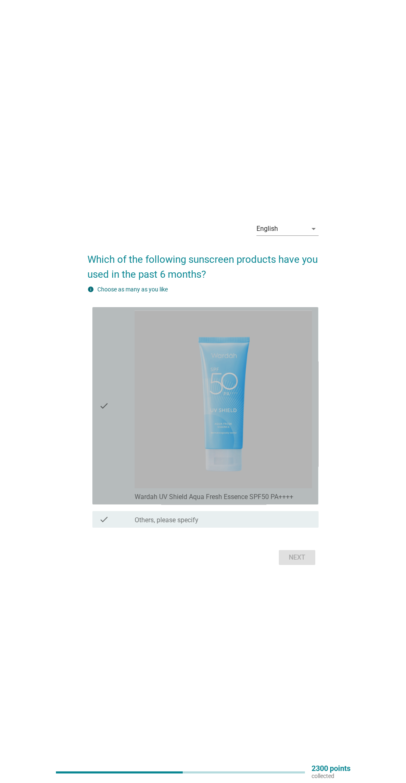
click at [116, 501] on div "check" at bounding box center [117, 406] width 36 height 191
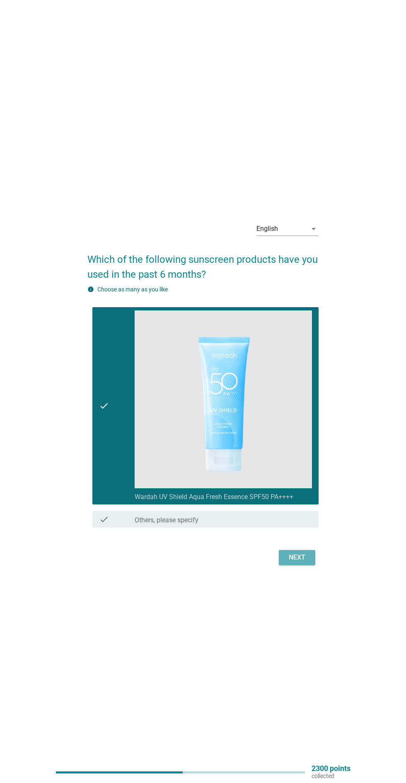
click at [301, 563] on div "Next" at bounding box center [297, 558] width 23 height 10
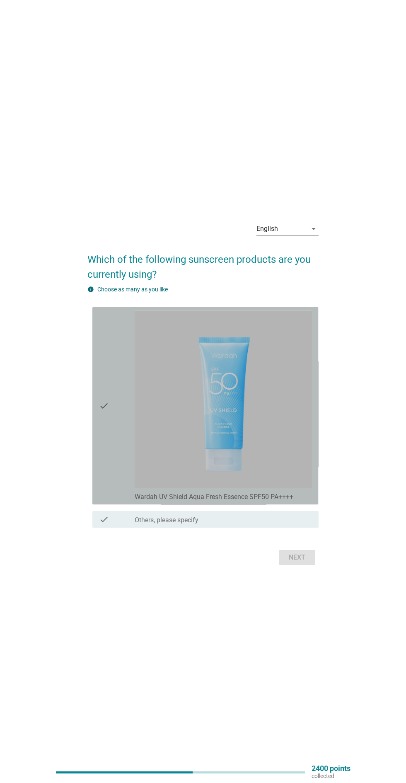
click at [115, 501] on div "check" at bounding box center [117, 406] width 36 height 191
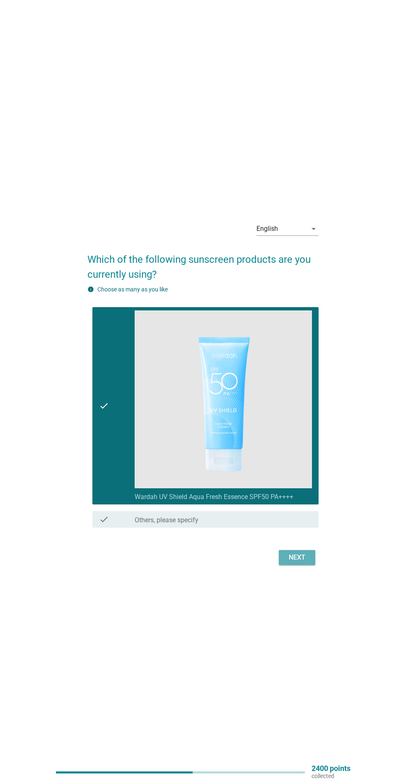
click at [306, 563] on div "Next" at bounding box center [297, 558] width 23 height 10
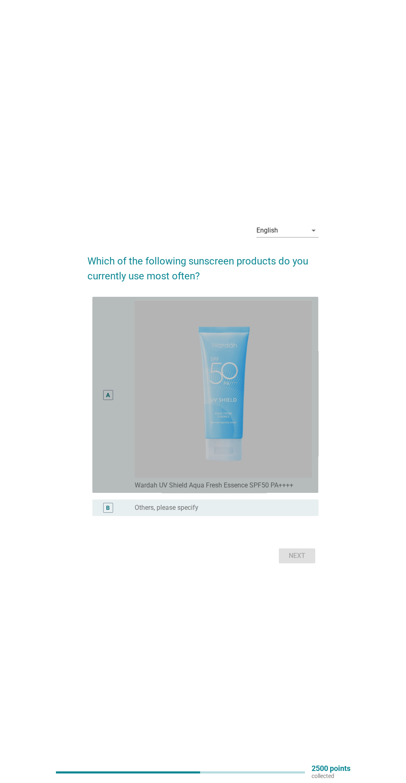
click at [114, 480] on div "A" at bounding box center [108, 394] width 18 height 189
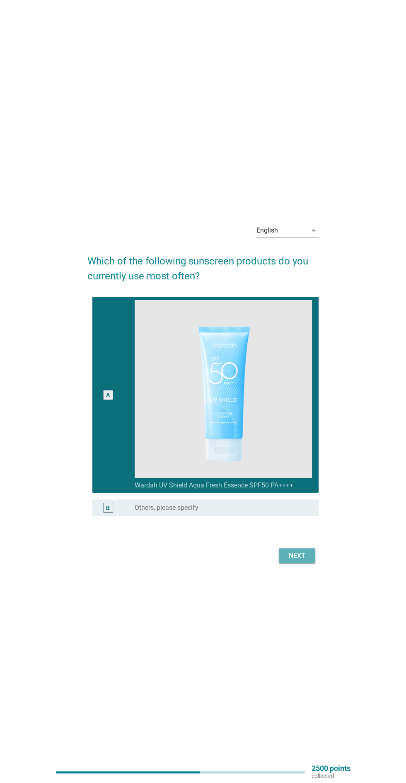
click at [302, 561] on div "Next" at bounding box center [297, 556] width 23 height 10
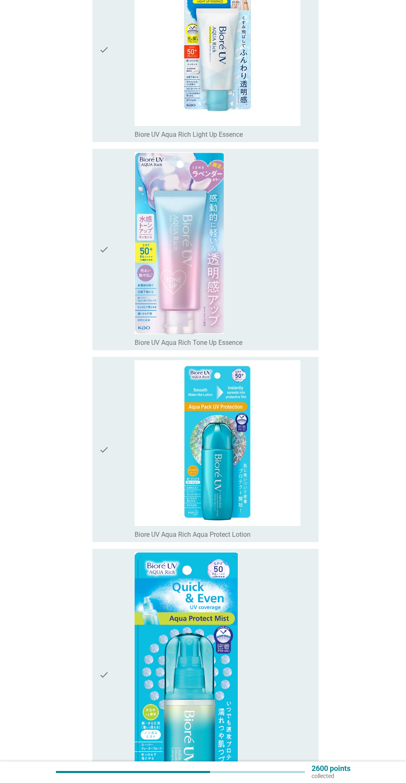
scroll to position [771, 0]
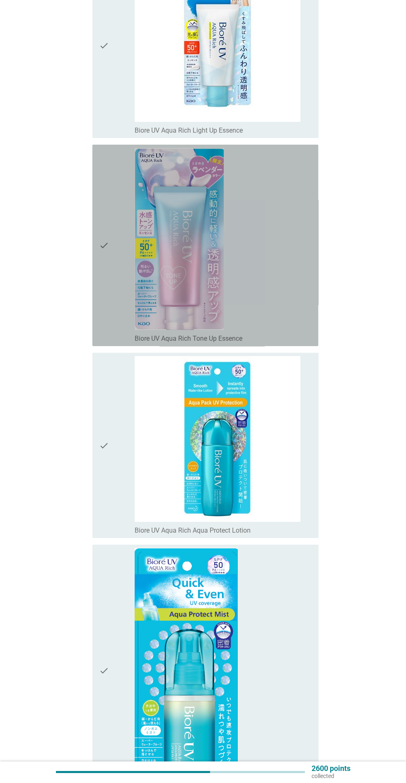
click at [103, 266] on icon "check" at bounding box center [104, 245] width 10 height 195
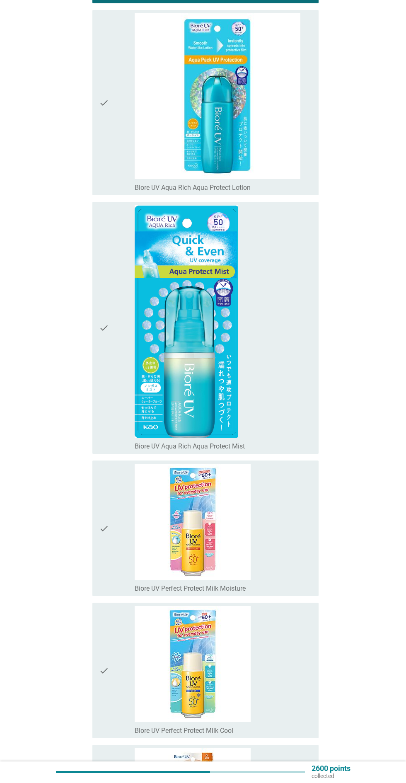
scroll to position [1117, 0]
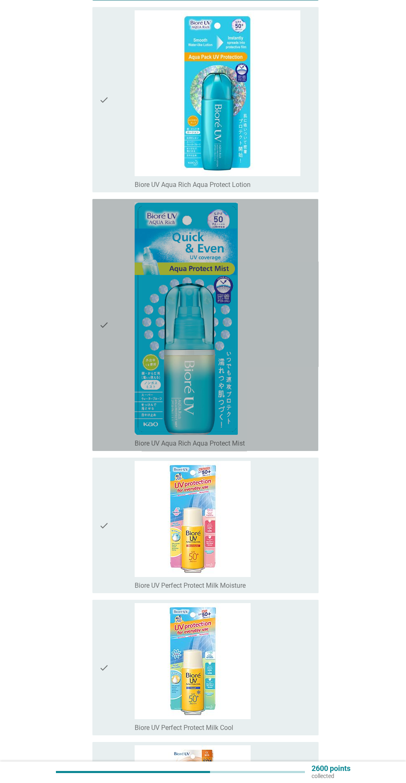
click at [92, 362] on div "check check_box_outline_blank Biore UV Aqua Rich Aqua Protect Mist" at bounding box center [205, 325] width 226 height 252
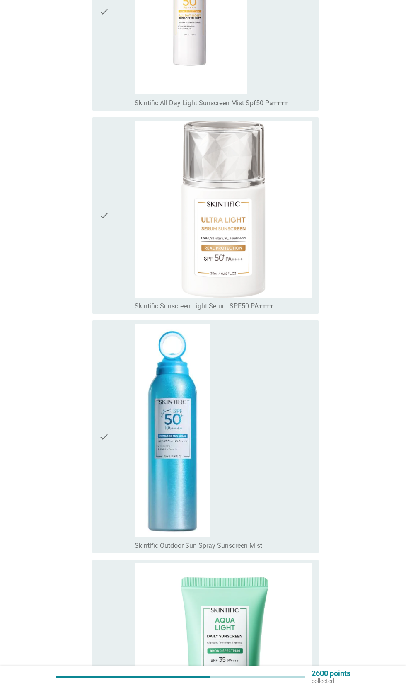
click at [107, 432] on icon "check" at bounding box center [104, 437] width 10 height 226
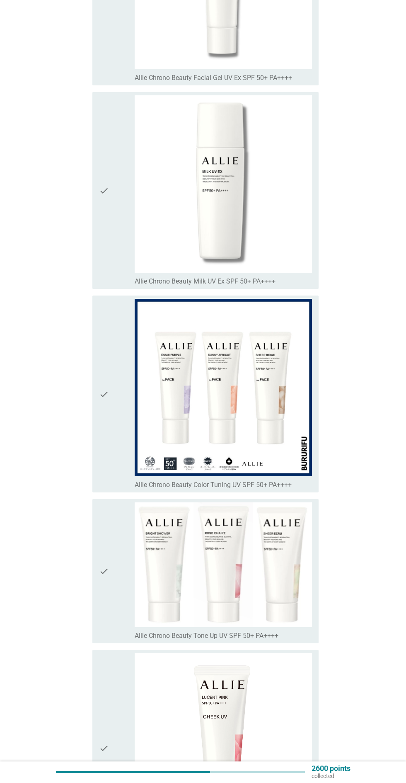
scroll to position [11405, 0]
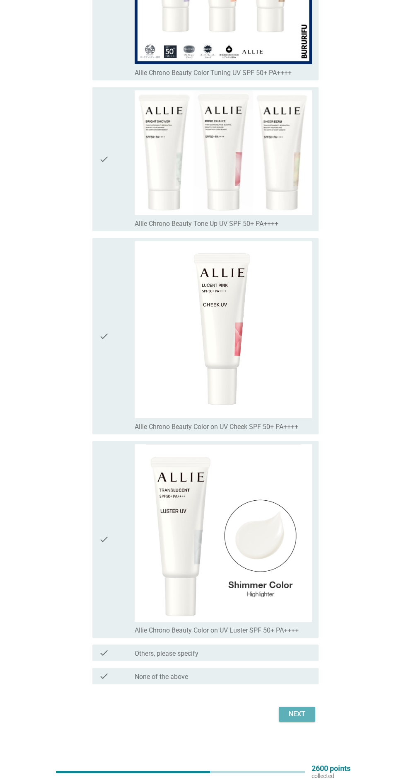
click at [313, 688] on button "Next" at bounding box center [297, 714] width 36 height 15
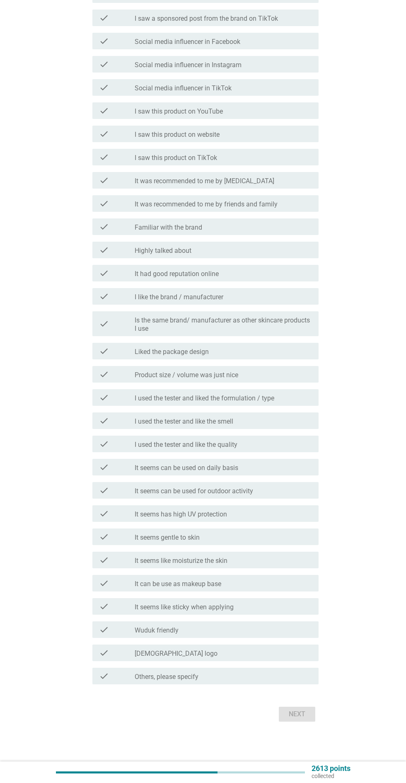
scroll to position [0, 0]
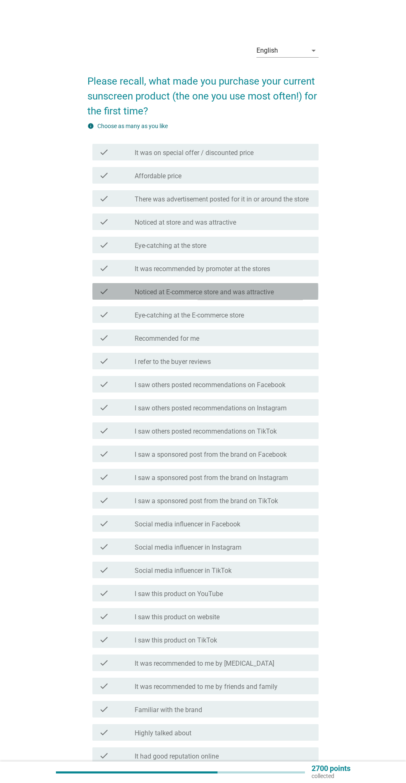
click at [136, 296] on label "Noticed at E-commerce store and was attractive" at bounding box center [204, 292] width 139 height 8
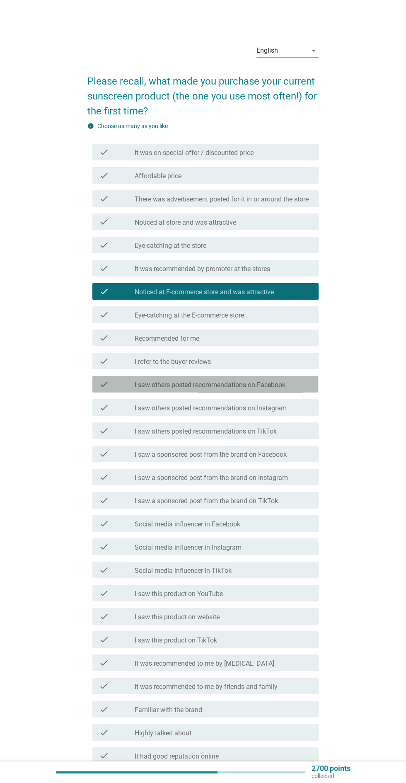
click at [136, 389] on label "I saw others posted recommendations on Facebook" at bounding box center [210, 385] width 151 height 8
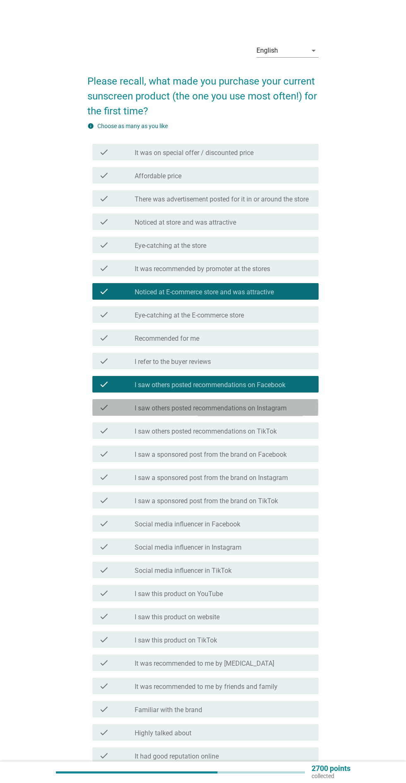
click at [142, 413] on label "I saw others posted recommendations on Instagram" at bounding box center [211, 408] width 152 height 8
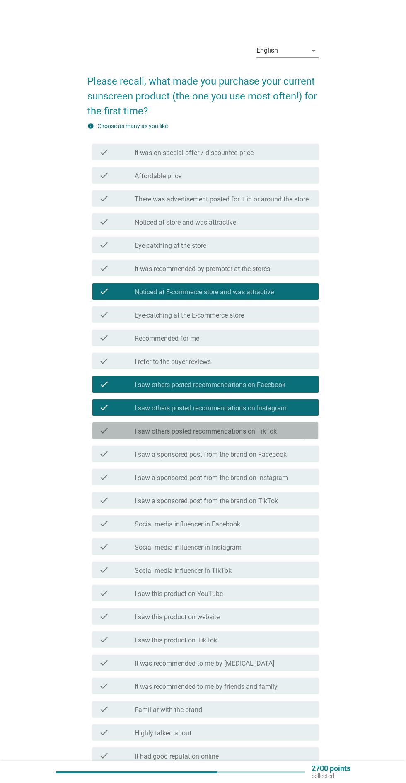
click at [158, 436] on label "I saw others posted recommendations on TikTok" at bounding box center [206, 431] width 142 height 8
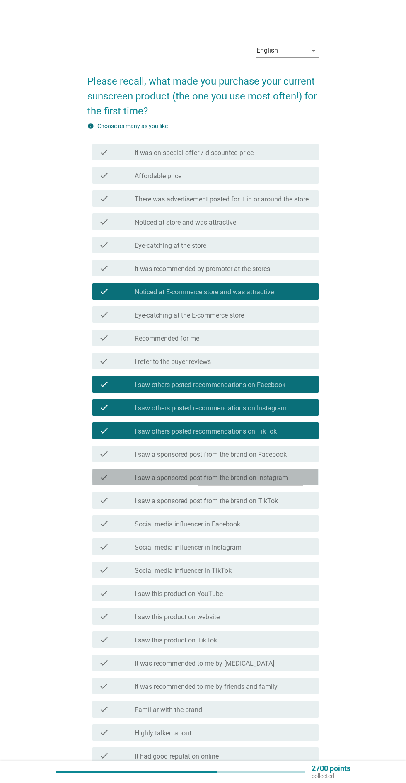
click at [163, 482] on label "I saw a sponsored post from the brand on Instagram" at bounding box center [211, 478] width 153 height 8
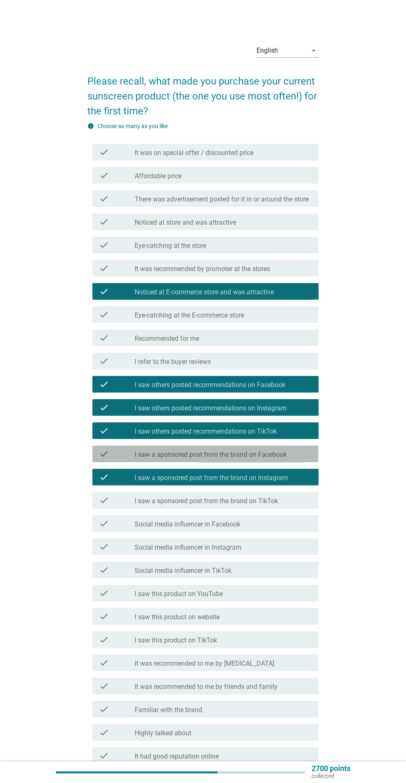
click at [141, 459] on label "I saw a sponsored post from the brand on Facebook" at bounding box center [211, 455] width 152 height 8
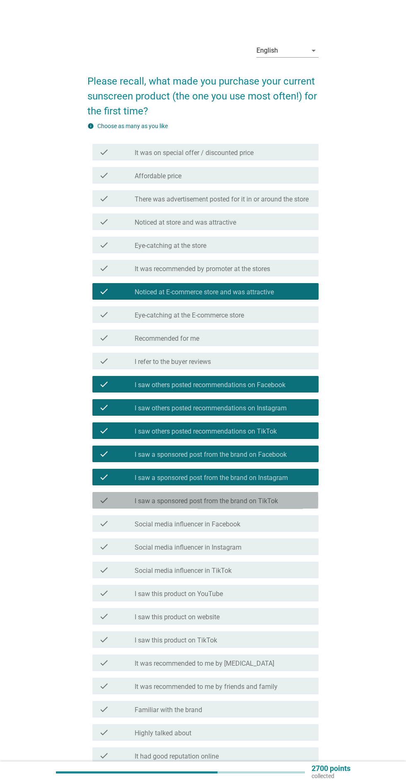
click at [138, 505] on label "I saw a sponsored post from the brand on TikTok" at bounding box center [206, 501] width 143 height 8
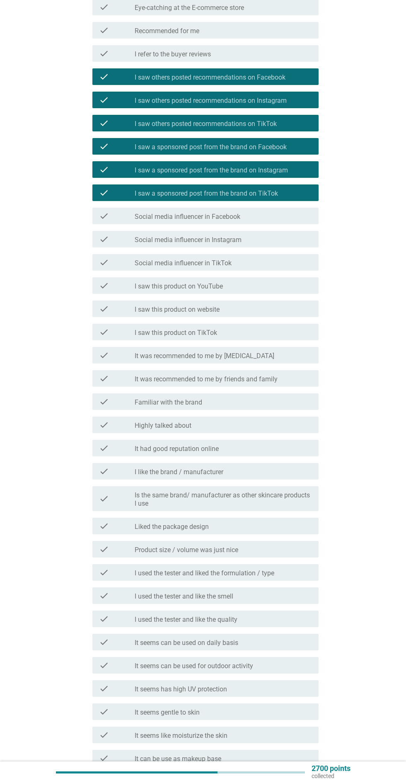
scroll to position [308, 0]
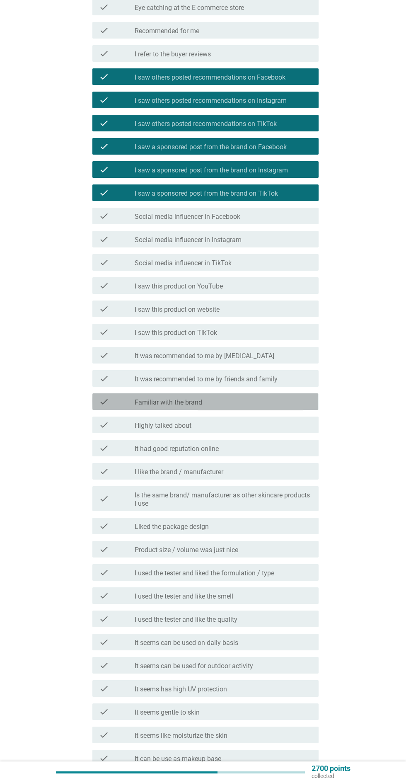
click at [113, 407] on div "check" at bounding box center [117, 402] width 36 height 10
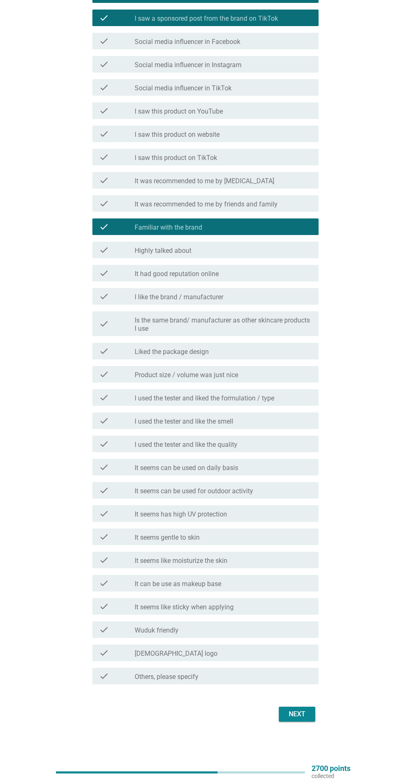
scroll to position [490, 0]
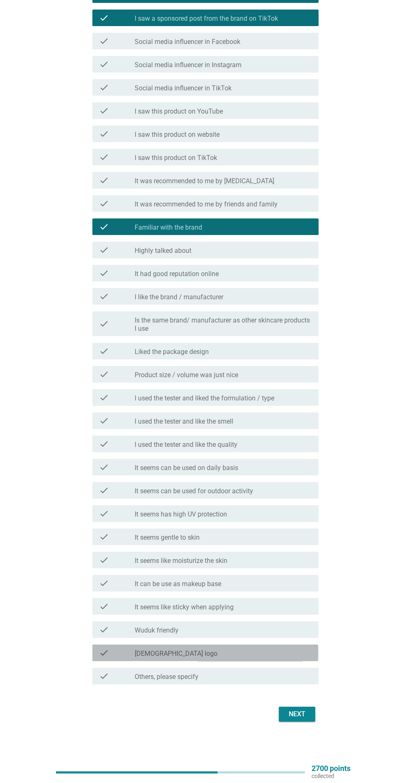
click at [141, 653] on label "[DEMOGRAPHIC_DATA] logo" at bounding box center [176, 654] width 83 height 8
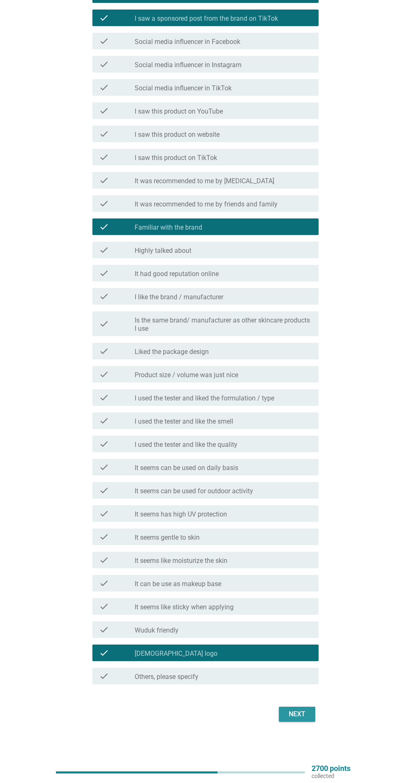
click at [297, 688] on div "Next" at bounding box center [297, 714] width 23 height 10
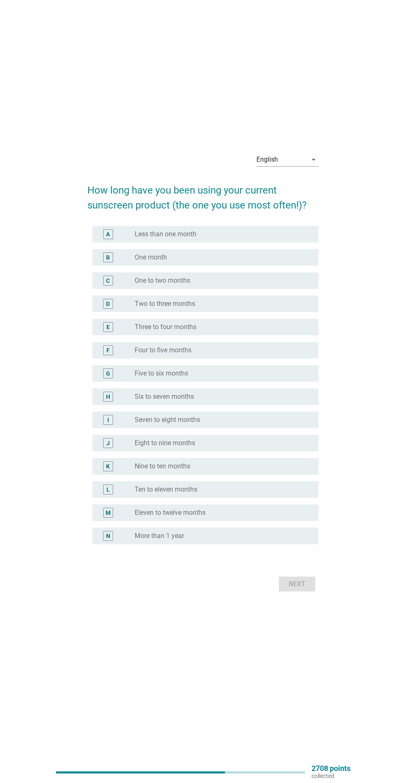
scroll to position [0, 0]
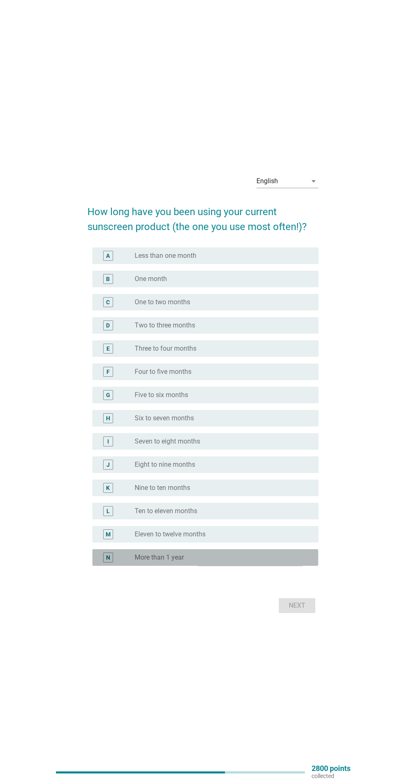
click at [136, 562] on label "More than 1 year" at bounding box center [159, 557] width 49 height 8
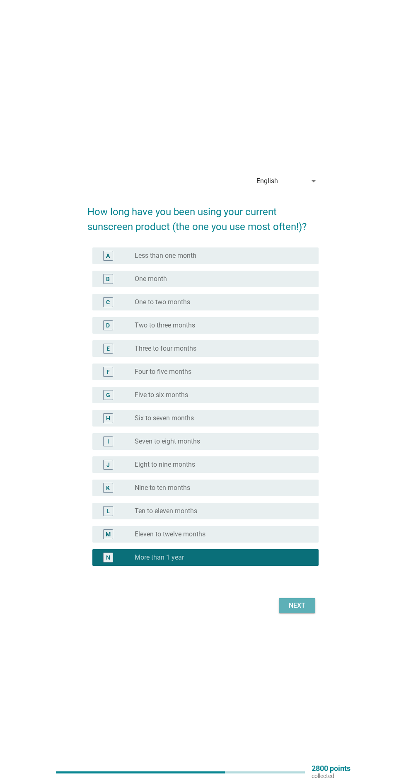
click at [308, 611] on div "Next" at bounding box center [297, 606] width 23 height 10
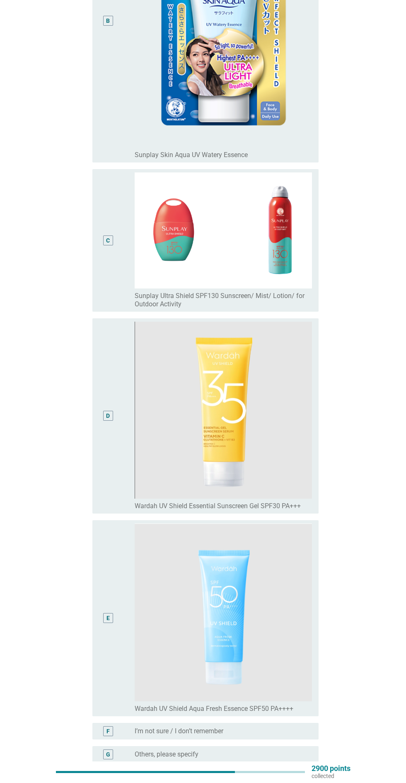
scroll to position [544, 0]
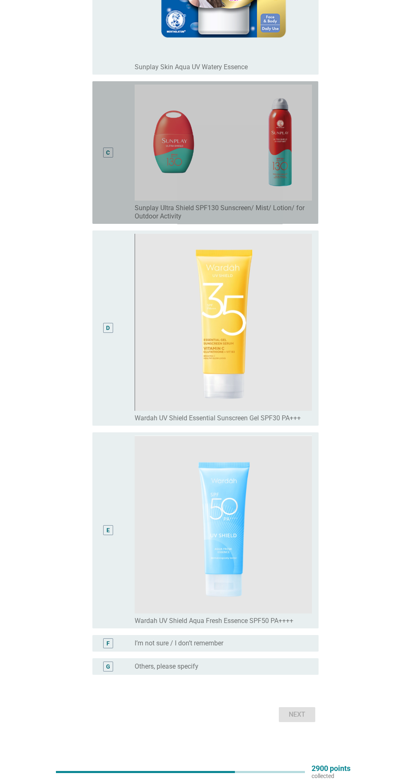
click at [110, 155] on div "C" at bounding box center [108, 153] width 10 height 10
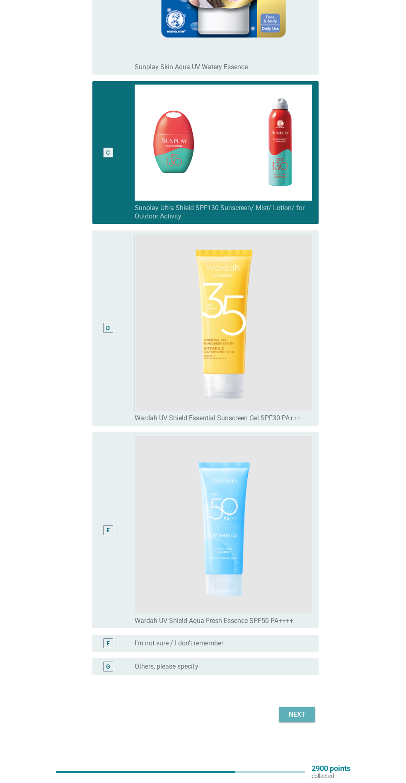
click at [294, 688] on div "Next" at bounding box center [297, 715] width 23 height 10
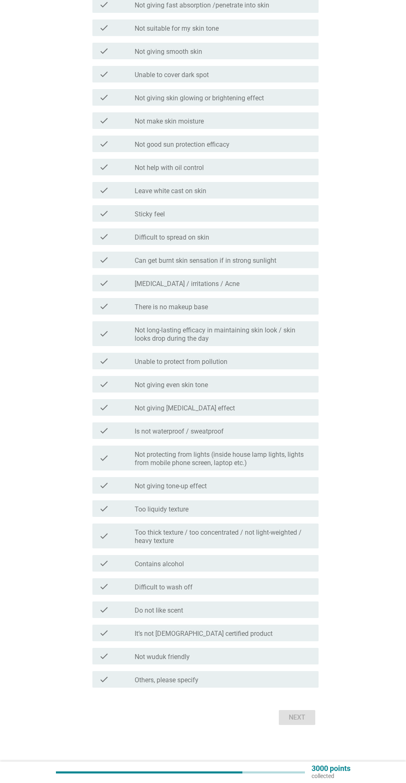
scroll to position [121, 0]
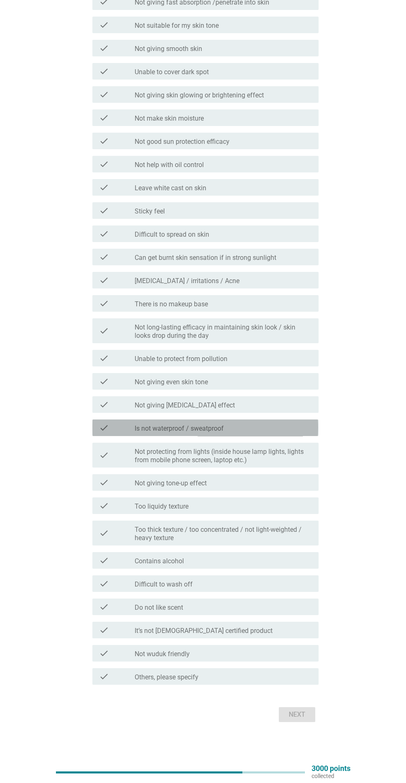
click at [109, 430] on icon "check" at bounding box center [104, 428] width 10 height 10
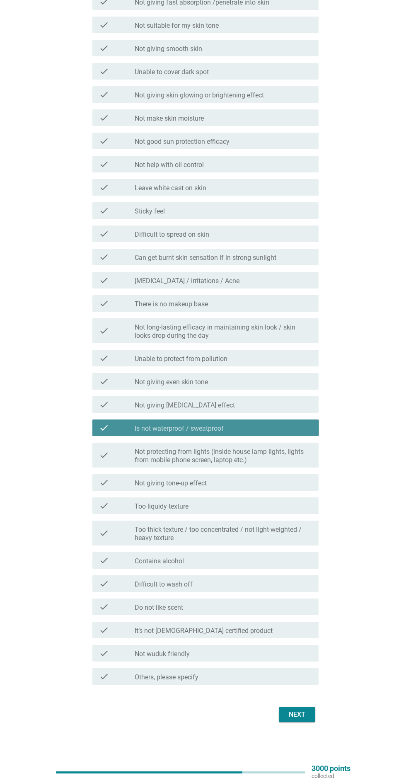
click at [109, 430] on icon "check" at bounding box center [104, 428] width 10 height 10
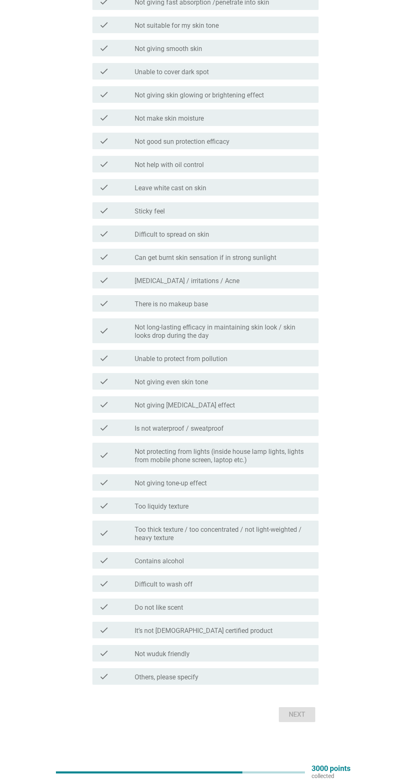
click at [104, 404] on icon "check" at bounding box center [104, 405] width 10 height 10
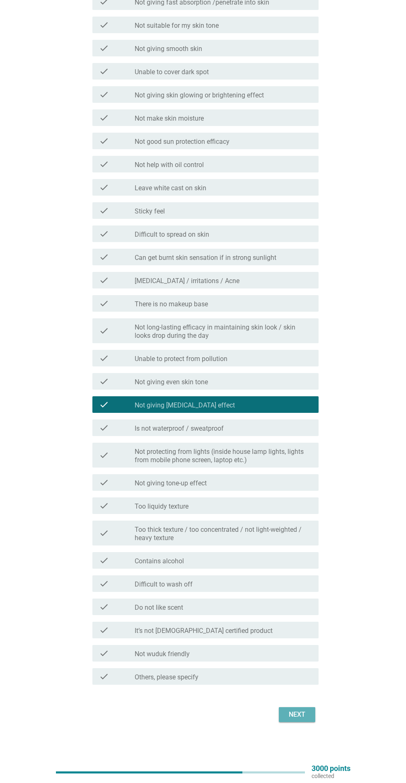
click at [292, 688] on div "Next" at bounding box center [297, 715] width 23 height 10
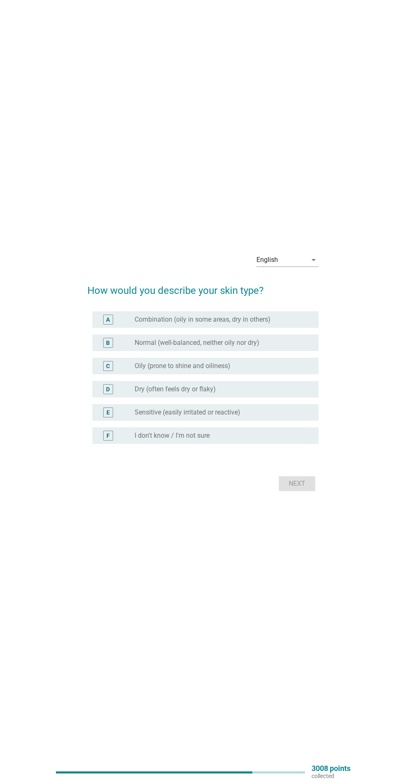
scroll to position [0, 0]
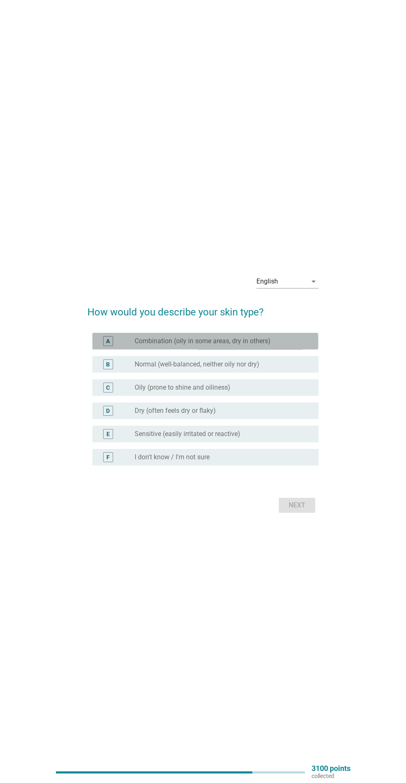
click at [102, 346] on div "A" at bounding box center [108, 341] width 18 height 10
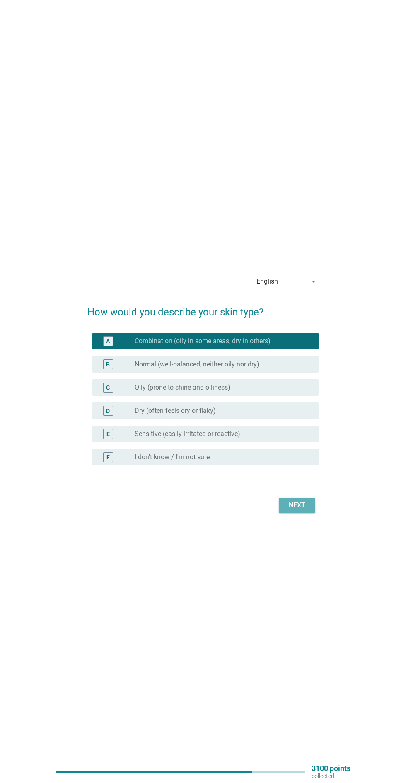
click at [283, 513] on button "Next" at bounding box center [297, 505] width 36 height 15
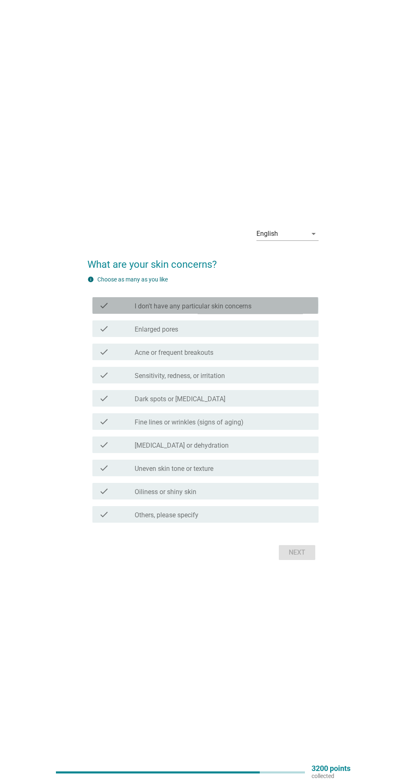
click at [120, 311] on div "check" at bounding box center [117, 306] width 36 height 10
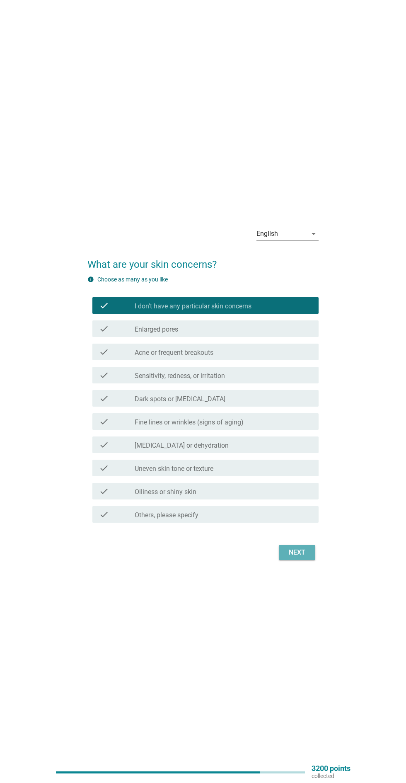
click at [301, 558] on div "Next" at bounding box center [297, 553] width 23 height 10
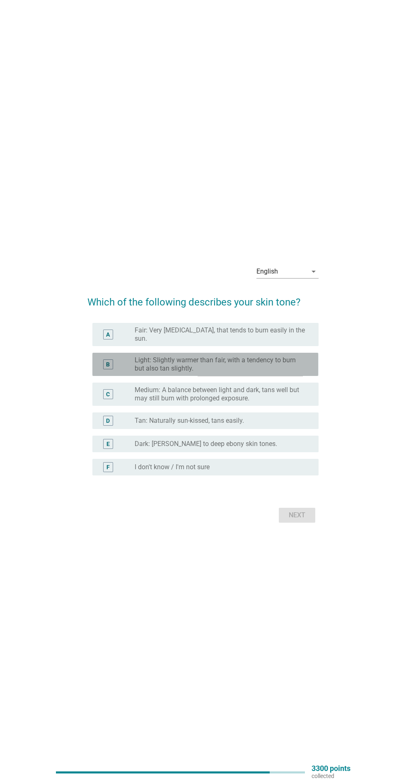
click at [144, 373] on label "Light: Slightly warmer than fair, with a tendency to burn but also tan slightly." at bounding box center [220, 364] width 171 height 17
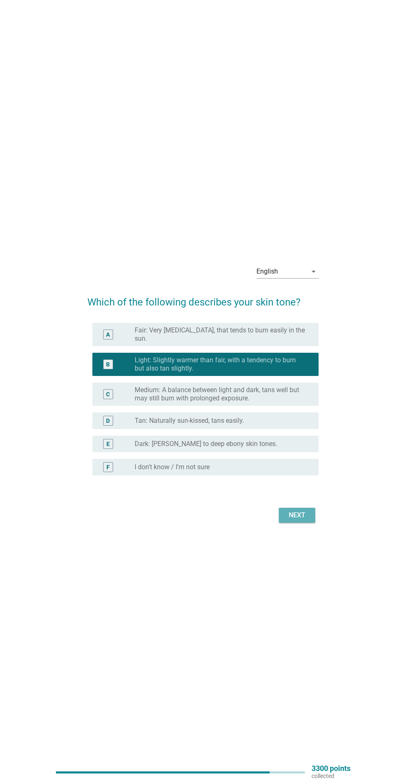
click at [293, 520] on div "Next" at bounding box center [297, 515] width 23 height 10
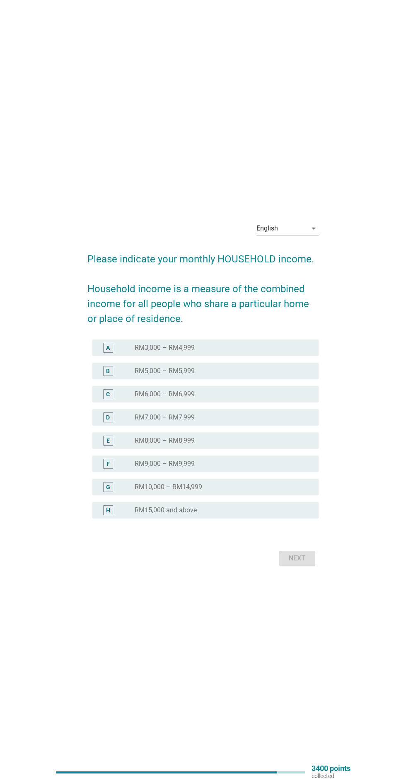
click at [138, 375] on label "RM5,000 – RM5,999" at bounding box center [165, 371] width 60 height 8
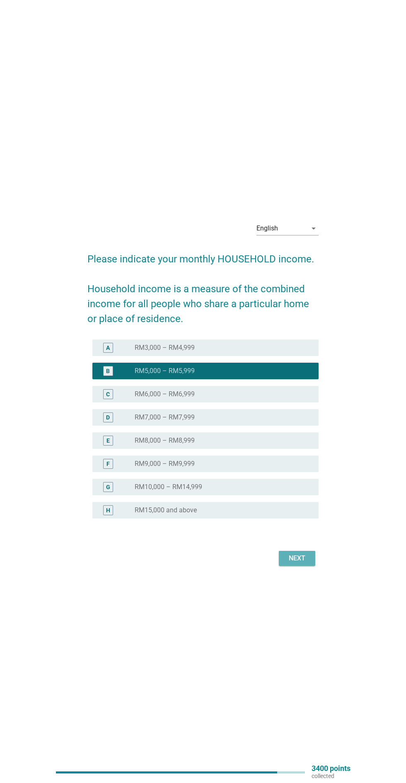
click at [294, 563] on div "Next" at bounding box center [297, 558] width 23 height 10
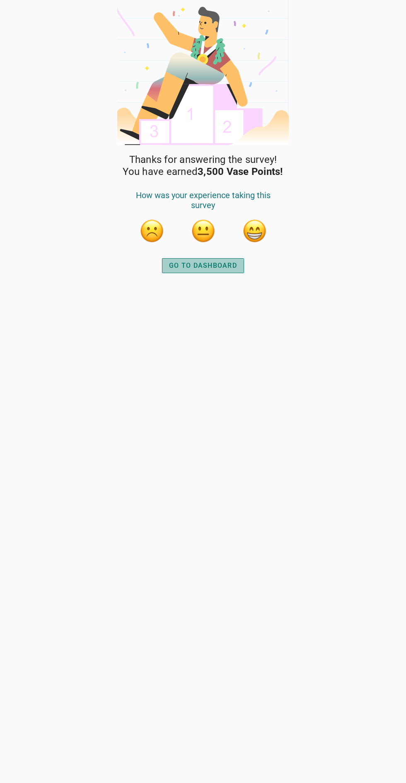
click at [180, 269] on div "GO TO DASHBOARD" at bounding box center [203, 266] width 68 height 10
